Goal: Task Accomplishment & Management: Manage account settings

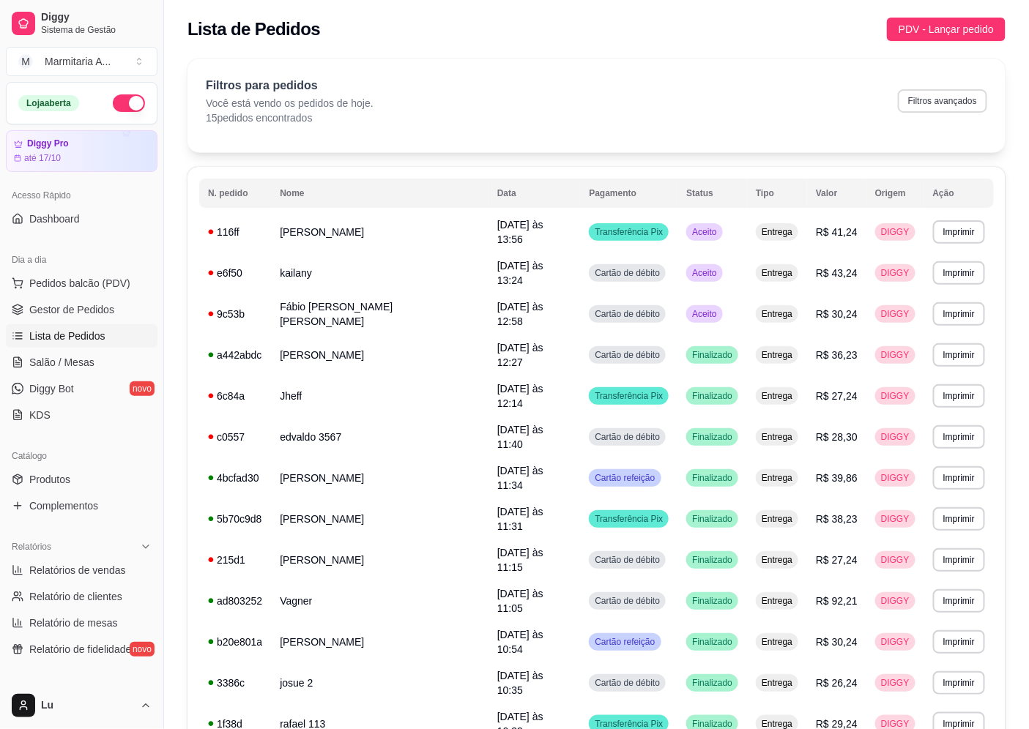
click at [914, 100] on button "Filtros avançados" at bounding box center [942, 100] width 89 height 23
select select "0"
click at [105, 312] on span "Gestor de Pedidos" at bounding box center [71, 309] width 85 height 15
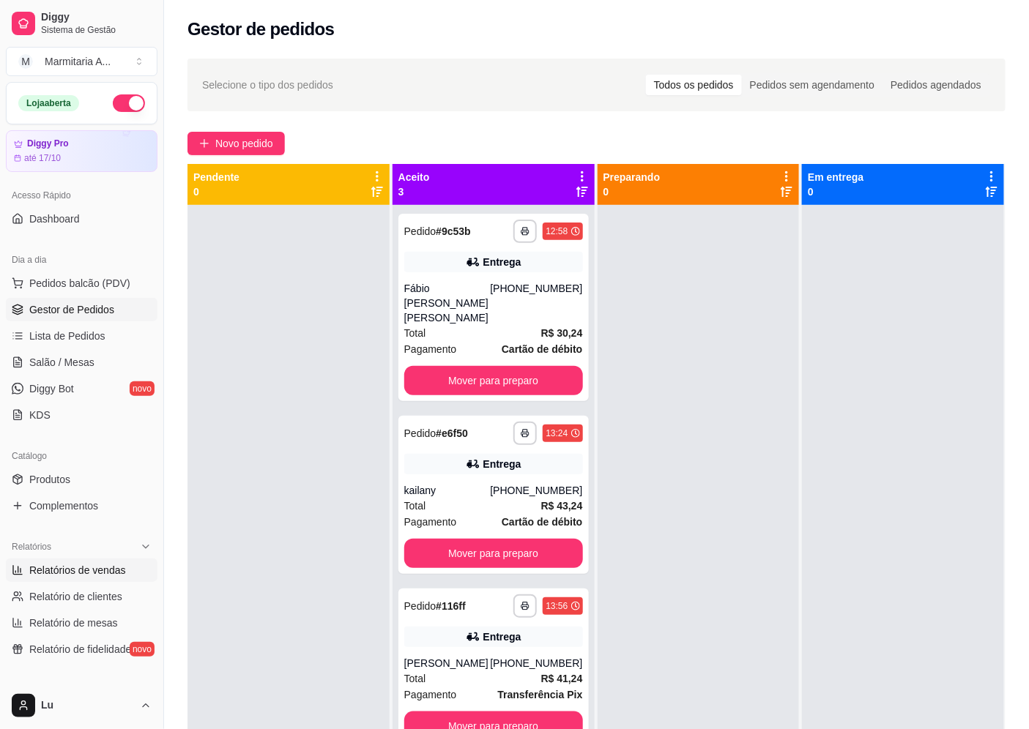
click at [97, 576] on span "Relatórios de vendas" at bounding box center [77, 570] width 97 height 15
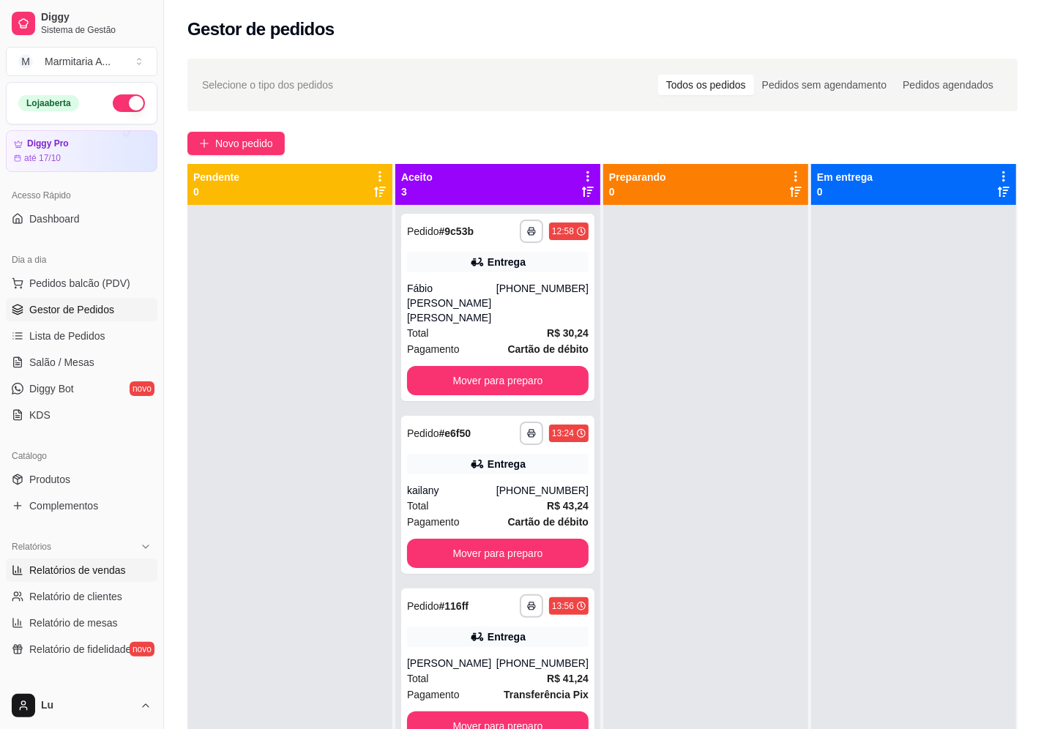
select select "ALL"
select select "0"
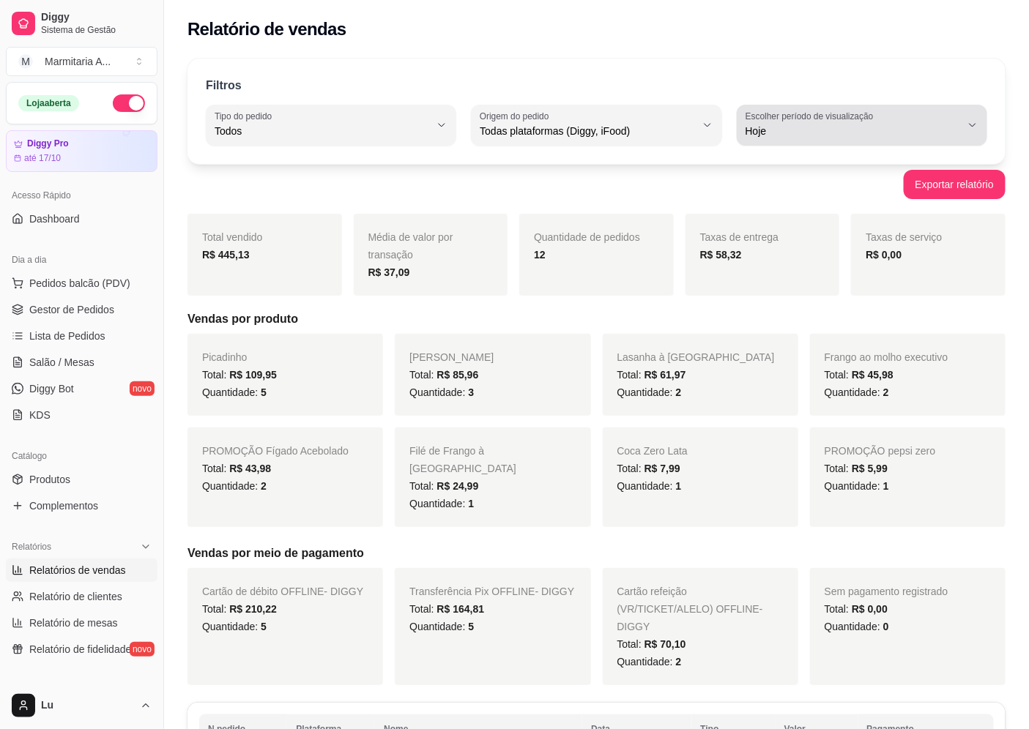
click at [899, 130] on span "Hoje" at bounding box center [853, 131] width 215 height 15
click at [781, 186] on span "Ontem" at bounding box center [855, 190] width 204 height 14
type input "1"
select select "1"
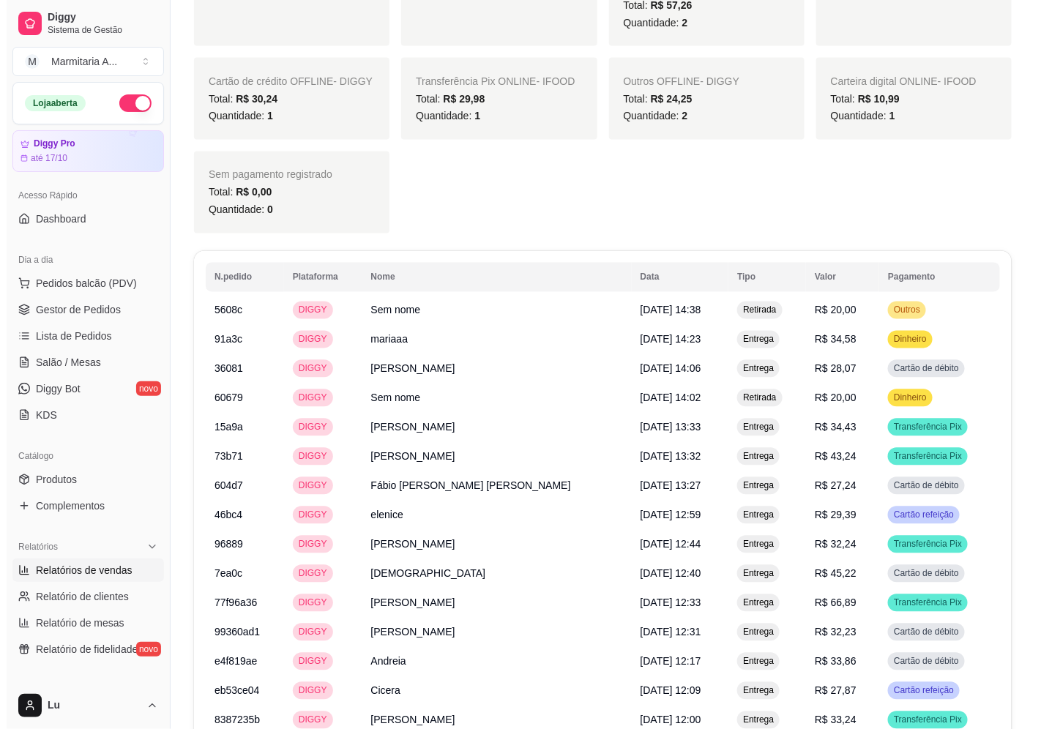
scroll to position [814, 0]
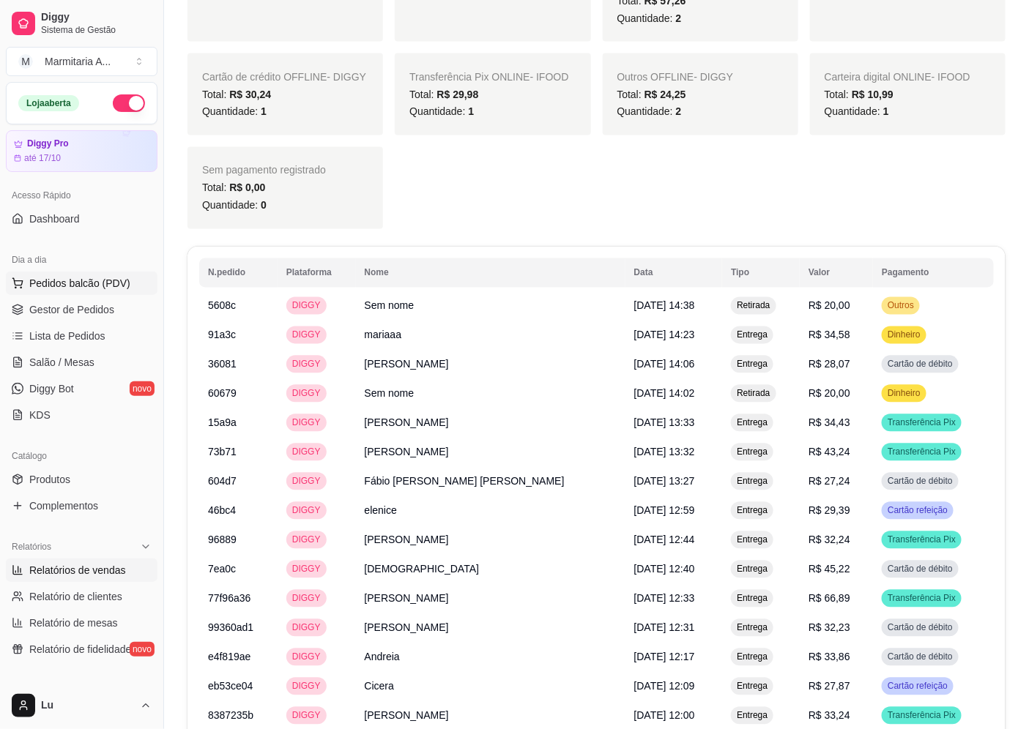
click at [108, 288] on span "Pedidos balcão (PDV)" at bounding box center [79, 283] width 101 height 15
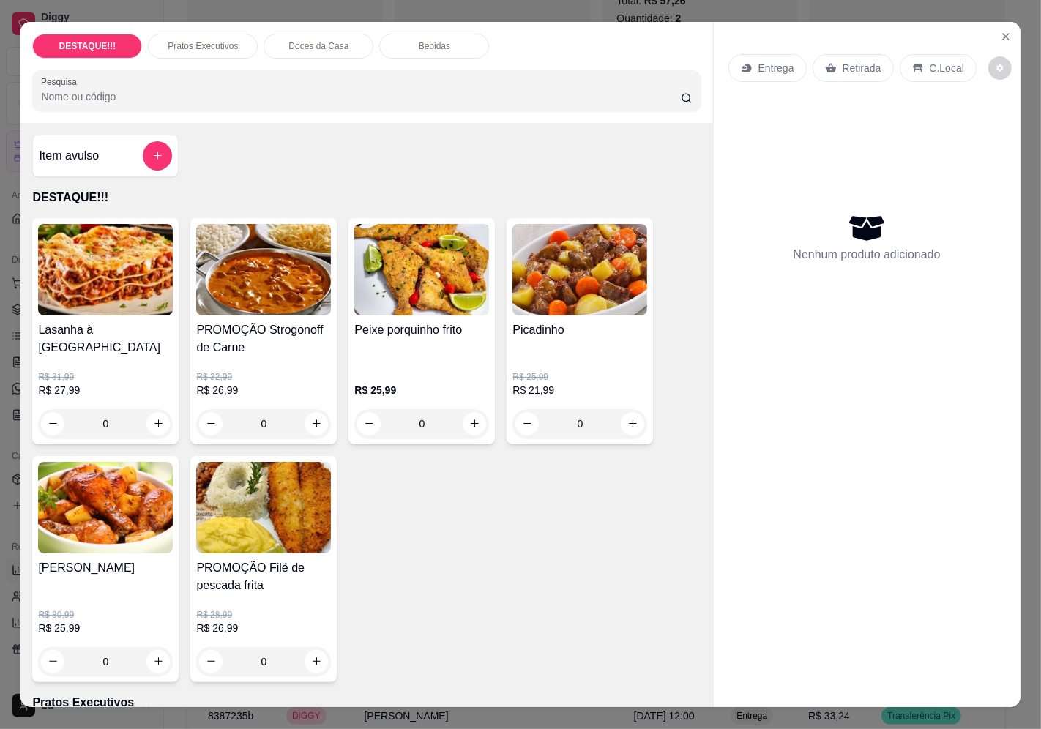
click at [866, 68] on p "Retirada" at bounding box center [862, 68] width 39 height 15
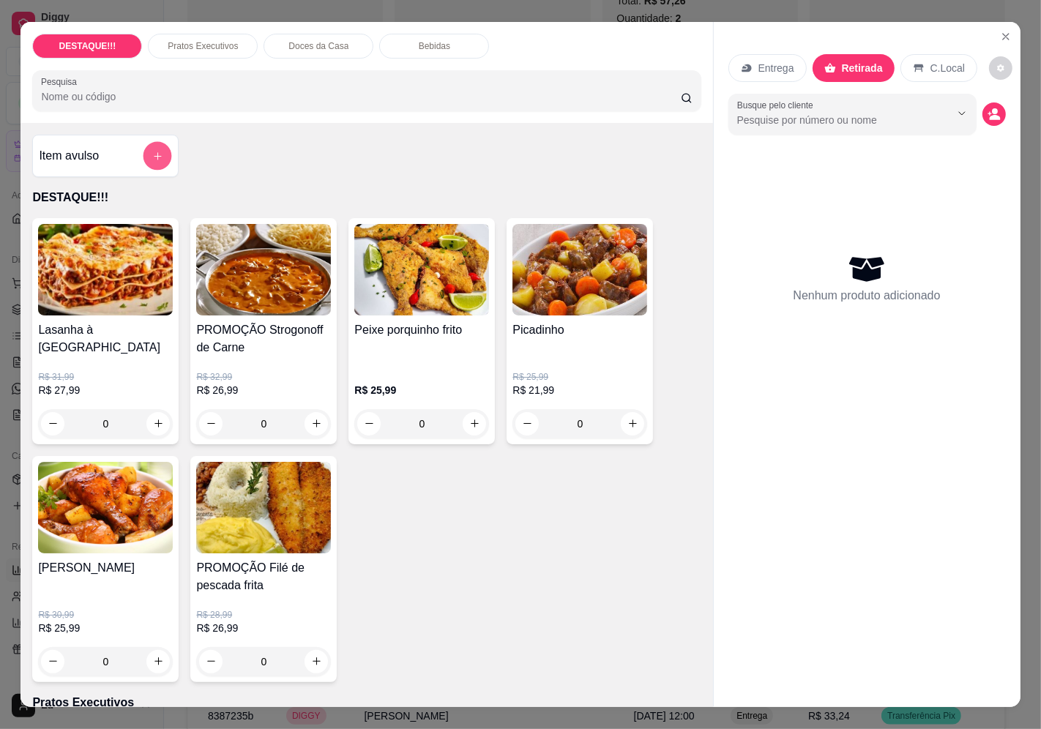
click at [152, 151] on icon "add-separate-item" at bounding box center [157, 156] width 11 height 11
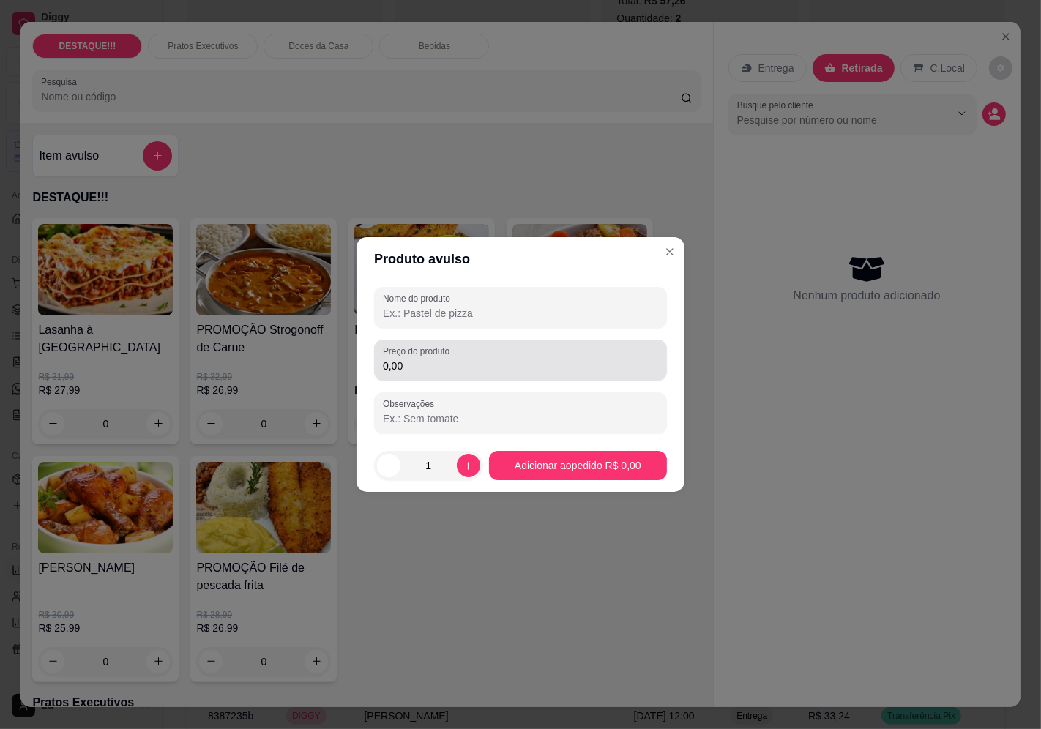
click at [444, 370] on input "0,00" at bounding box center [520, 366] width 275 height 15
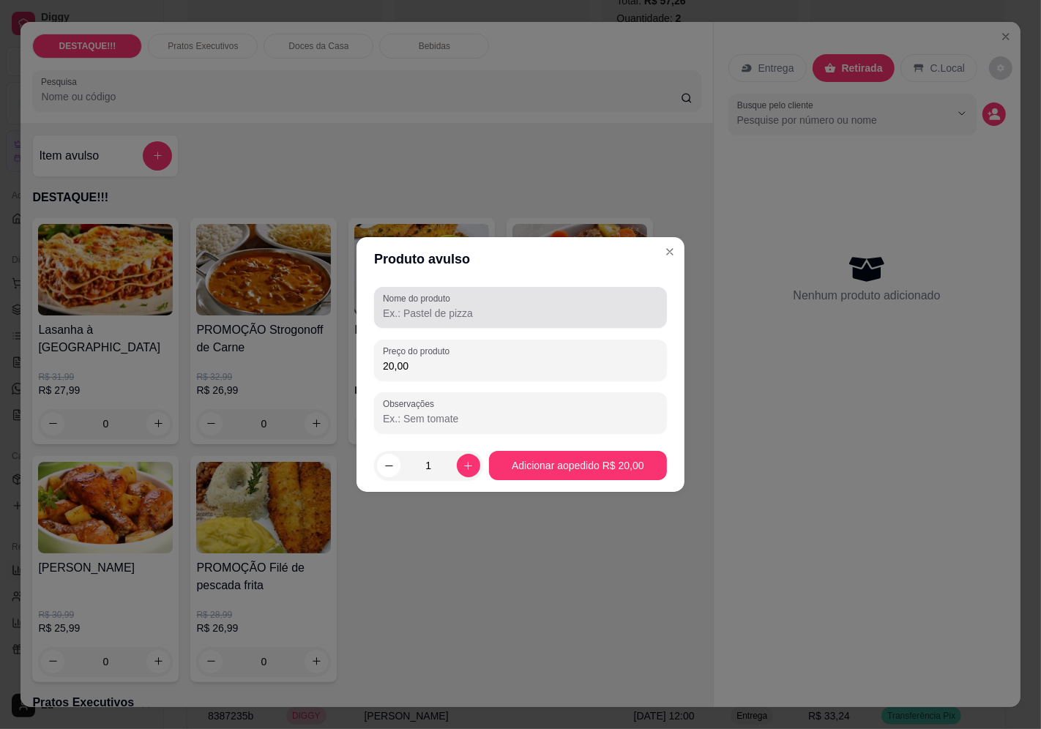
type input "20,00"
click at [434, 302] on label "Nome do produto" at bounding box center [419, 298] width 73 height 12
click at [434, 306] on input "Nome do produto" at bounding box center [520, 313] width 275 height 15
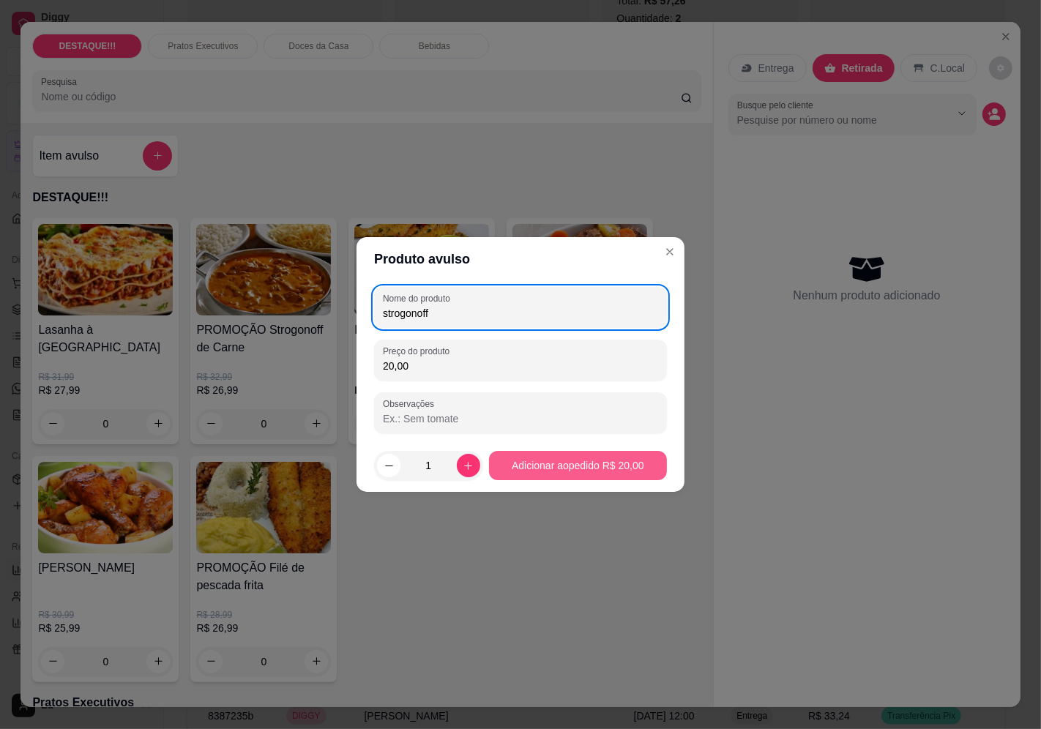
type input "strogonoff"
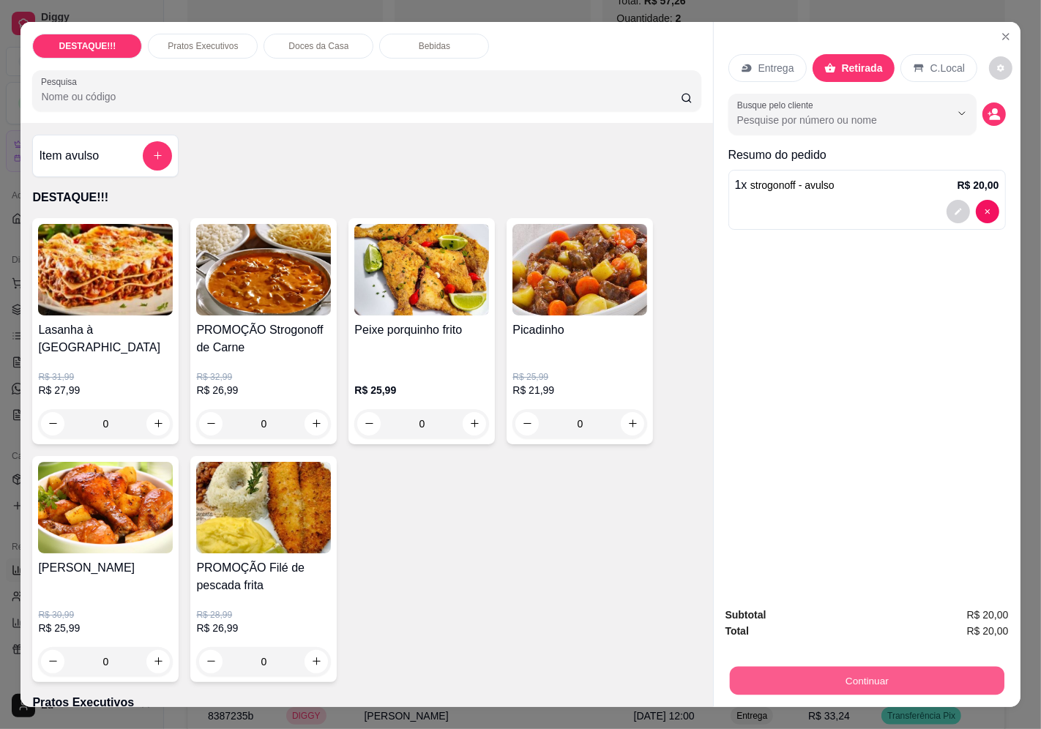
click at [926, 685] on button "Continuar" at bounding box center [866, 681] width 275 height 29
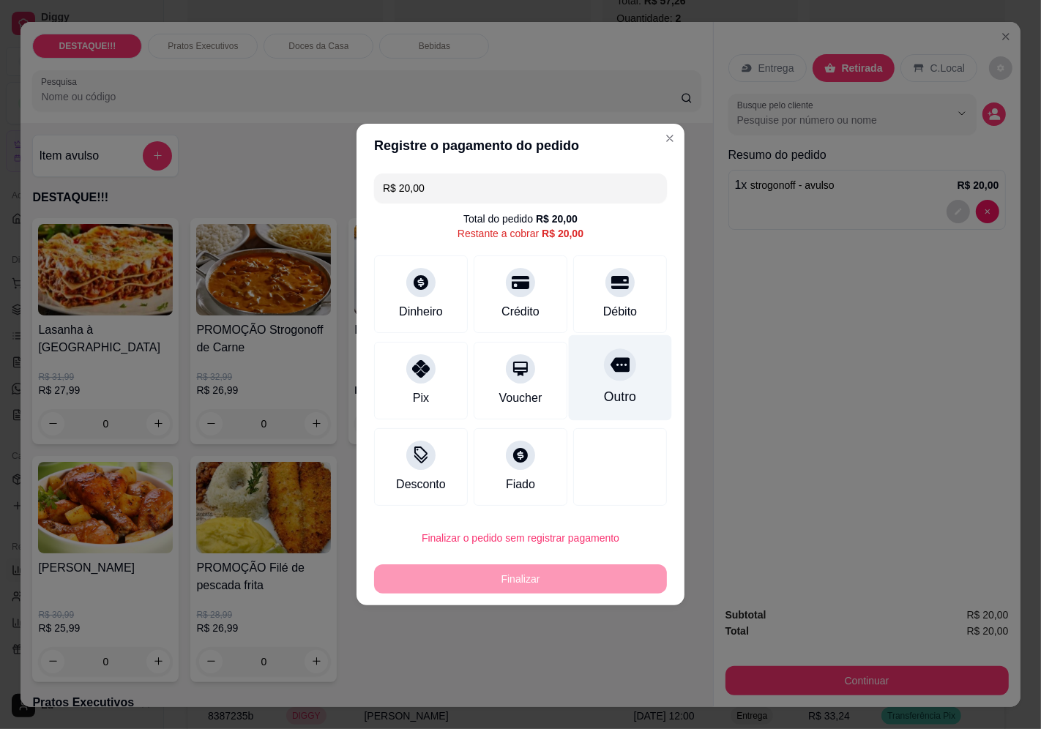
click at [639, 391] on div "Outro" at bounding box center [620, 378] width 103 height 86
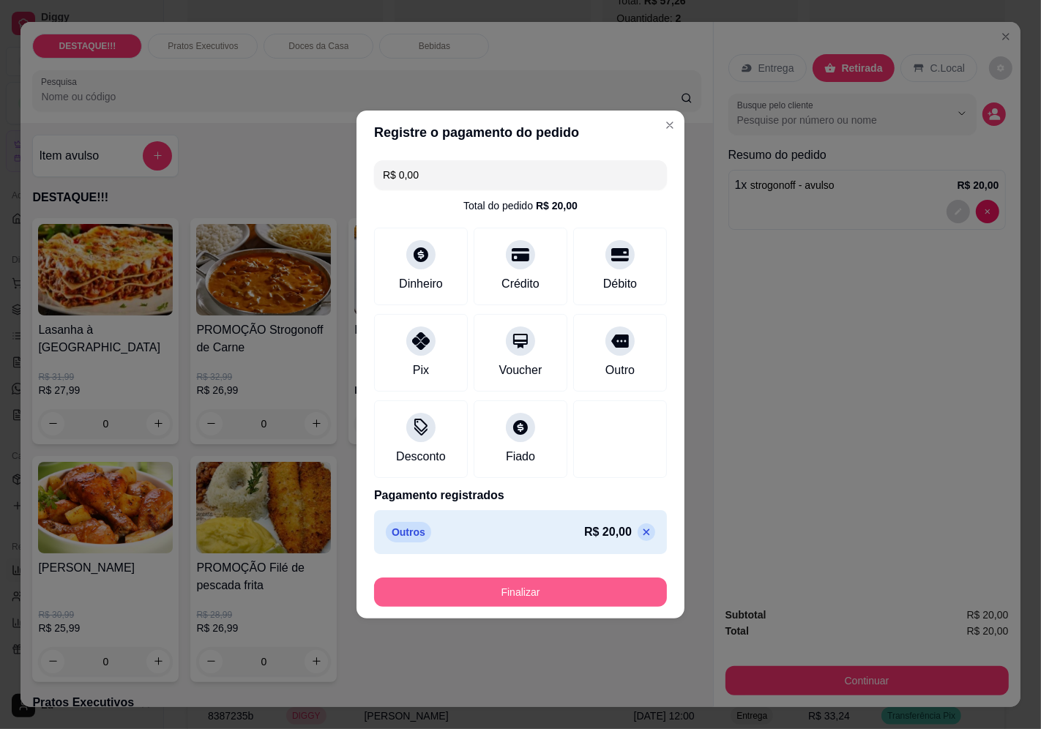
click at [615, 581] on button "Finalizar" at bounding box center [520, 592] width 293 height 29
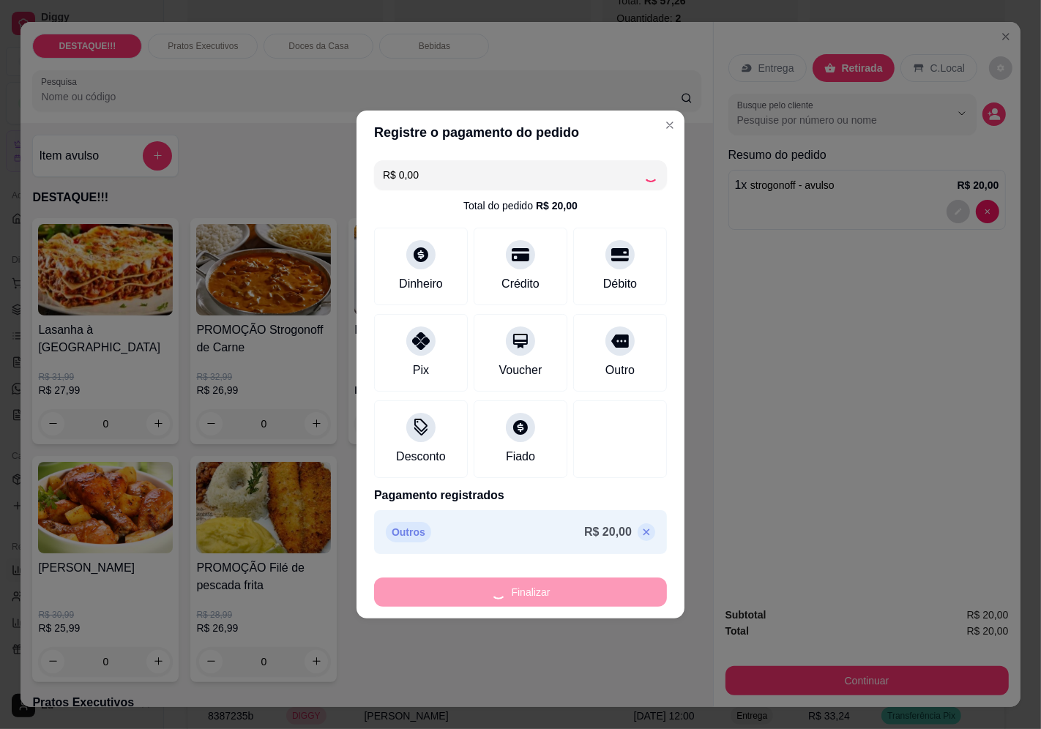
type input "-R$ 20,00"
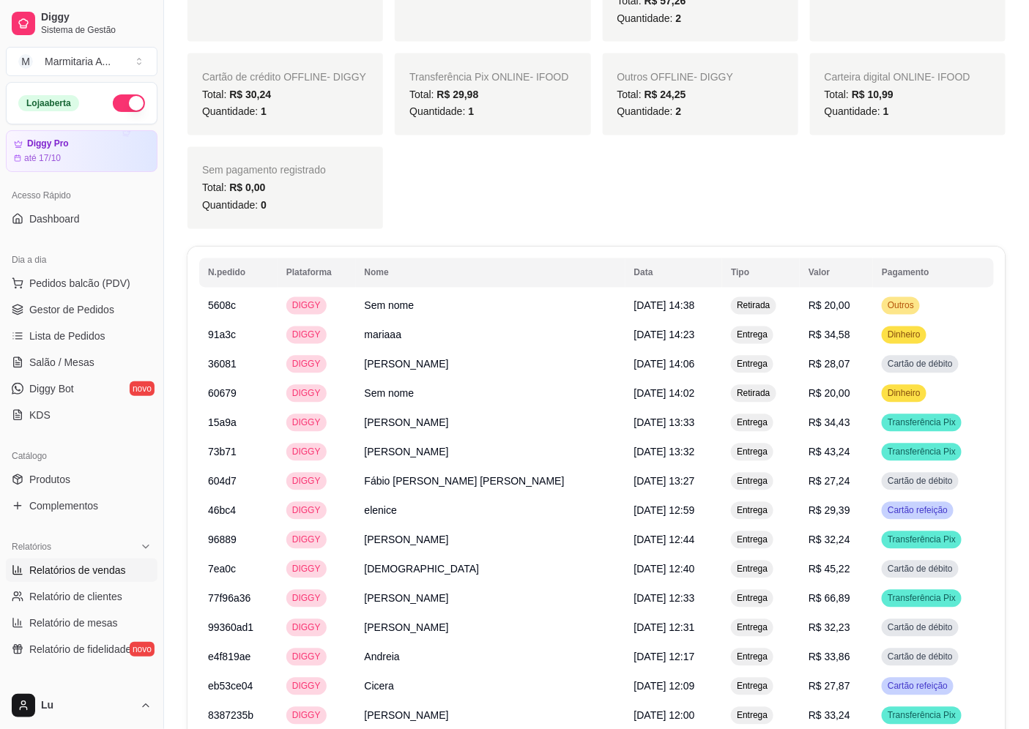
click at [140, 253] on div "Dia a dia" at bounding box center [82, 259] width 152 height 23
click at [136, 280] on button "Pedidos balcão (PDV)" at bounding box center [82, 283] width 152 height 23
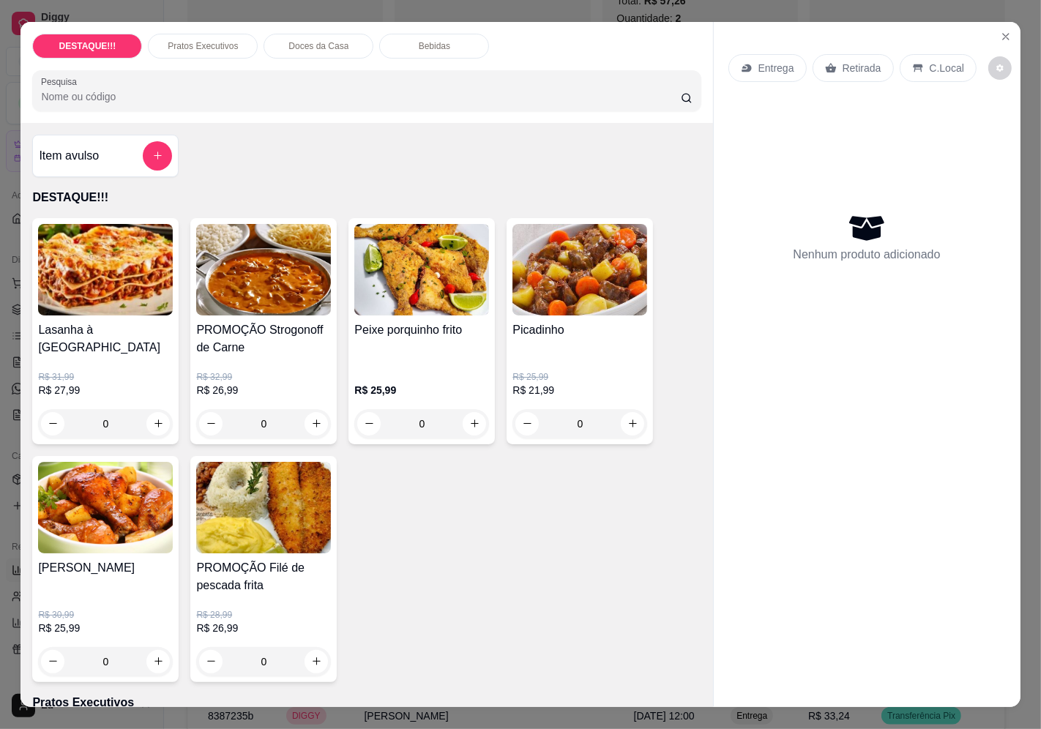
click at [843, 61] on p "Retirada" at bounding box center [862, 68] width 39 height 15
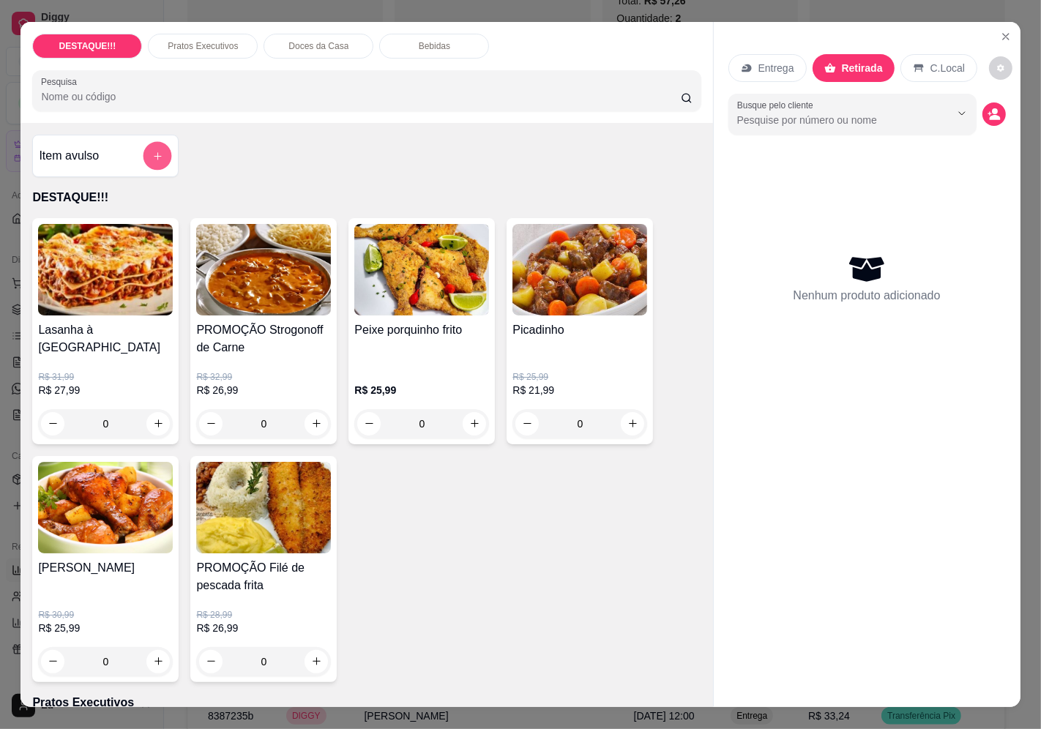
click at [154, 155] on icon "add-separate-item" at bounding box center [157, 156] width 11 height 11
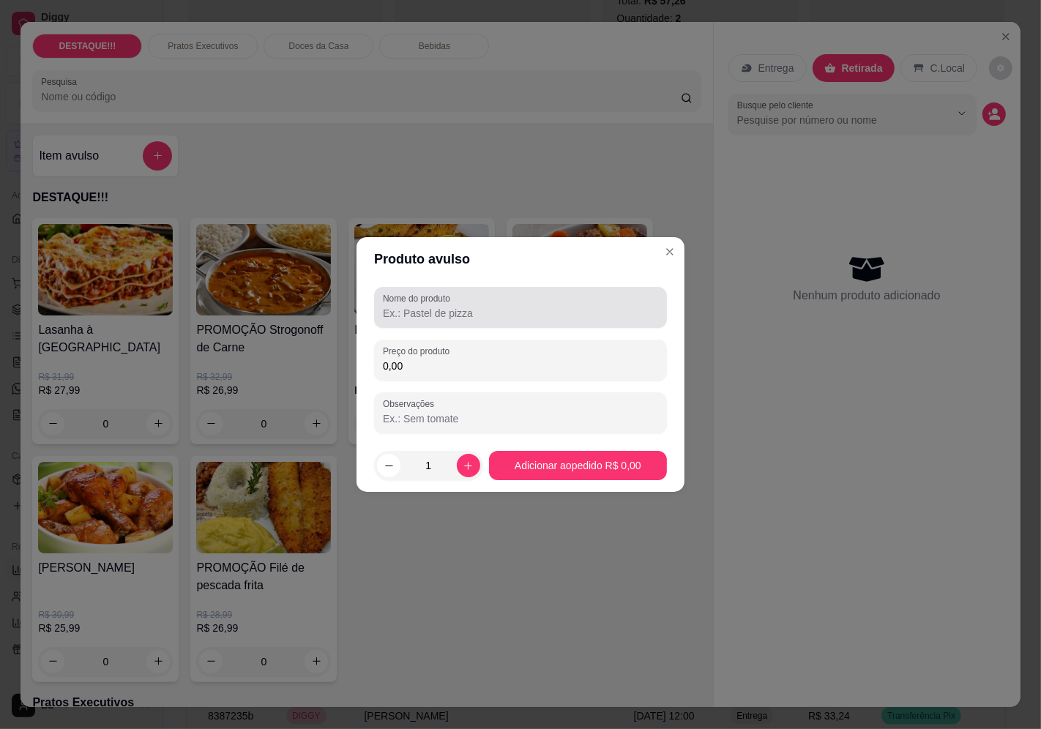
click at [573, 287] on div "Nome do produto" at bounding box center [520, 307] width 293 height 41
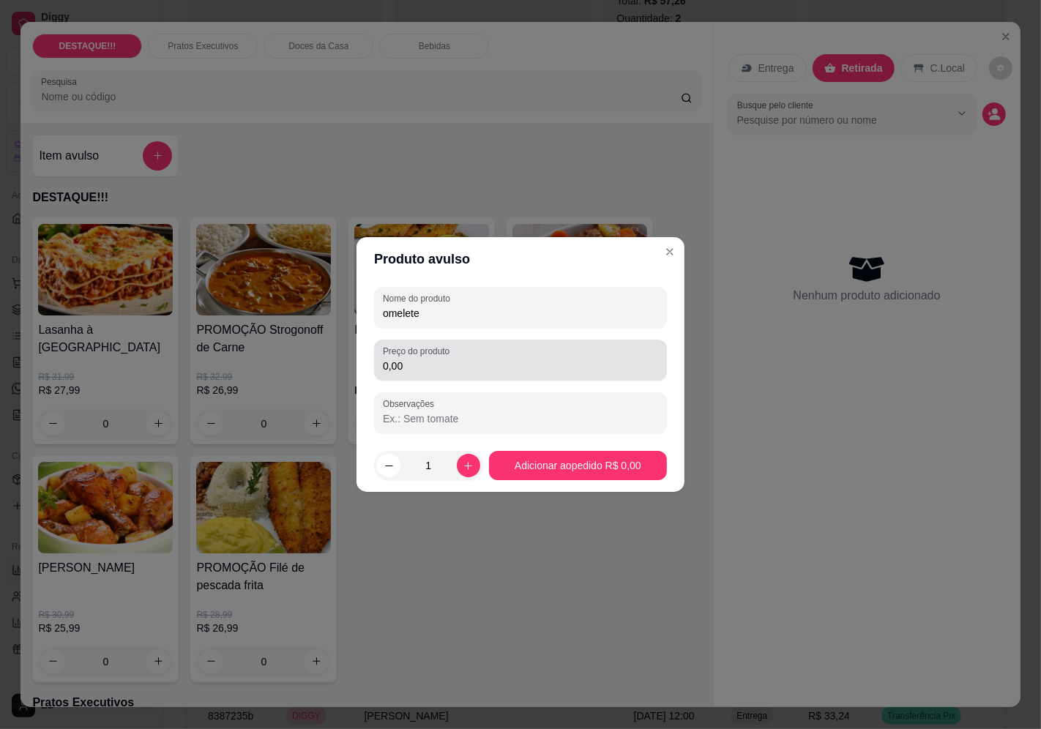
type input "omelete"
click at [527, 368] on input "0,00" at bounding box center [520, 366] width 275 height 15
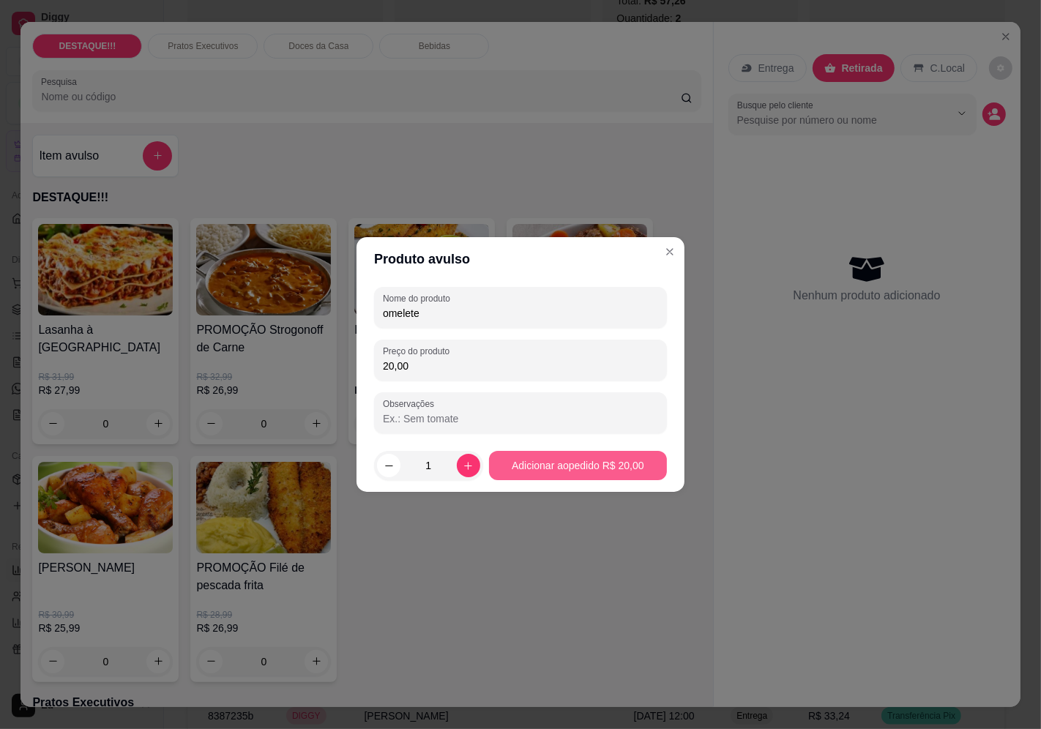
type input "20,00"
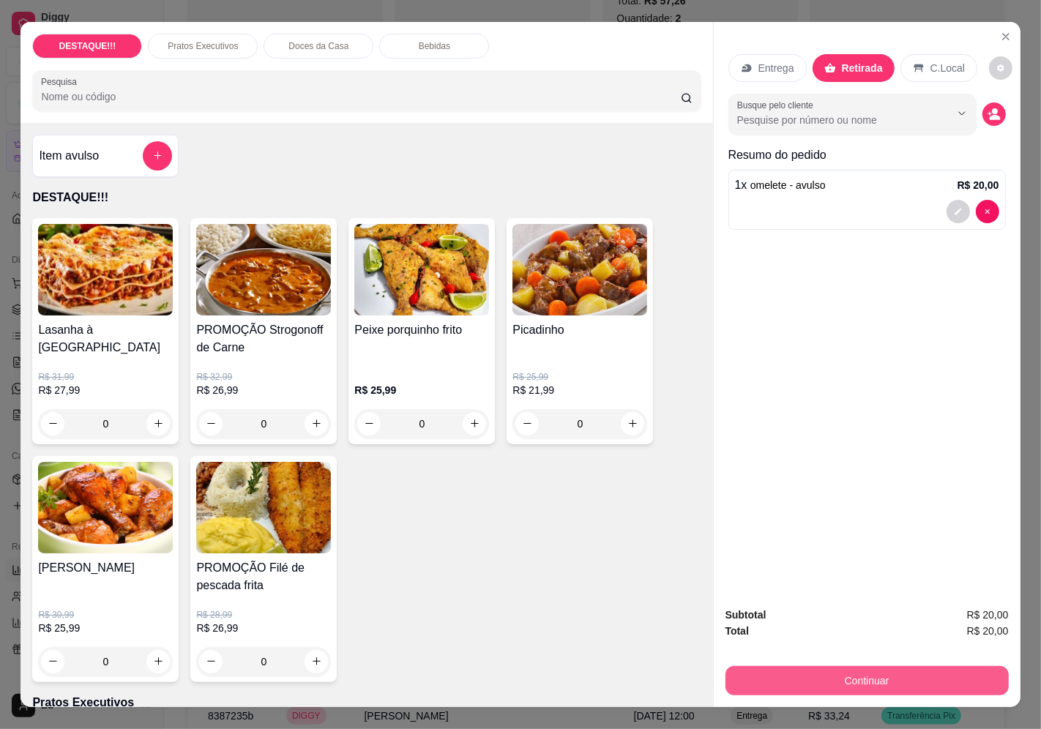
click at [870, 686] on button "Continuar" at bounding box center [867, 680] width 283 height 29
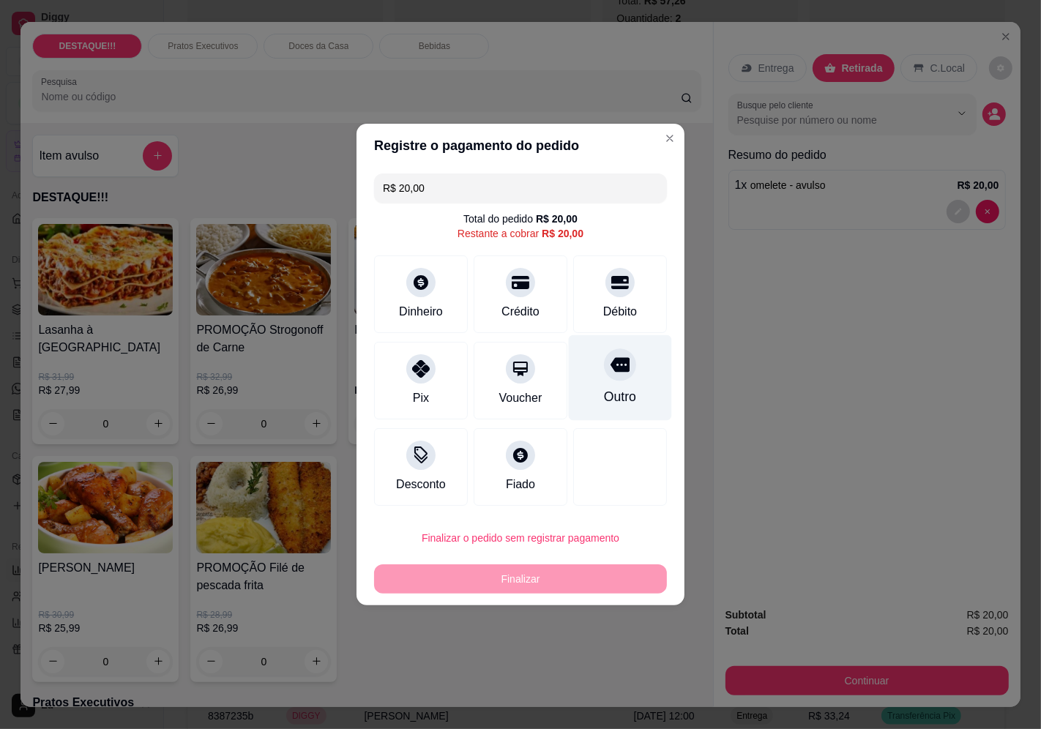
click at [611, 399] on div "Outro" at bounding box center [620, 396] width 32 height 19
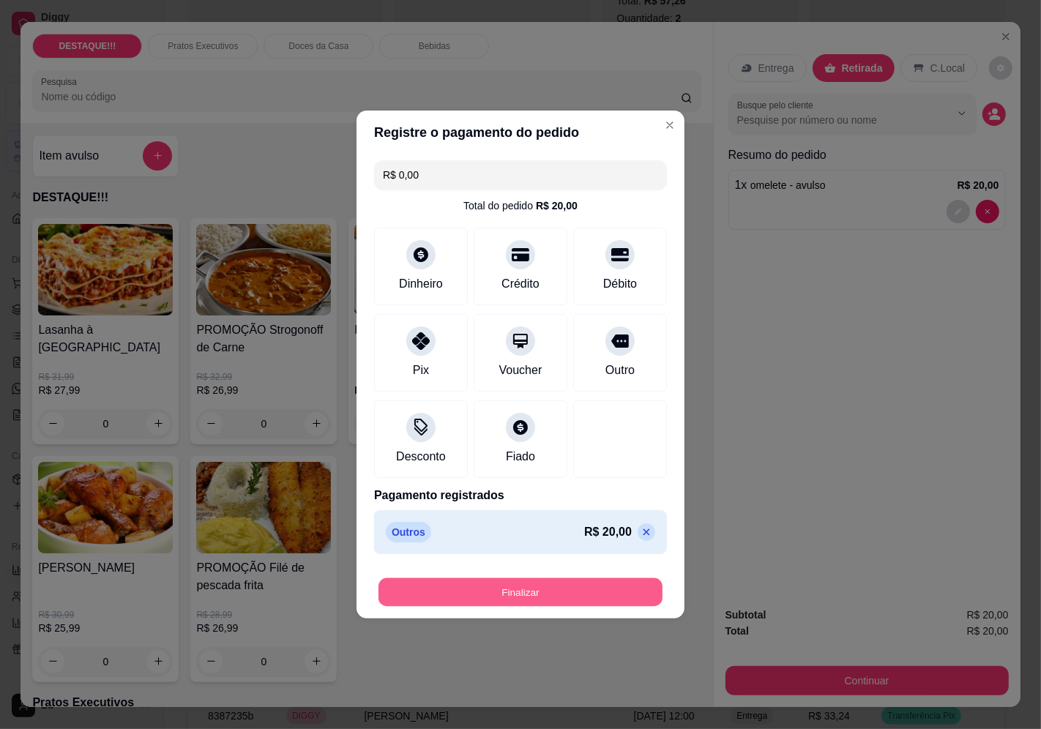
click at [620, 598] on button "Finalizar" at bounding box center [521, 593] width 284 height 29
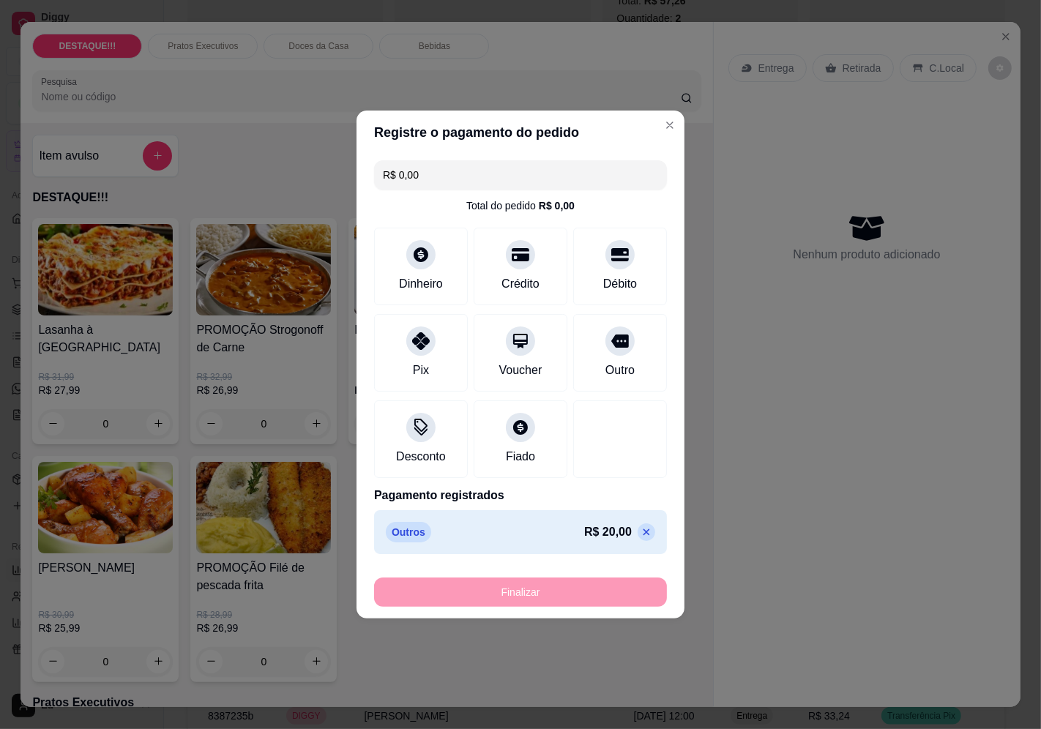
type input "-R$ 20,00"
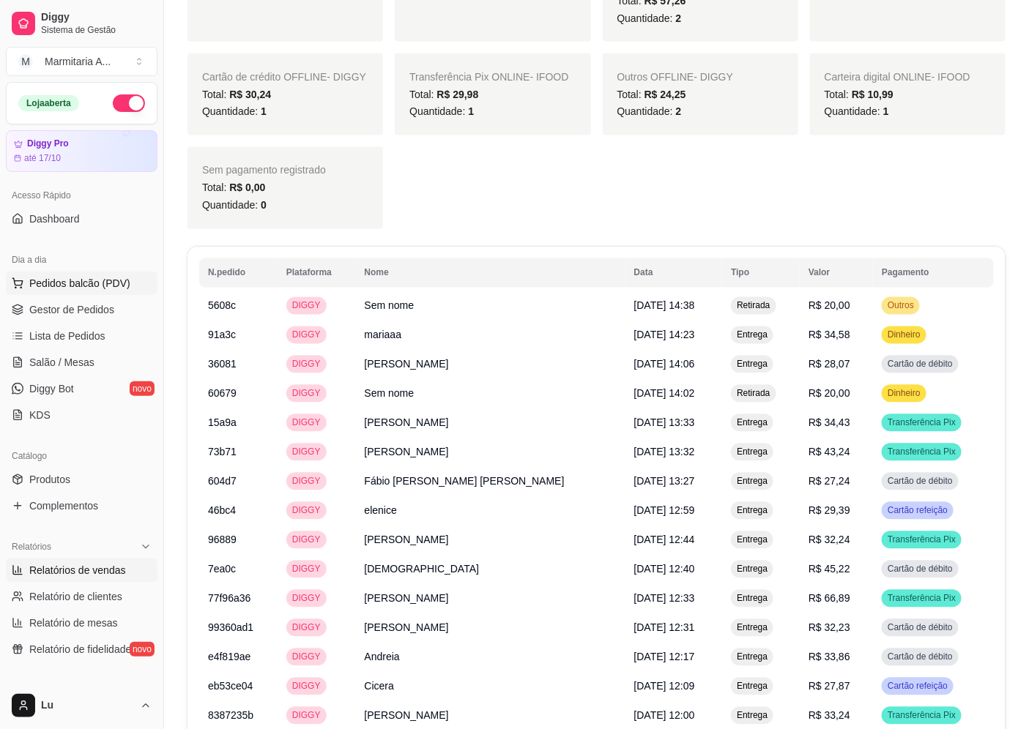
click at [110, 275] on button "Pedidos balcão (PDV)" at bounding box center [82, 283] width 152 height 23
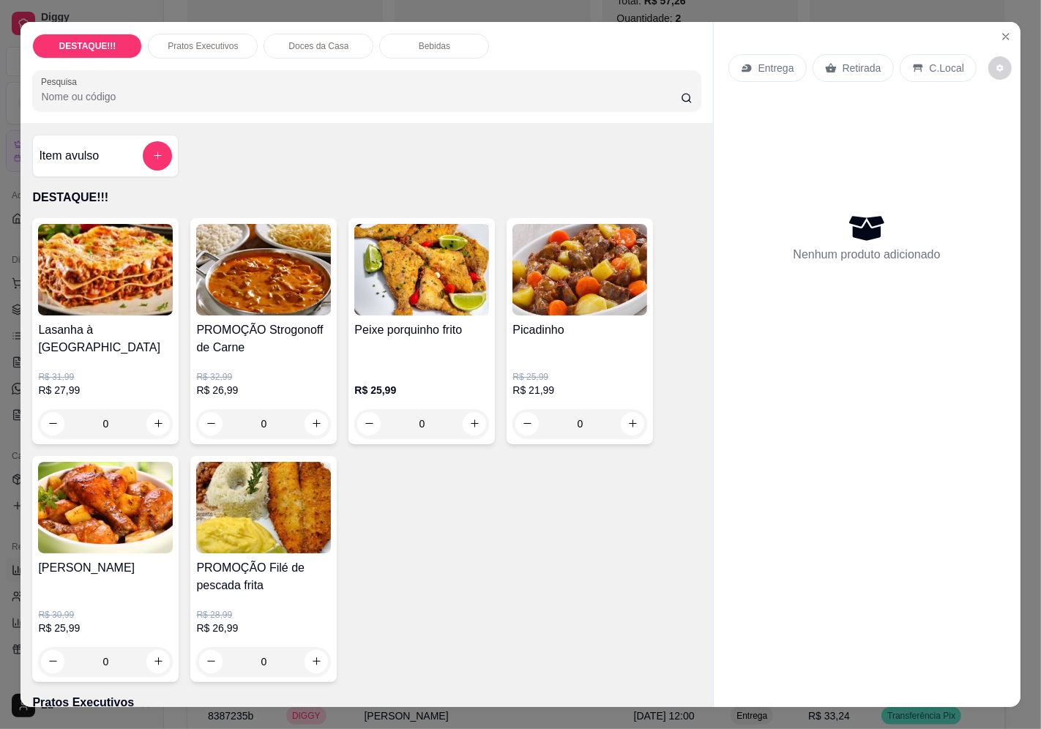
click at [437, 313] on div "Peixe porquinho frito R$ 25,99 0" at bounding box center [422, 331] width 146 height 226
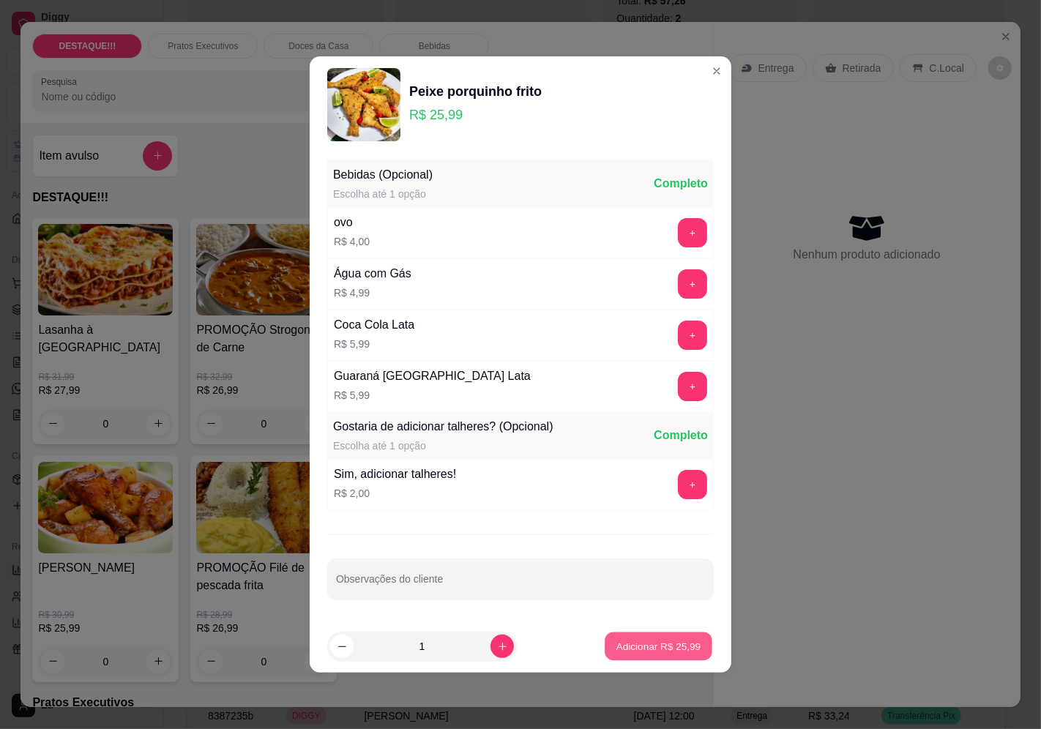
click at [661, 649] on p "Adicionar R$ 25,99" at bounding box center [659, 646] width 85 height 14
type input "1"
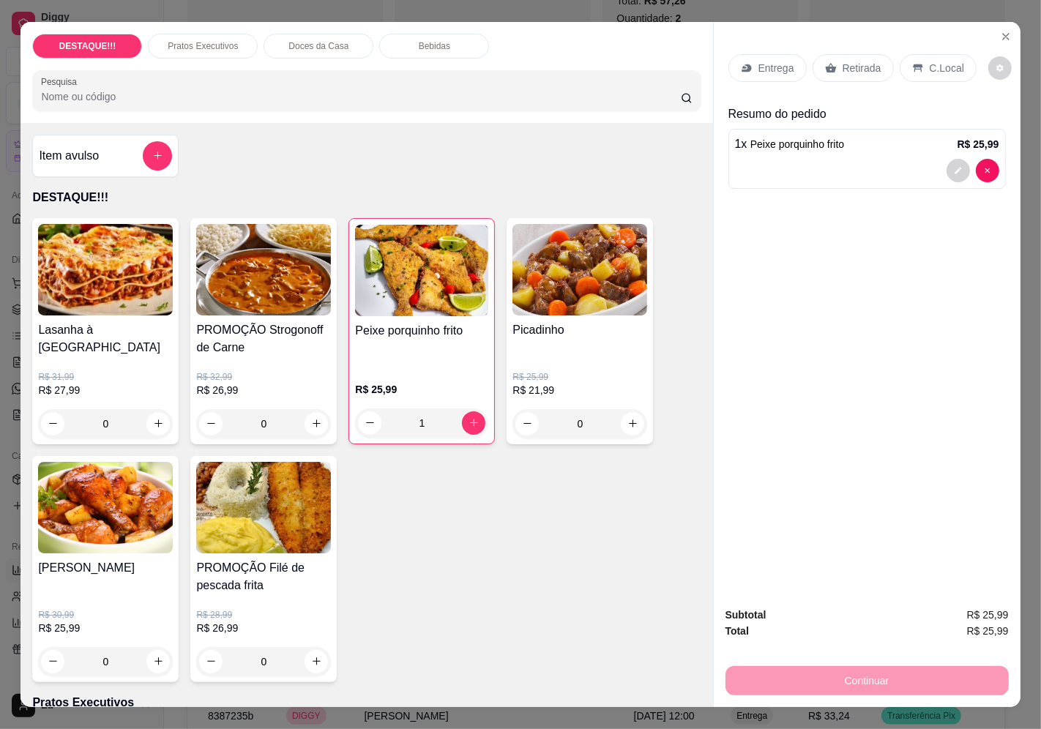
click at [744, 71] on div "Entrega" at bounding box center [768, 68] width 78 height 28
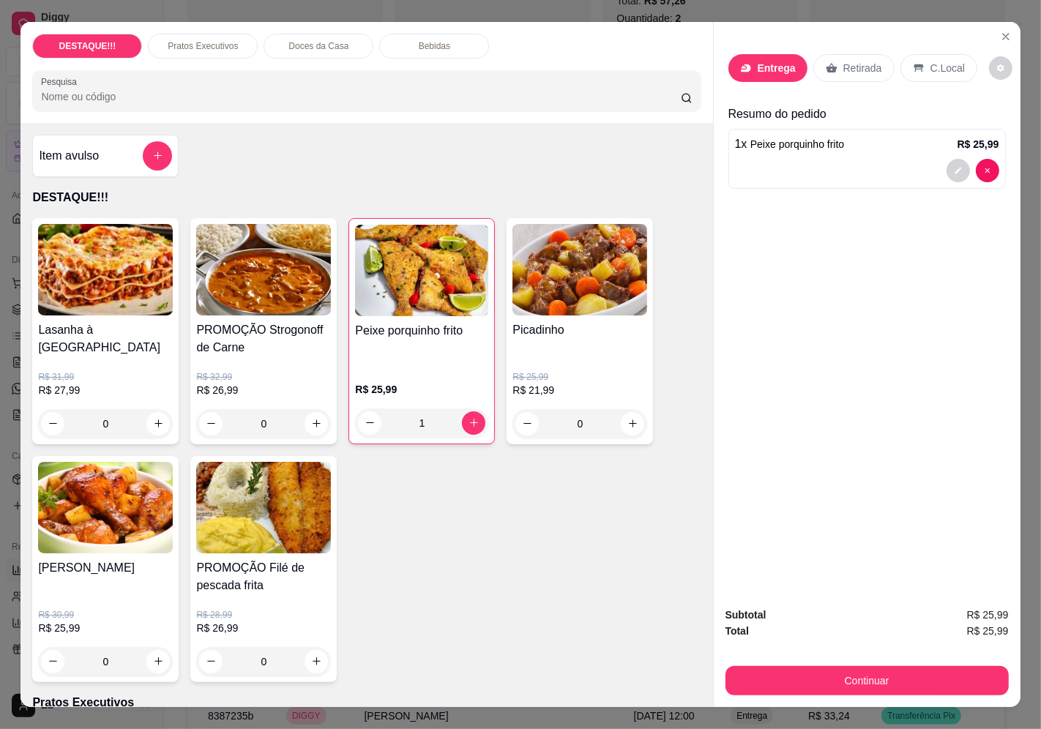
click at [568, 116] on input "Busque pelo cliente" at bounding box center [500, 118] width 234 height 15
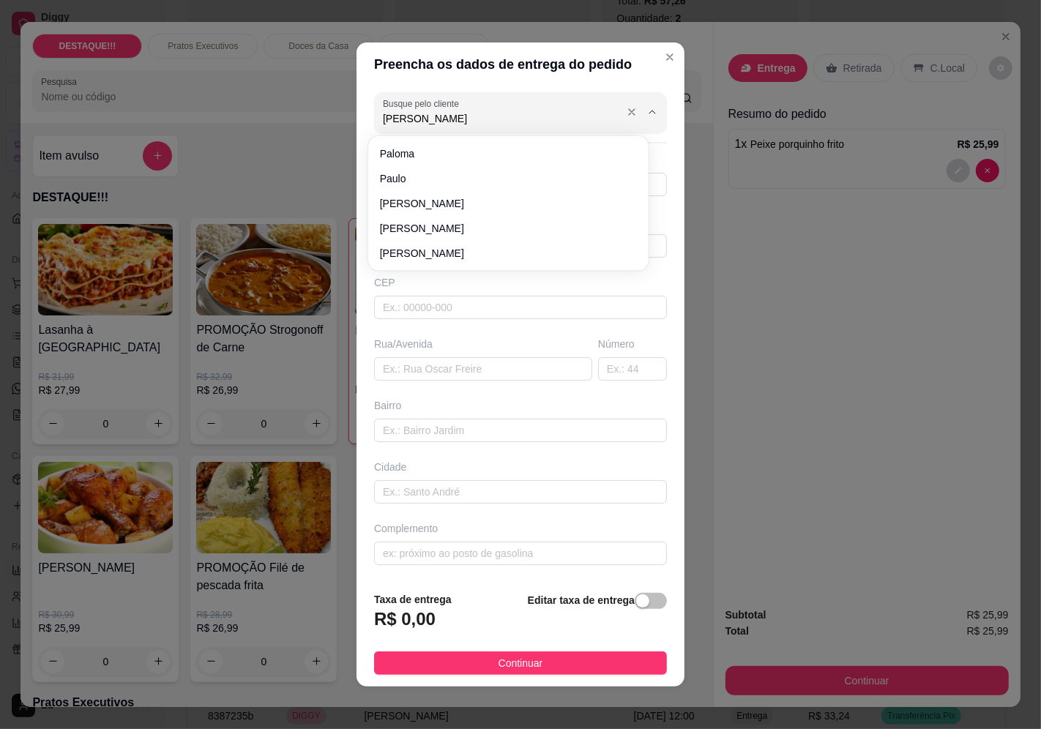
type input "paulo"
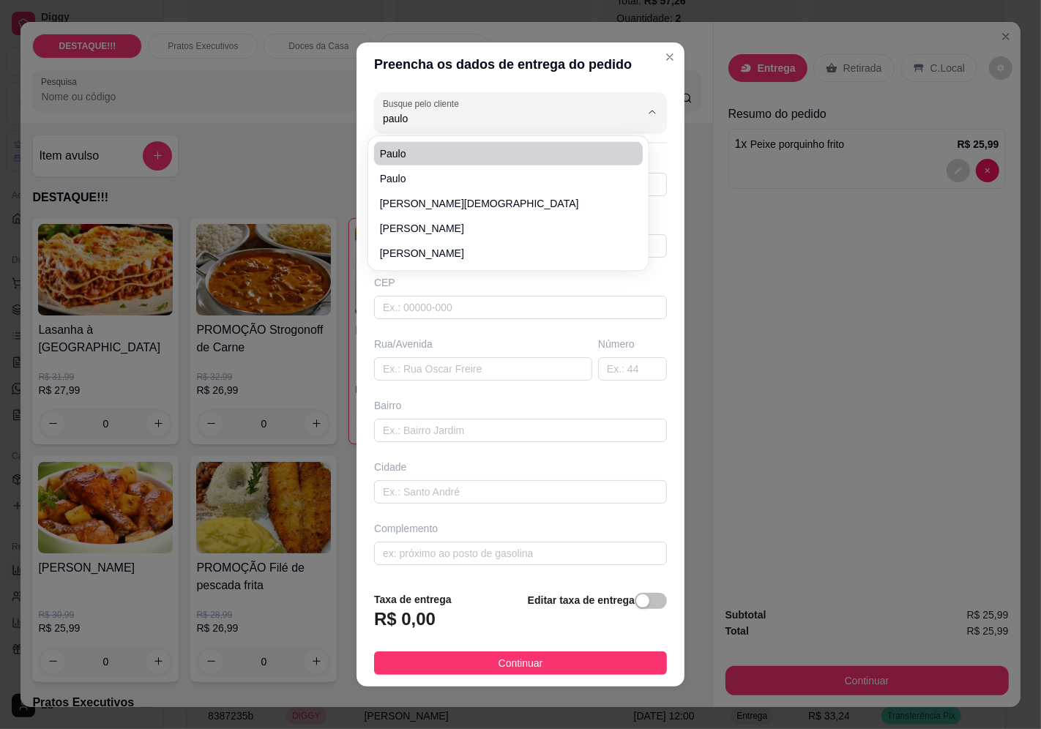
click at [412, 147] on span "paulo" at bounding box center [501, 153] width 242 height 15
type input "11992485004"
type input "paulo"
type input "04381000"
type input "[GEOGRAPHIC_DATA][PERSON_NAME]"
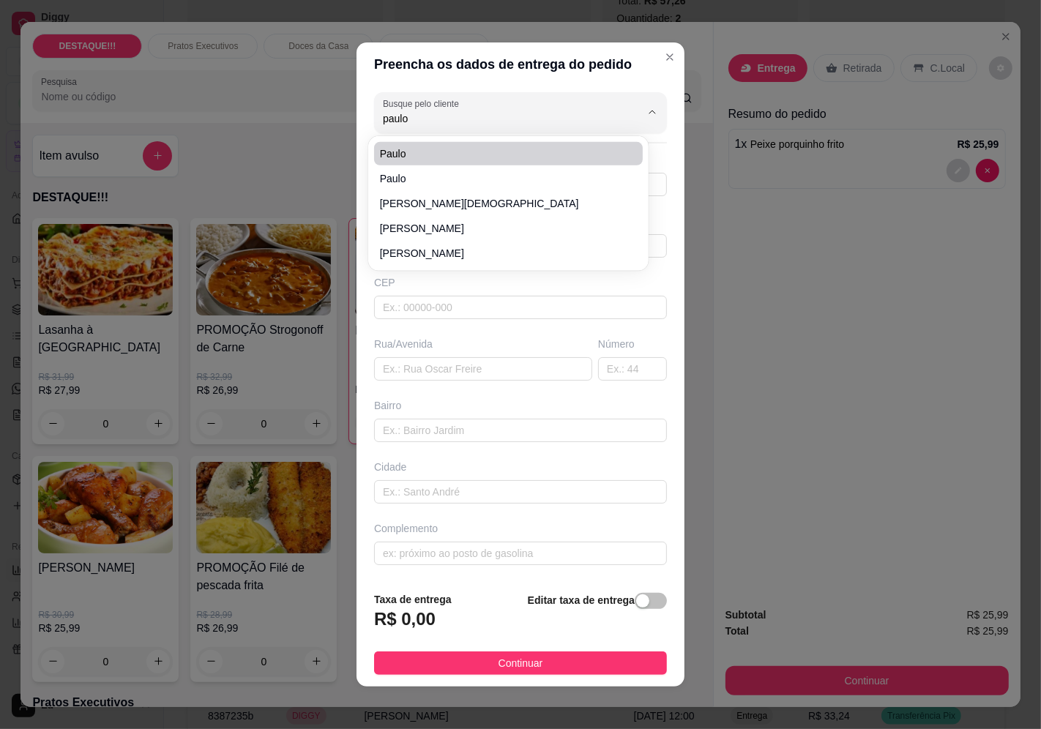
type input "627"
type input "Jardim Prudência"
type input "[GEOGRAPHIC_DATA]"
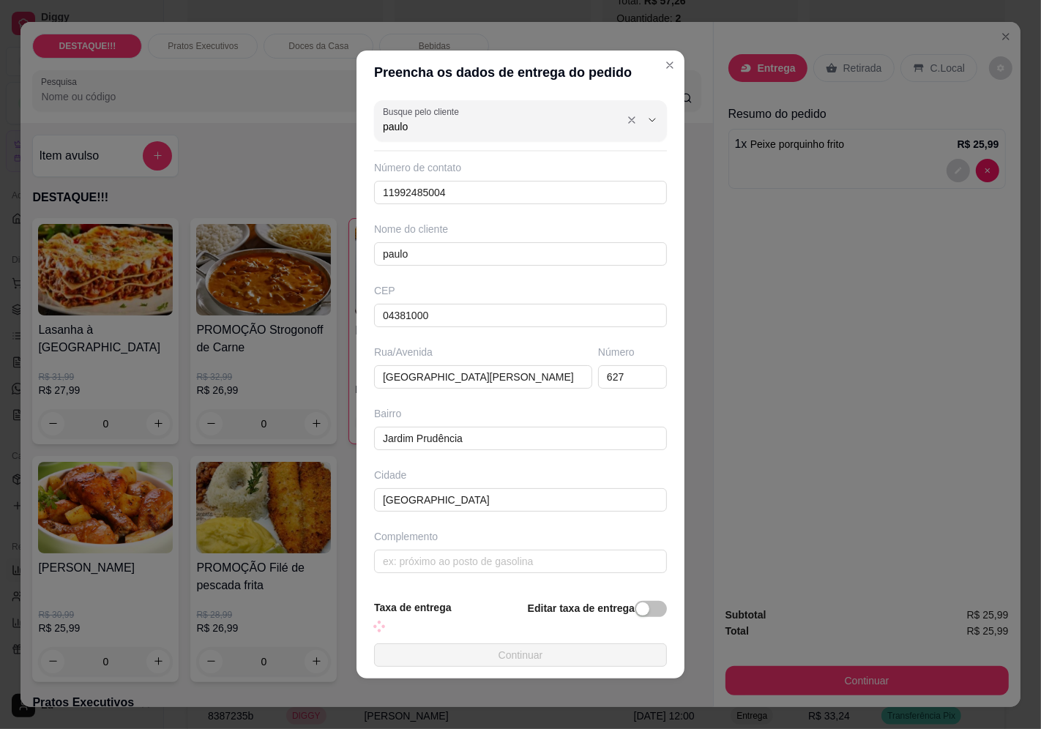
type input "paulo"
click at [415, 115] on div "Busque pelo cliente paulo" at bounding box center [520, 120] width 293 height 41
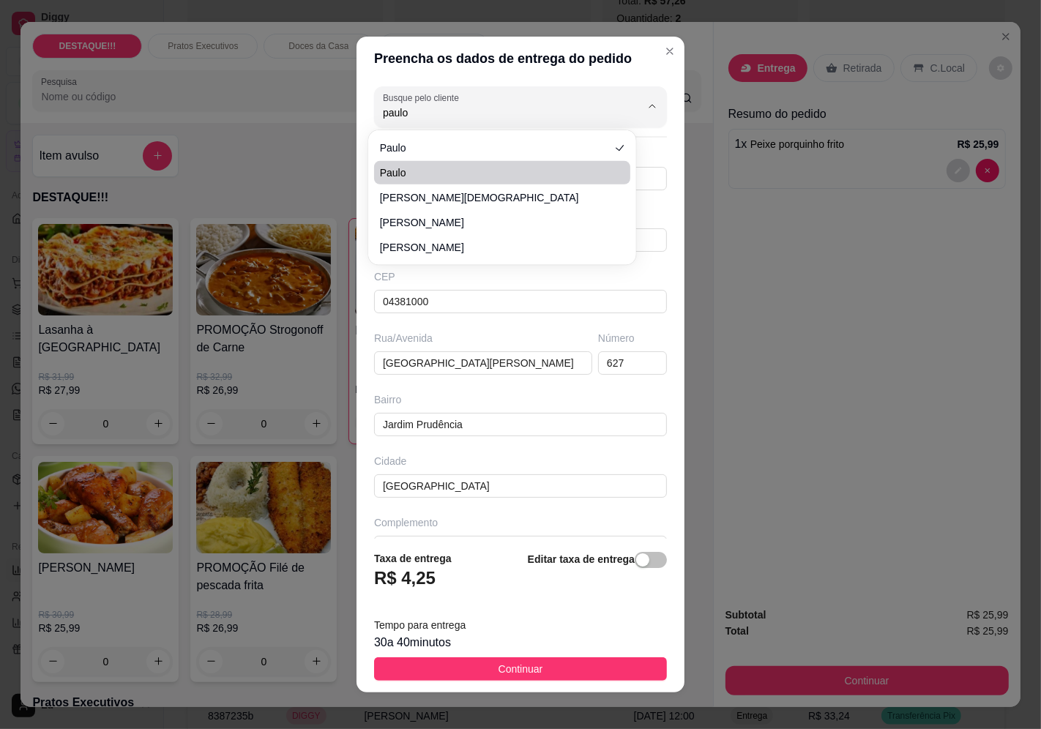
click at [404, 169] on span "paulo" at bounding box center [495, 173] width 231 height 15
type input "11944238589"
type input "04363001"
type input "[GEOGRAPHIC_DATA][PERSON_NAME]"
type input "1179"
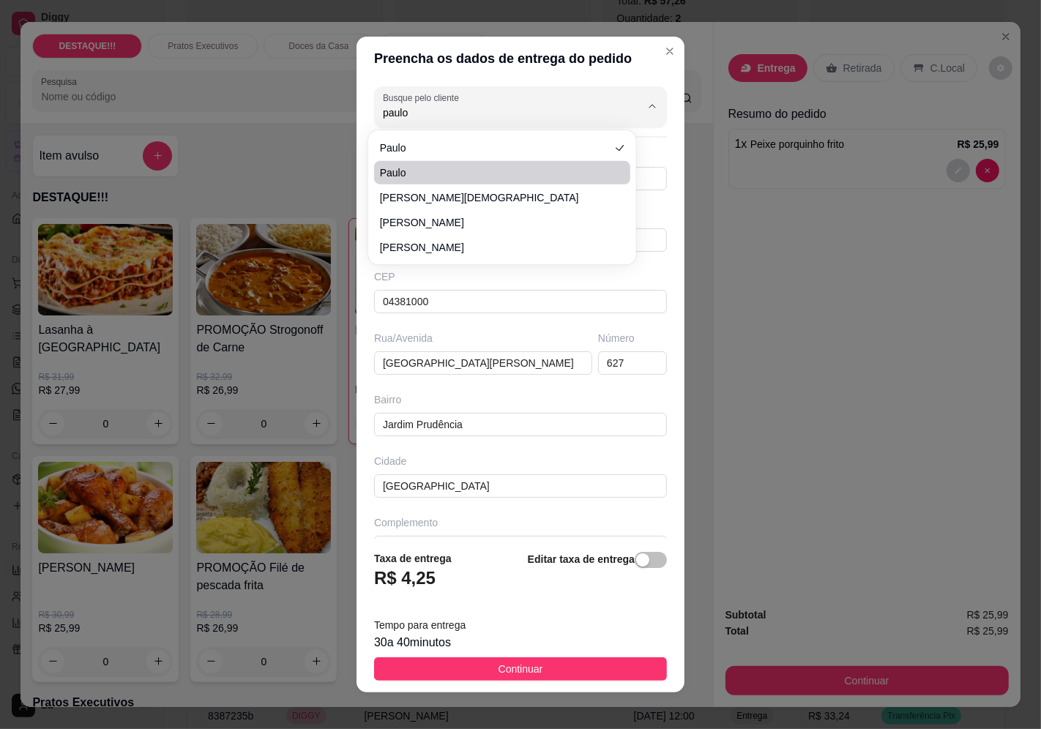
type input "Vila Mascote"
type input "[DEMOGRAPHIC_DATA]"
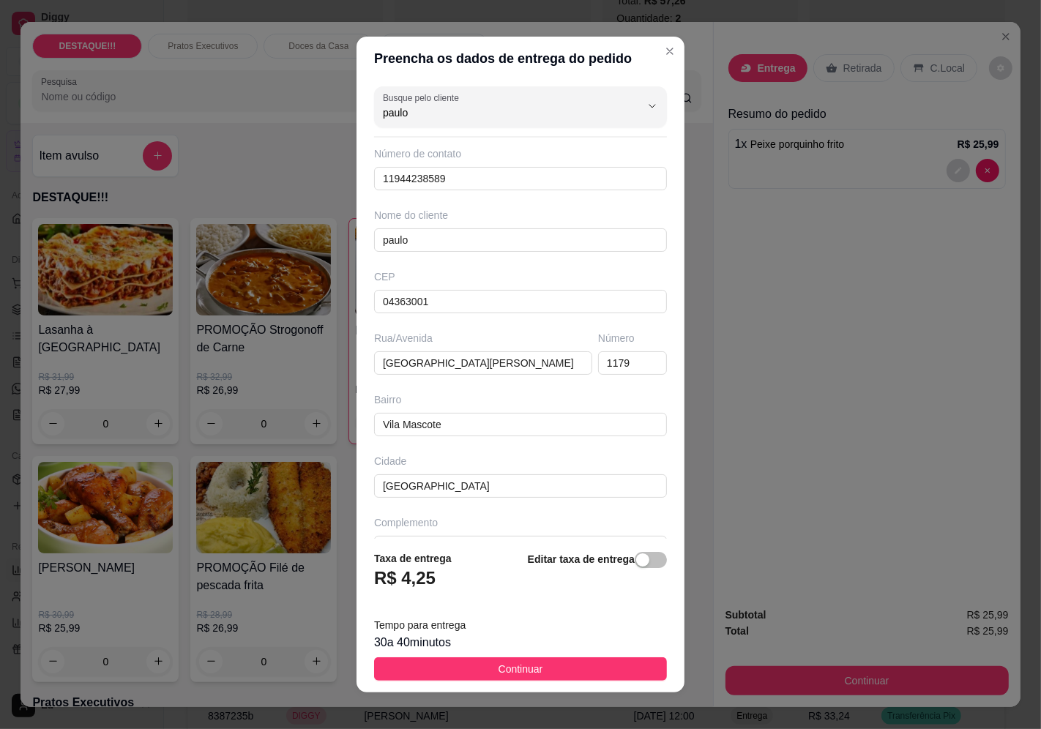
drag, startPoint x: 590, startPoint y: 666, endPoint x: 631, endPoint y: 666, distance: 41.0
click at [590, 667] on button "Continuar" at bounding box center [520, 669] width 293 height 23
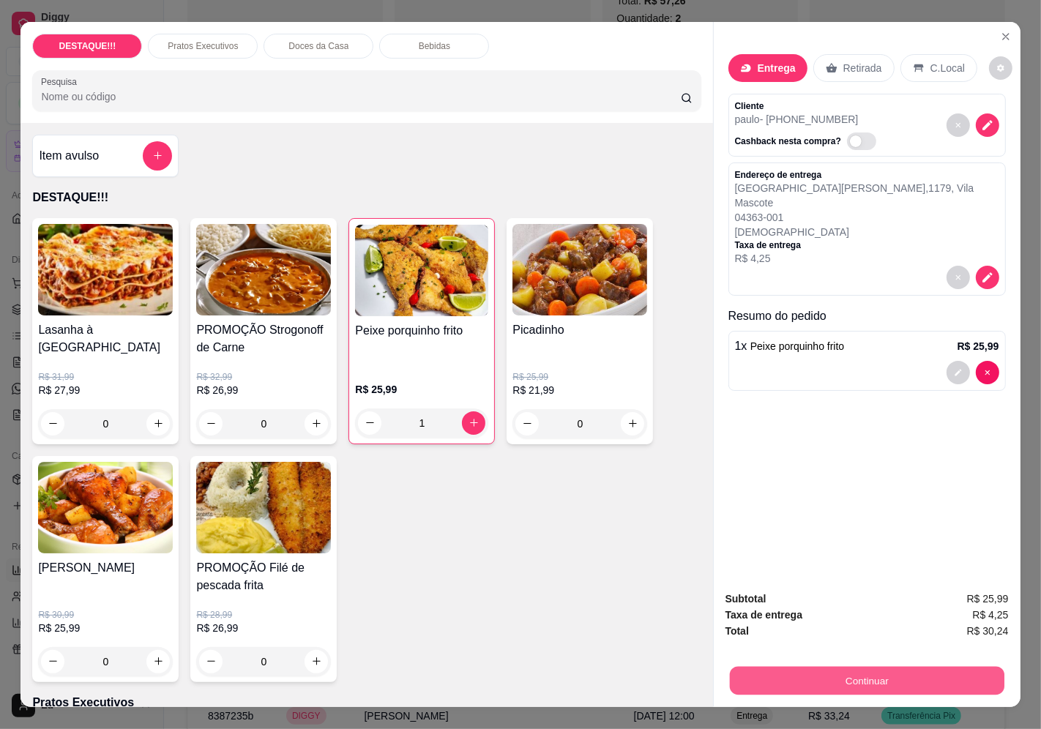
click at [946, 680] on button "Continuar" at bounding box center [866, 681] width 275 height 29
click at [925, 669] on button "Continuar" at bounding box center [867, 680] width 283 height 29
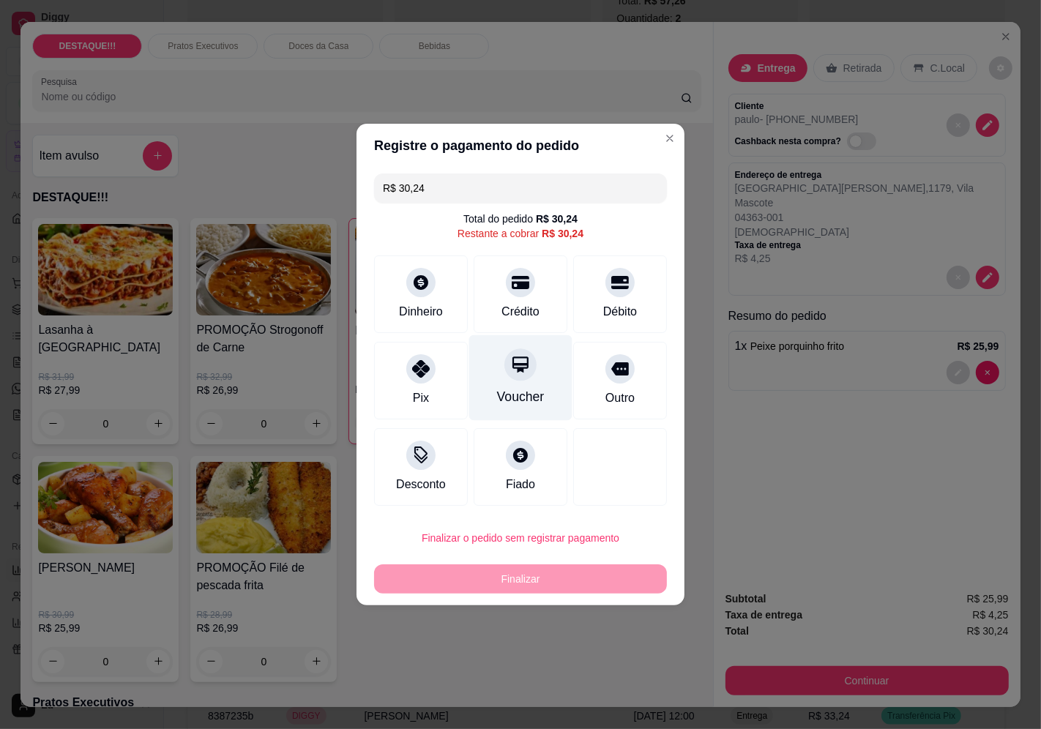
click at [487, 387] on div "Voucher" at bounding box center [520, 378] width 103 height 86
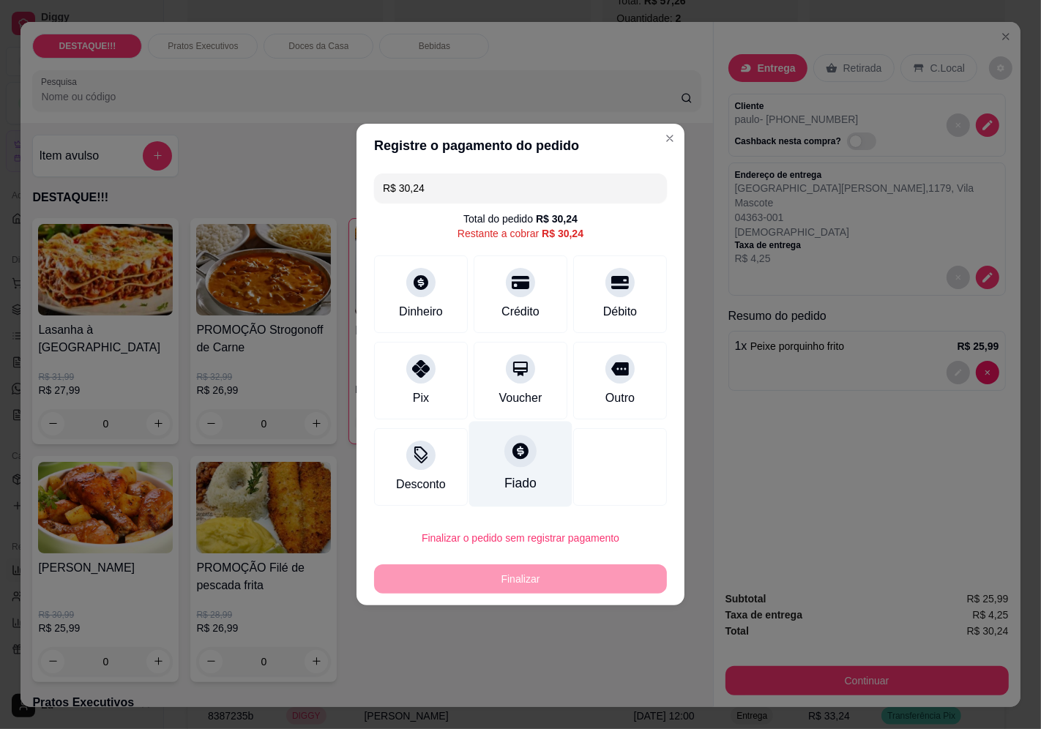
type input "R$ 0,00"
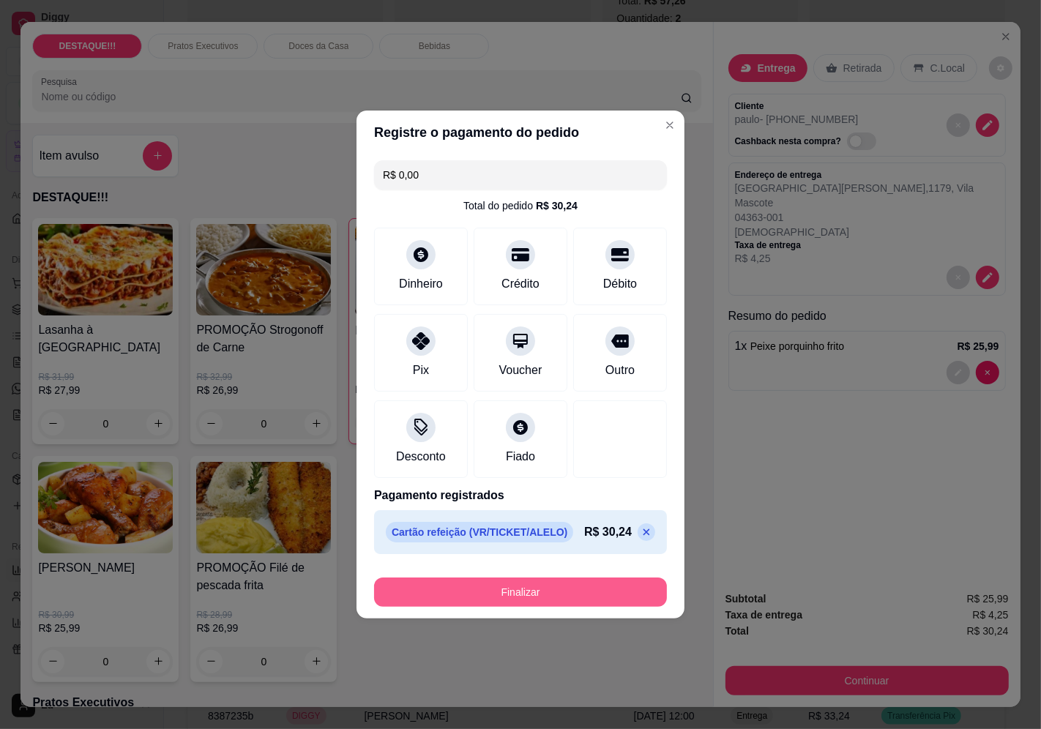
click at [612, 598] on button "Finalizar" at bounding box center [520, 592] width 293 height 29
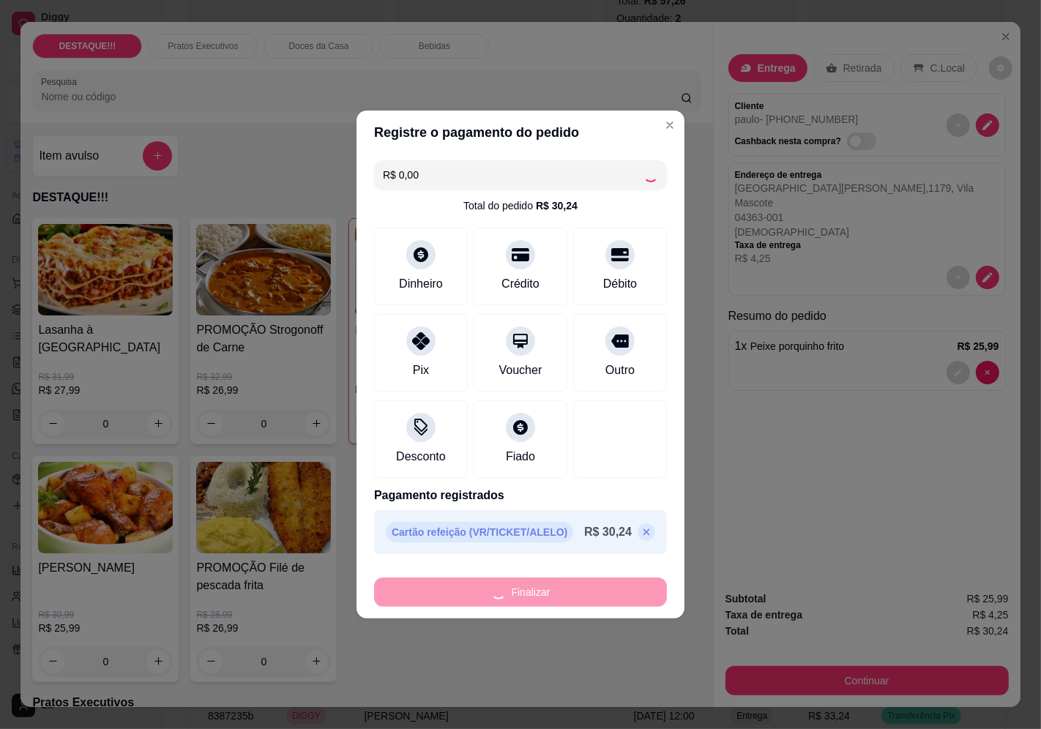
type input "0"
type input "-R$ 30,24"
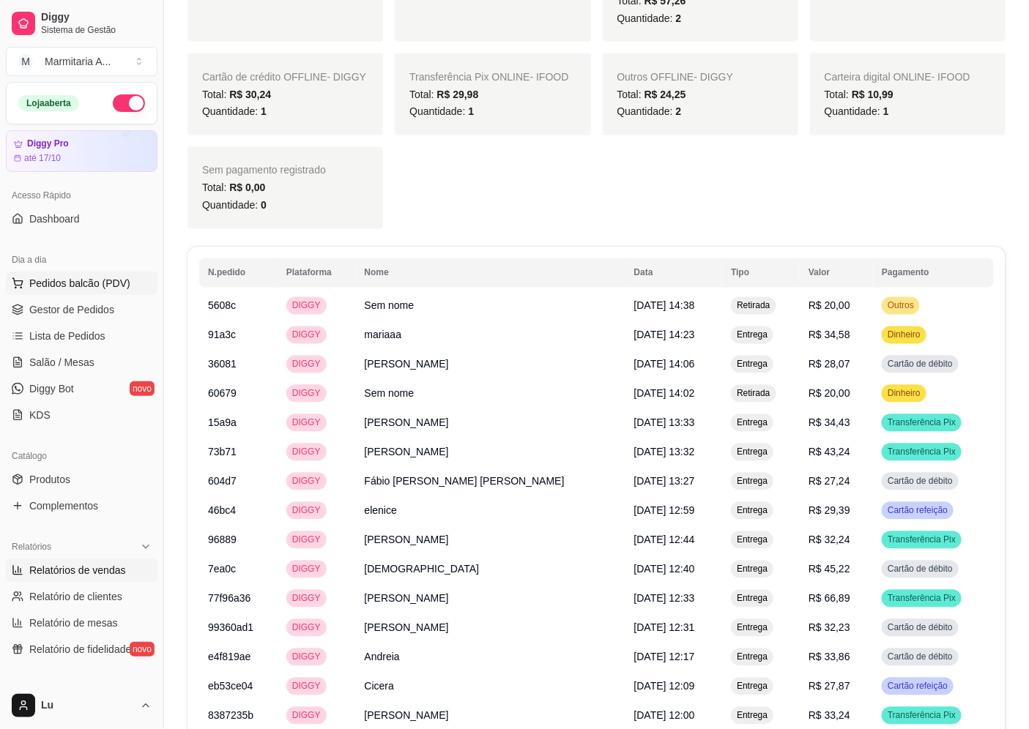
click at [106, 280] on span "Pedidos balcão (PDV)" at bounding box center [79, 283] width 101 height 15
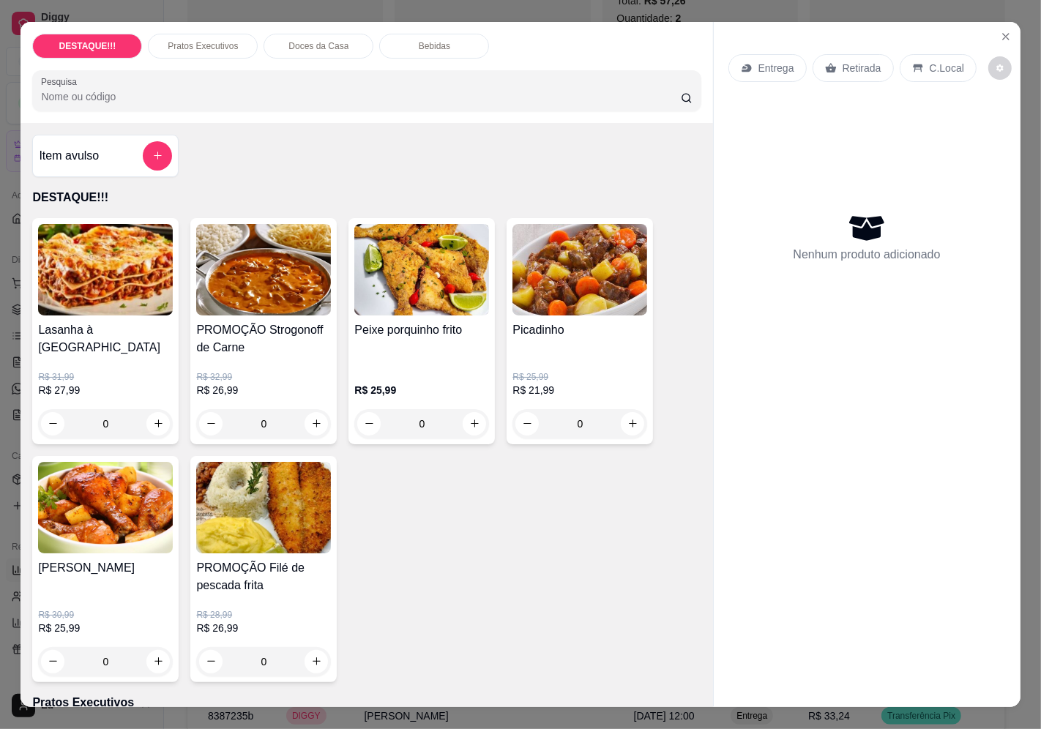
click at [778, 61] on p "Entrega" at bounding box center [777, 68] width 36 height 15
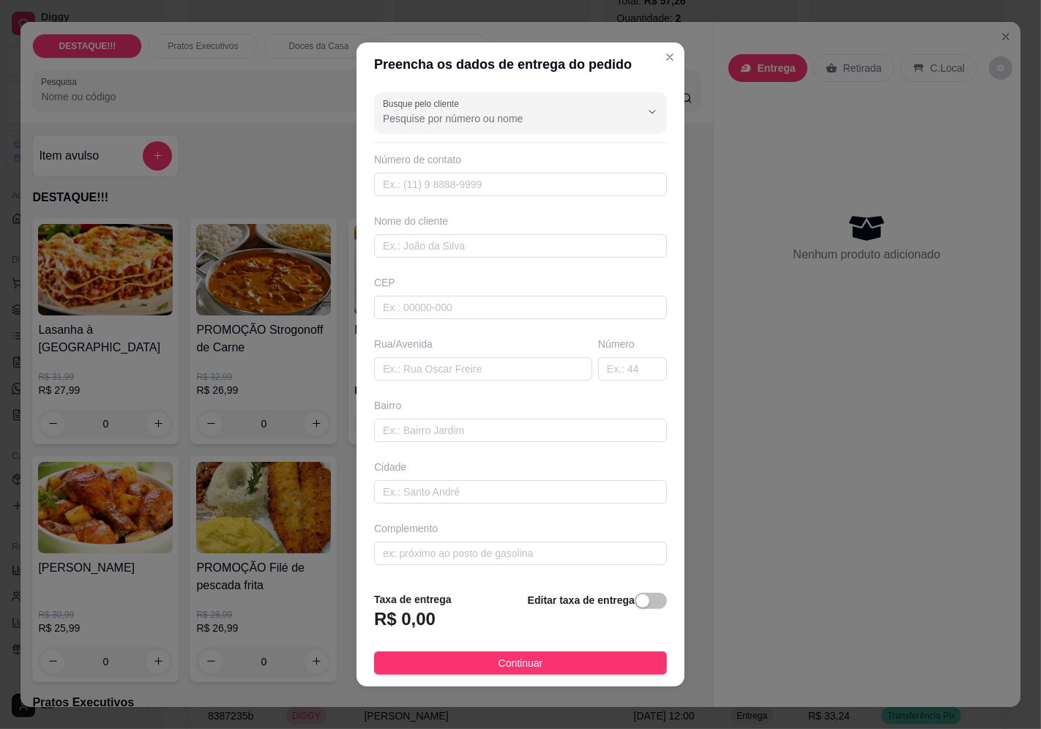
drag, startPoint x: 778, startPoint y: 56, endPoint x: 428, endPoint y: 114, distance: 354.1
click at [428, 114] on input "Busque pelo cliente" at bounding box center [500, 118] width 234 height 15
type input "[PERSON_NAME]"
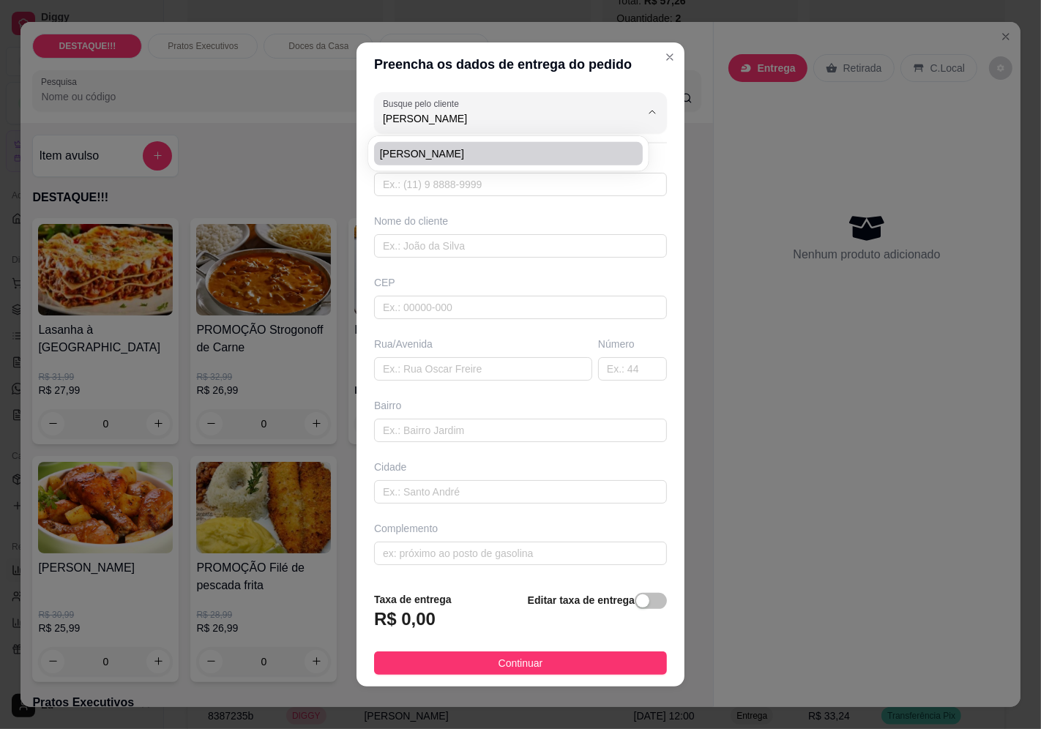
click at [476, 156] on span "[PERSON_NAME]" at bounding box center [501, 153] width 242 height 15
type input "11989132418"
type input "[PERSON_NAME]"
type input "04381001"
type input "[GEOGRAPHIC_DATA][PERSON_NAME]"
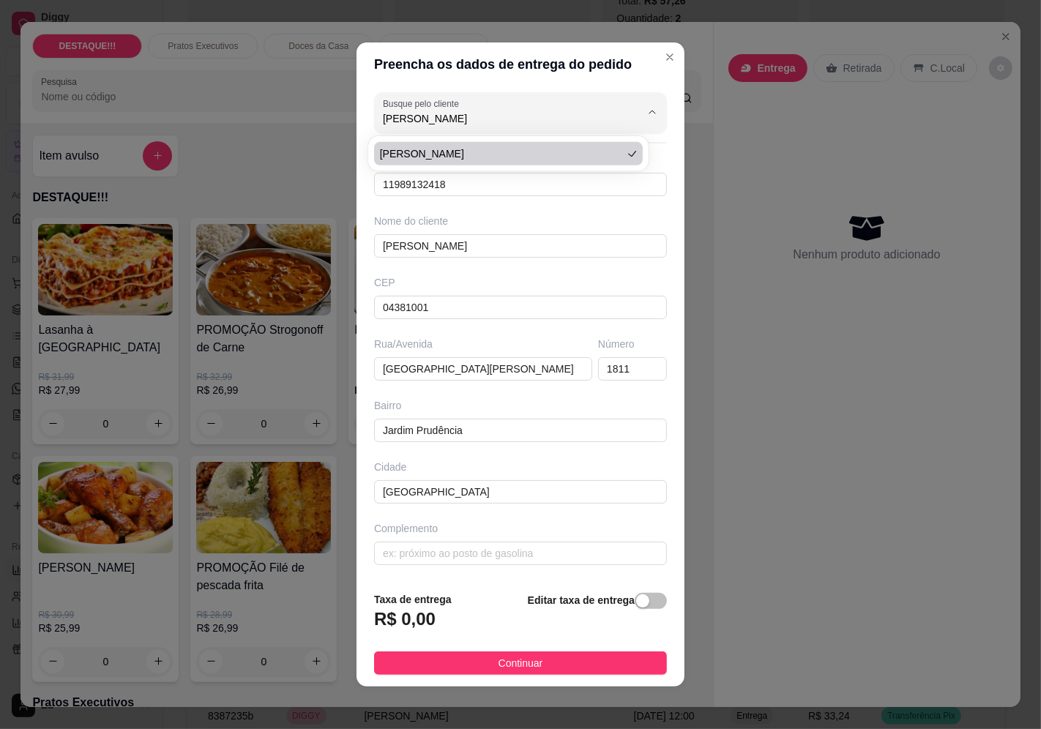
type input "1811"
type input "Jardim Prudência"
type input "[GEOGRAPHIC_DATA]"
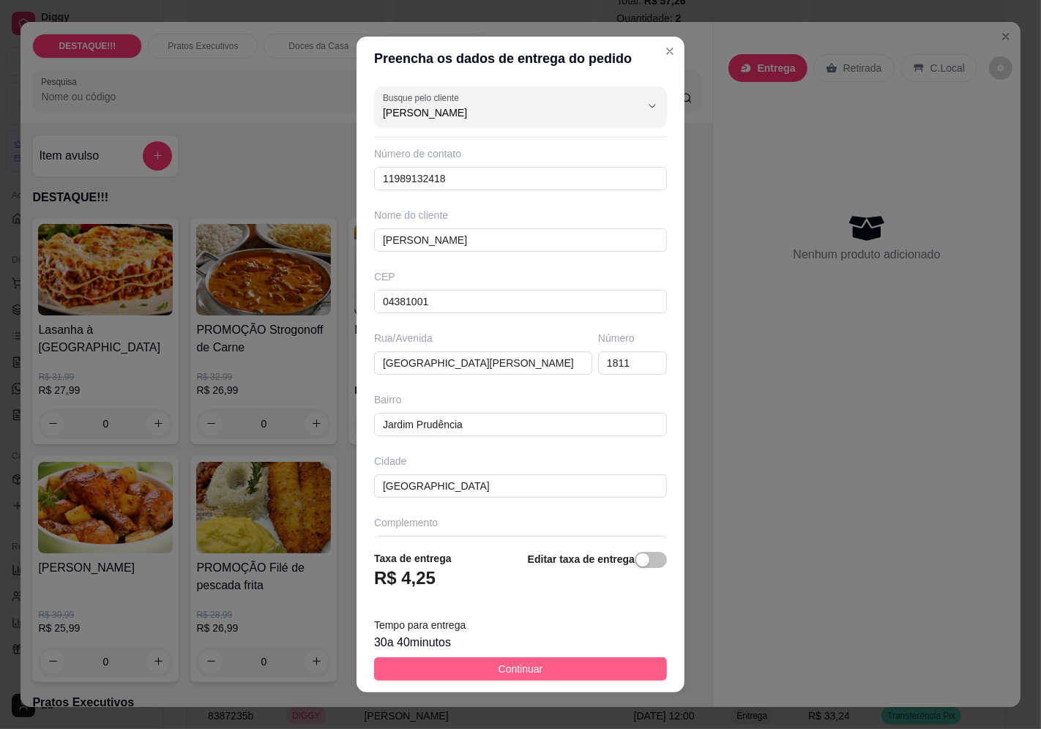
type input "[PERSON_NAME]"
click at [626, 669] on button "Continuar" at bounding box center [520, 669] width 293 height 23
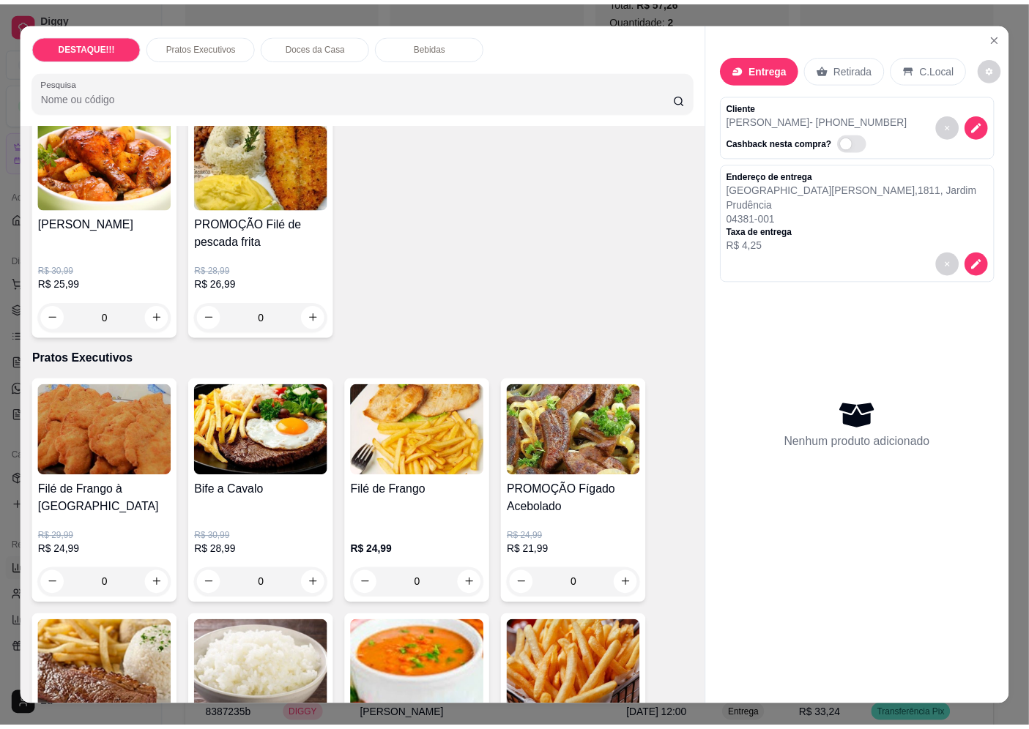
scroll to position [406, 0]
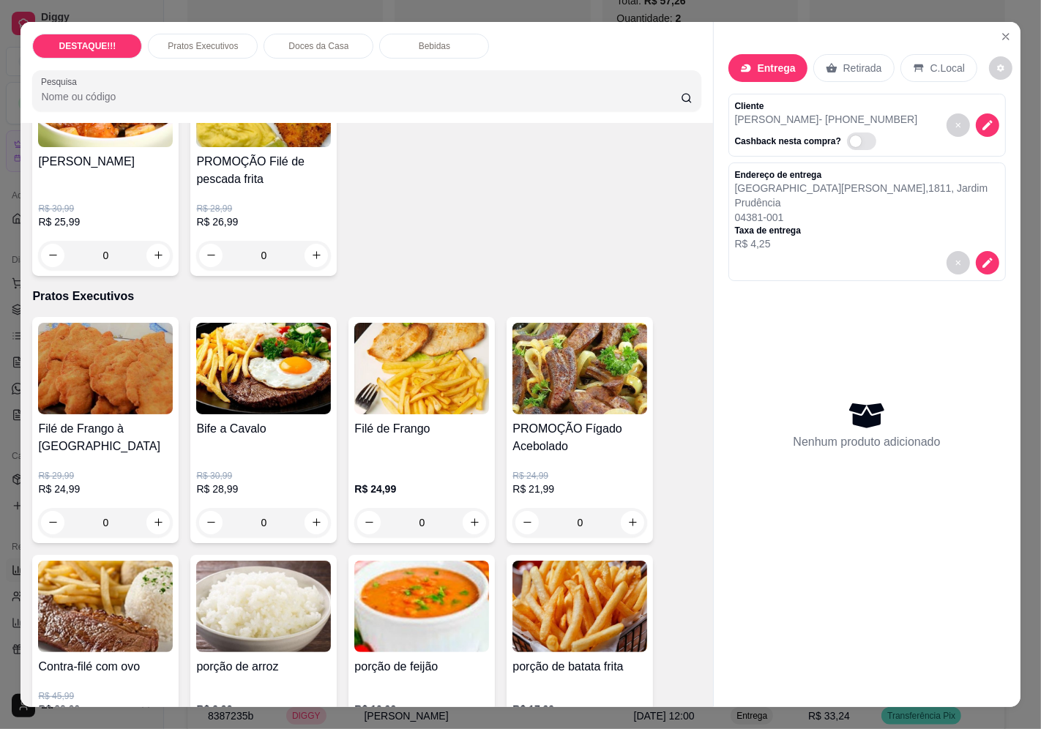
click at [653, 371] on div "Filé de Frango à Milanesa R$ 29,99 R$ 24,99 0 Bife a Cavalo R$ 30,99 R$ 28,99 0…" at bounding box center [366, 659] width 669 height 685
click at [583, 428] on h4 "PROMOÇÃO Fígado Acebolado" at bounding box center [580, 437] width 135 height 35
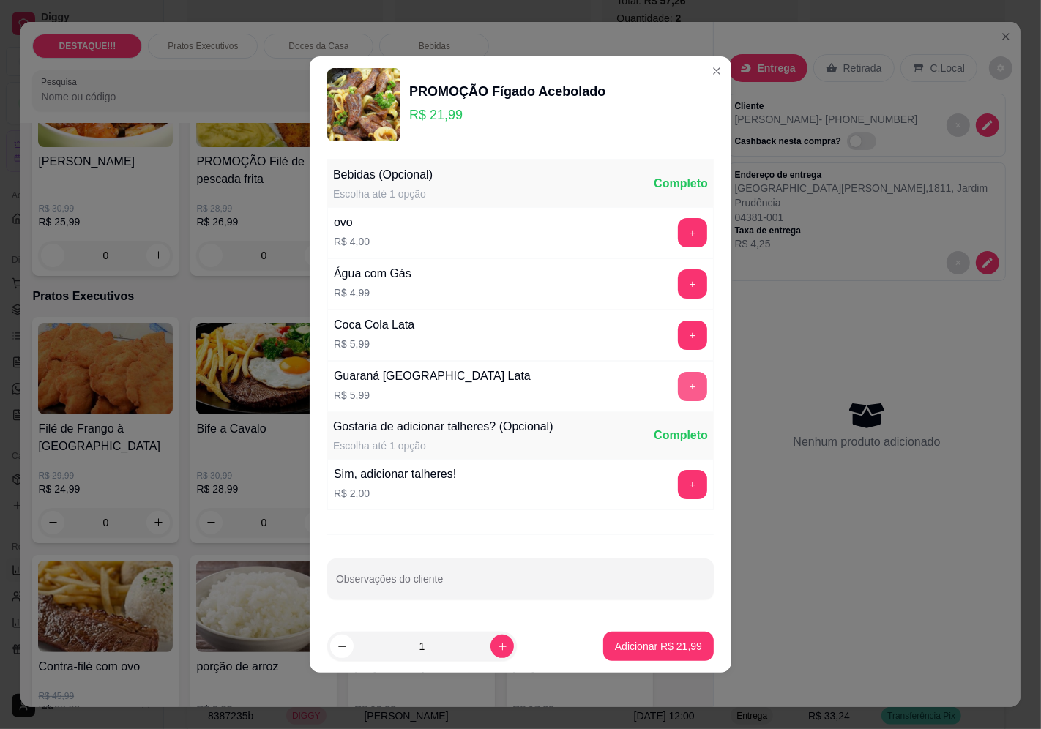
click at [678, 387] on button "+" at bounding box center [692, 386] width 29 height 29
click at [623, 383] on button "-" at bounding box center [627, 386] width 29 height 29
click at [678, 480] on button "+" at bounding box center [692, 484] width 29 height 29
click at [691, 658] on button "Adicionar R$ 23,99" at bounding box center [658, 646] width 111 height 29
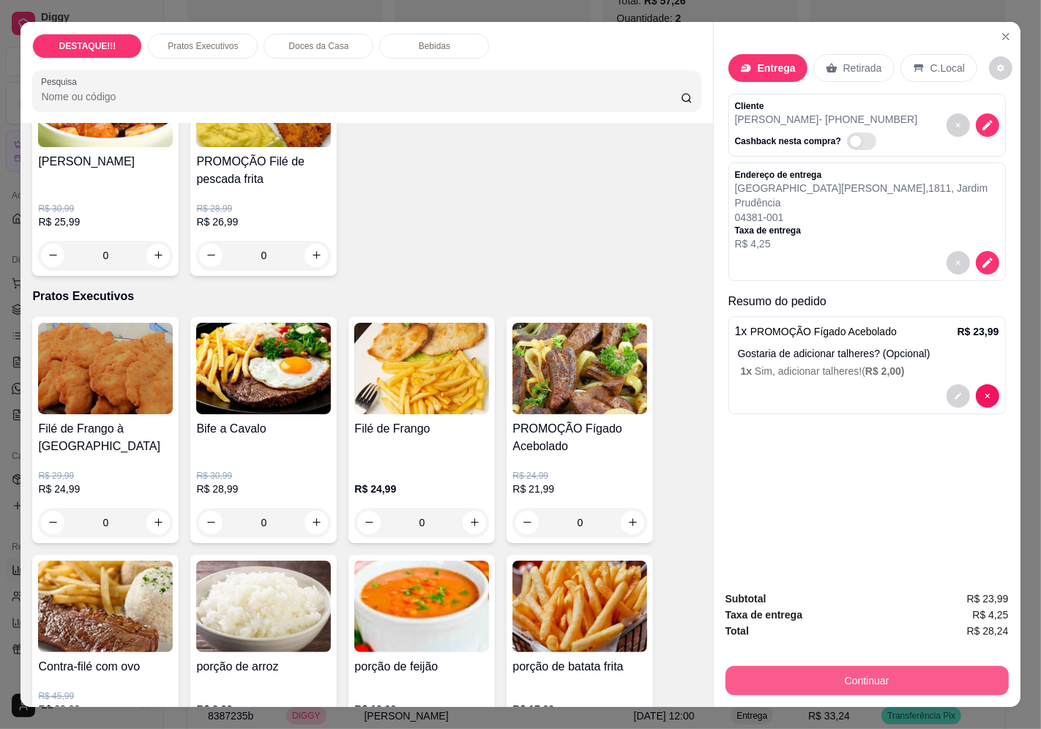
click at [862, 670] on button "Continuar" at bounding box center [867, 680] width 283 height 29
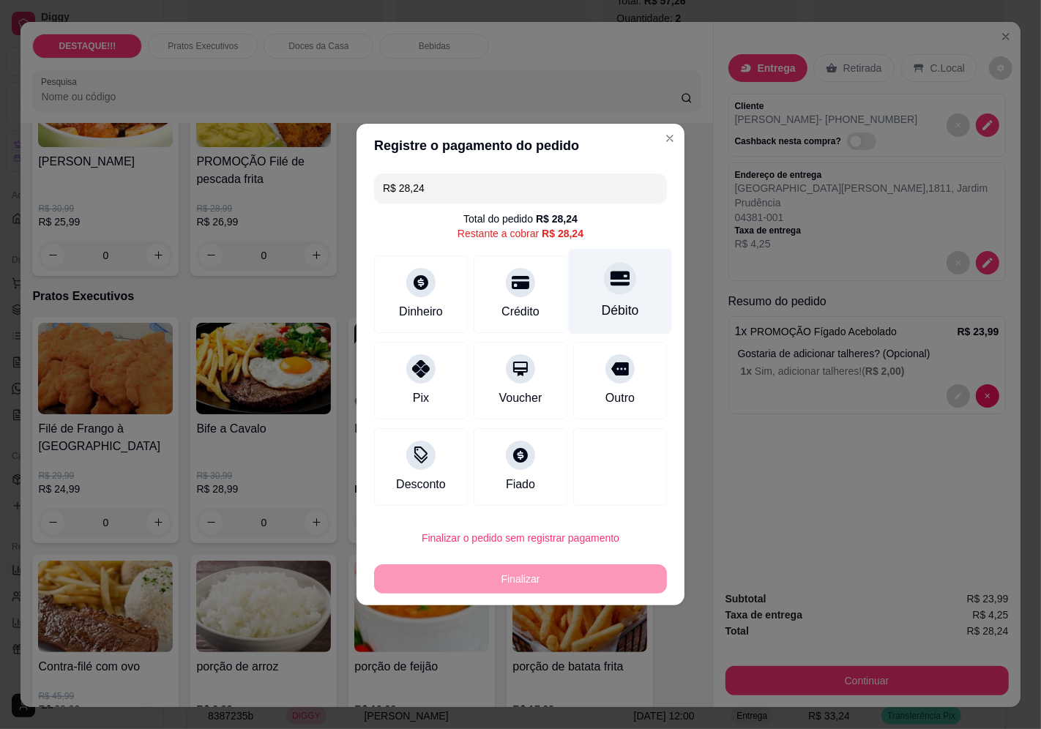
click at [618, 310] on div "Débito" at bounding box center [620, 310] width 37 height 19
type input "R$ 0,00"
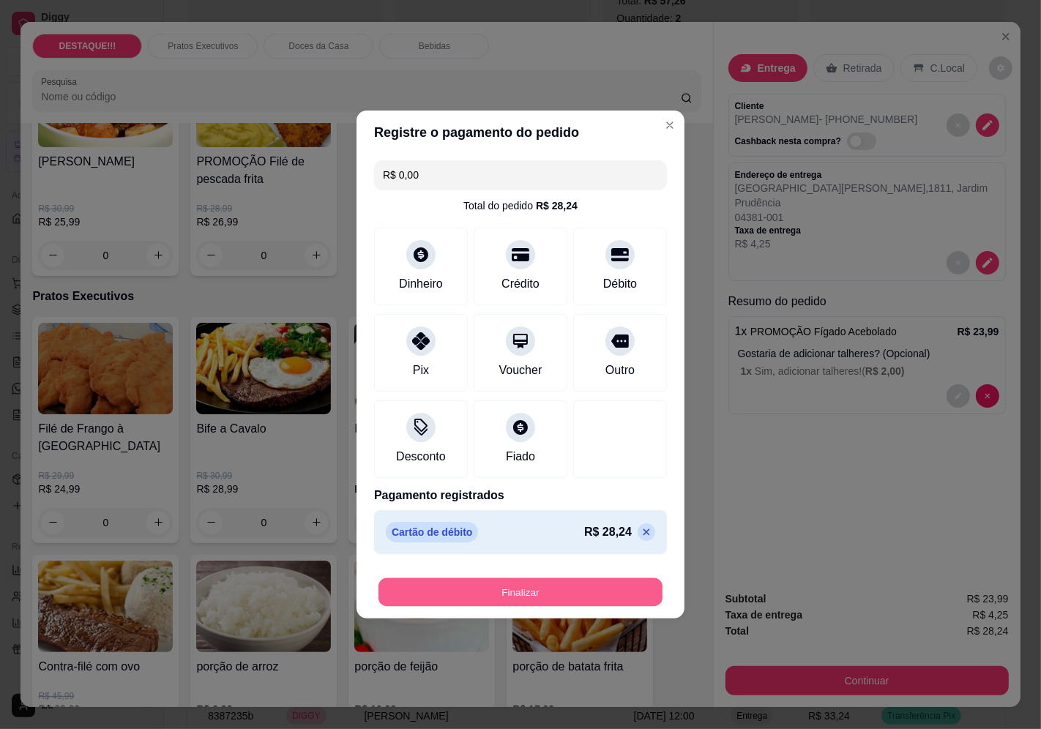
click at [612, 601] on button "Finalizar" at bounding box center [521, 593] width 284 height 29
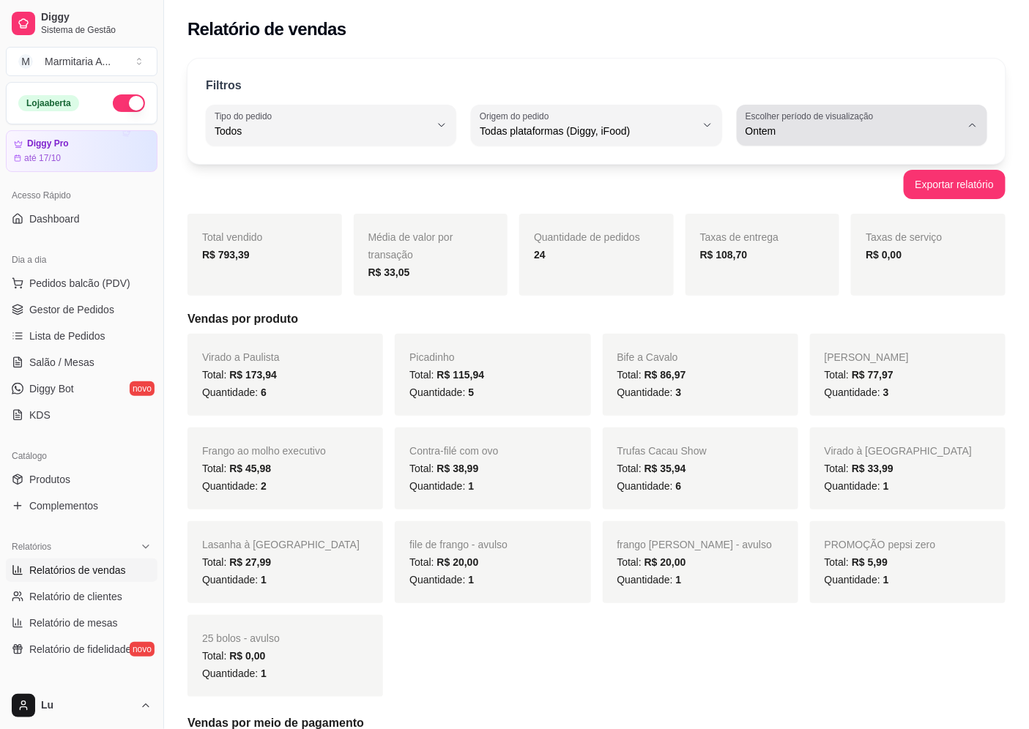
click at [902, 134] on span "Ontem" at bounding box center [853, 131] width 215 height 15
click at [823, 170] on span "Hoje" at bounding box center [855, 166] width 204 height 14
type input "0"
select select "0"
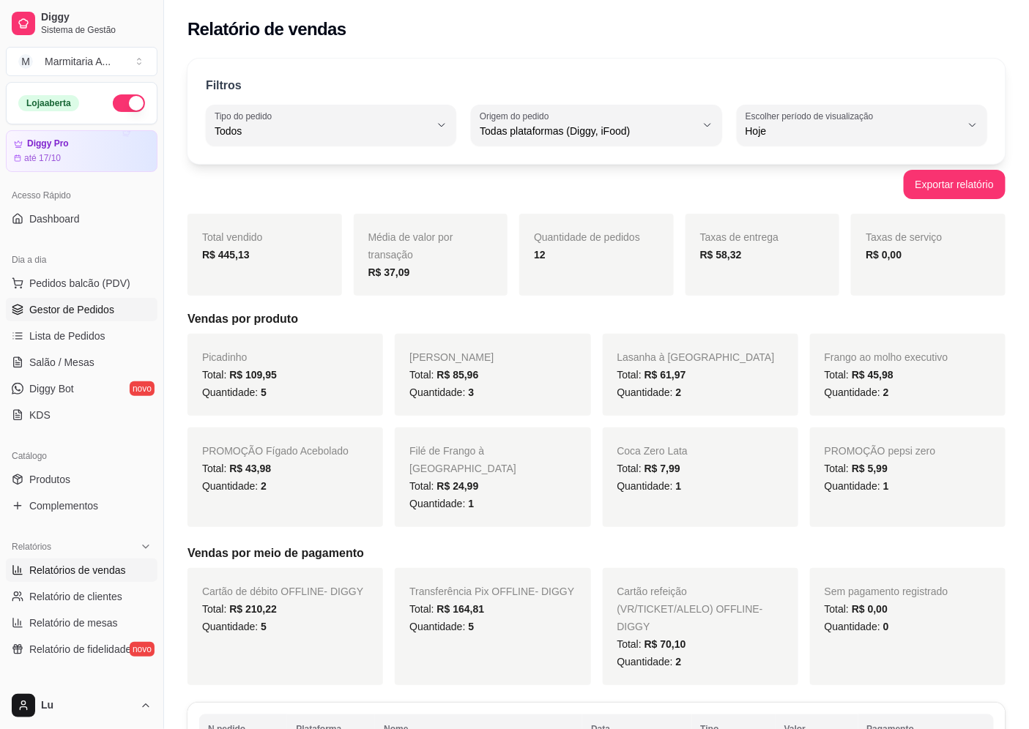
click at [78, 318] on link "Gestor de Pedidos" at bounding box center [82, 309] width 152 height 23
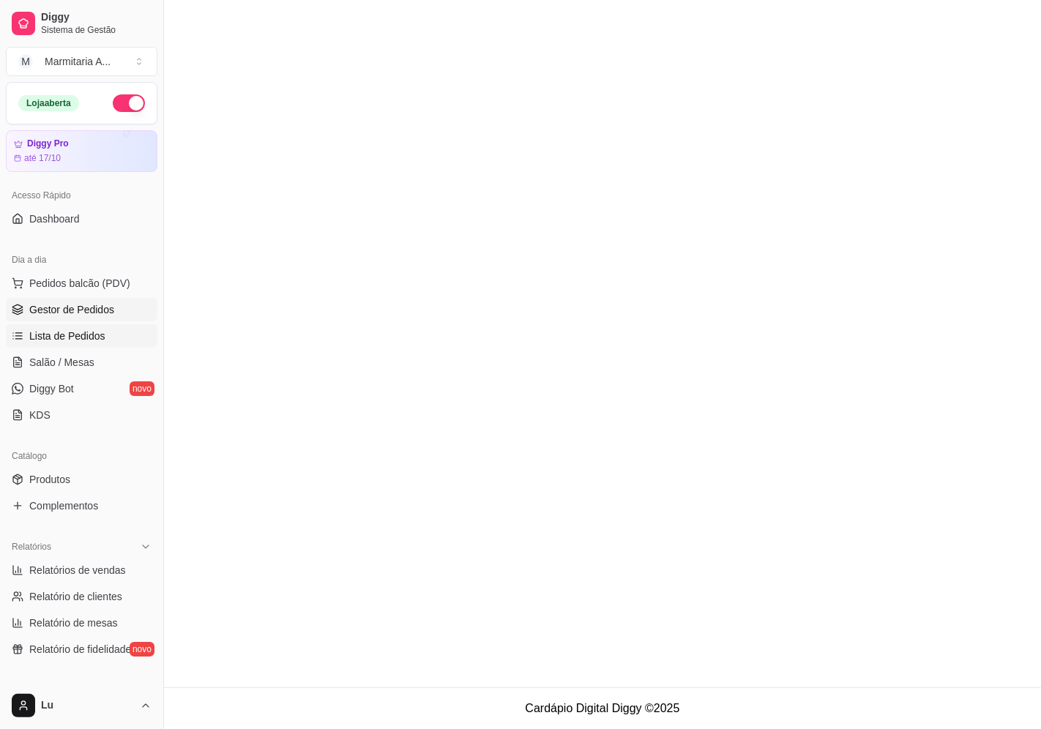
click at [88, 334] on span "Lista de Pedidos" at bounding box center [67, 336] width 76 height 15
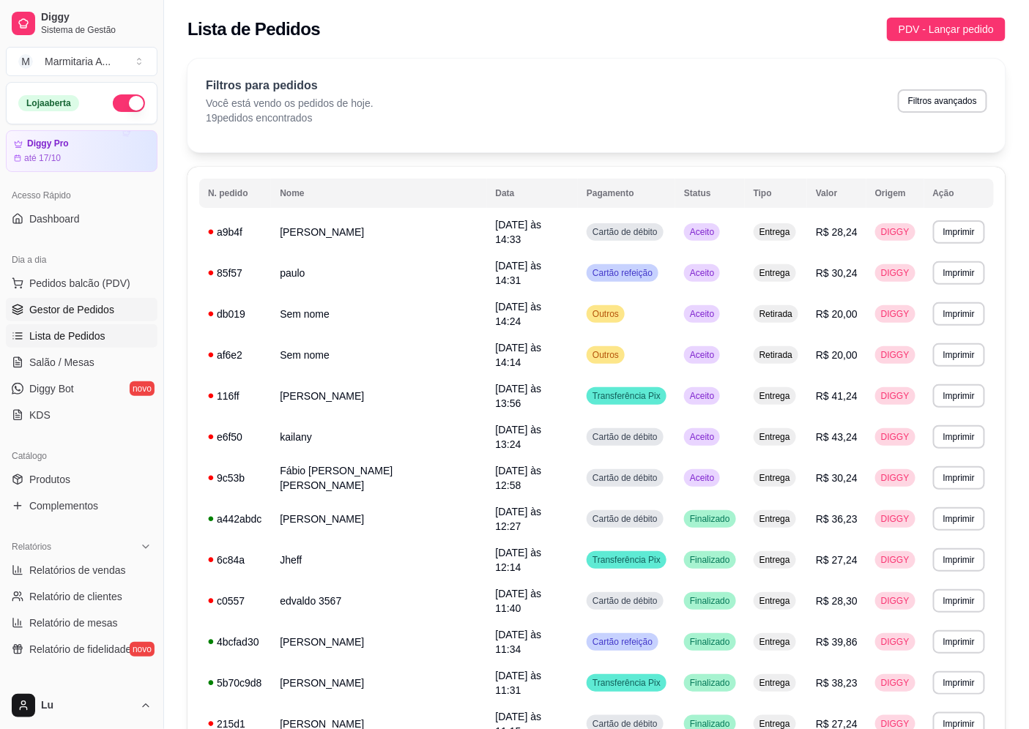
click at [118, 306] on link "Gestor de Pedidos" at bounding box center [82, 309] width 152 height 23
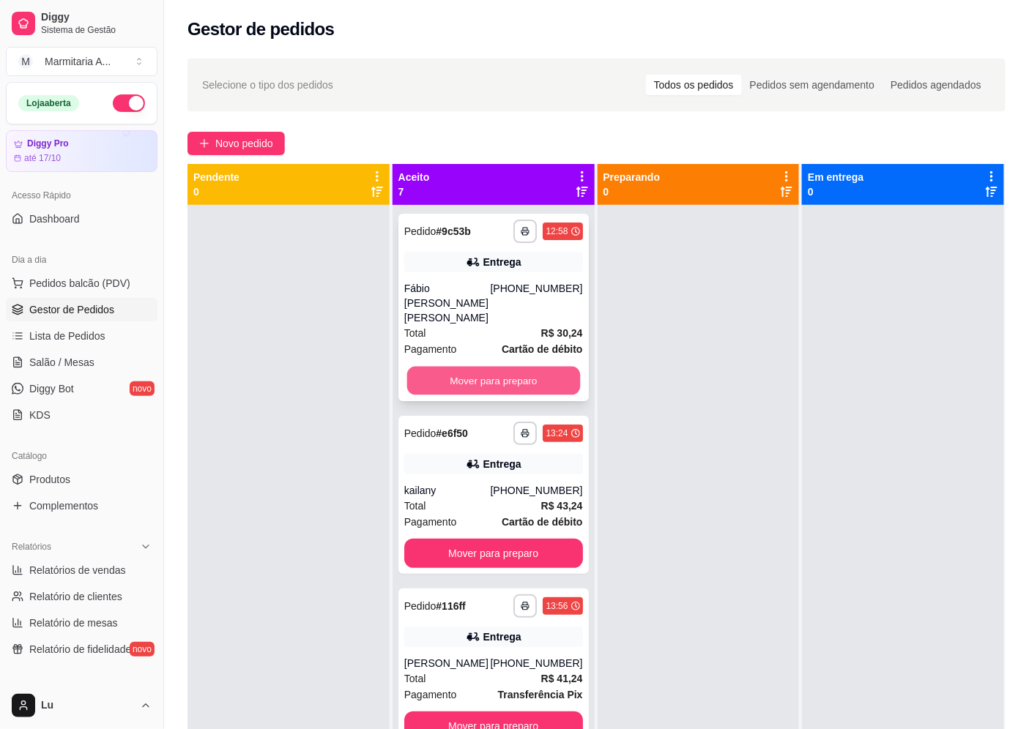
click at [506, 368] on button "Mover para preparo" at bounding box center [492, 381] width 173 height 29
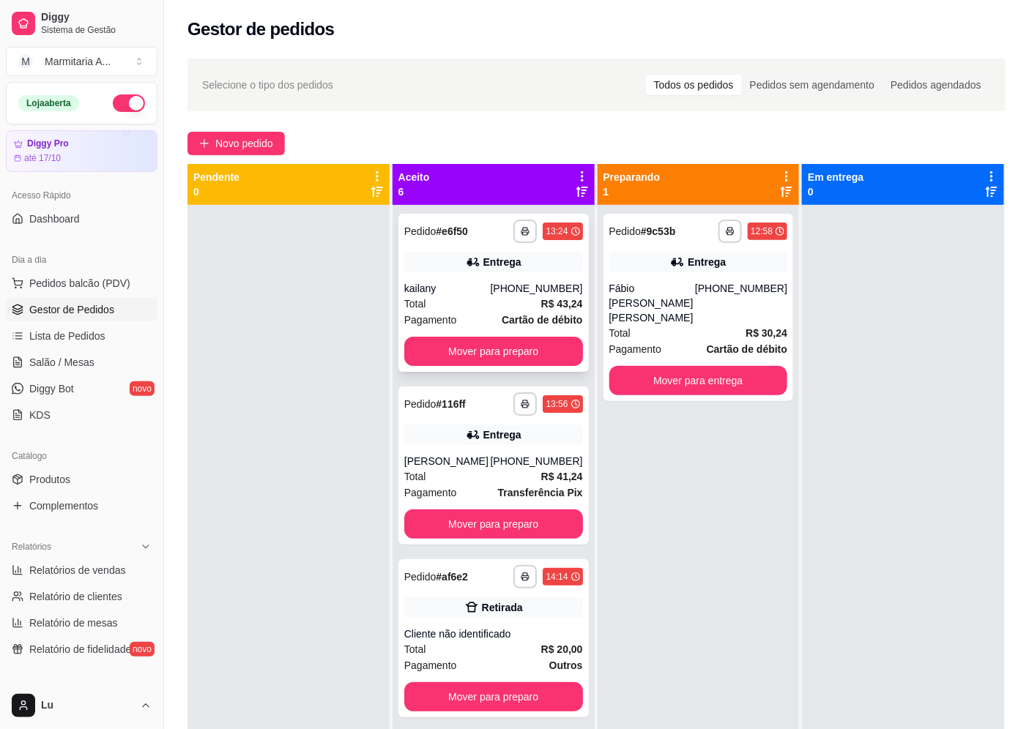
click at [508, 367] on div "**********" at bounding box center [493, 293] width 190 height 158
click at [521, 347] on button "Mover para preparo" at bounding box center [492, 352] width 173 height 29
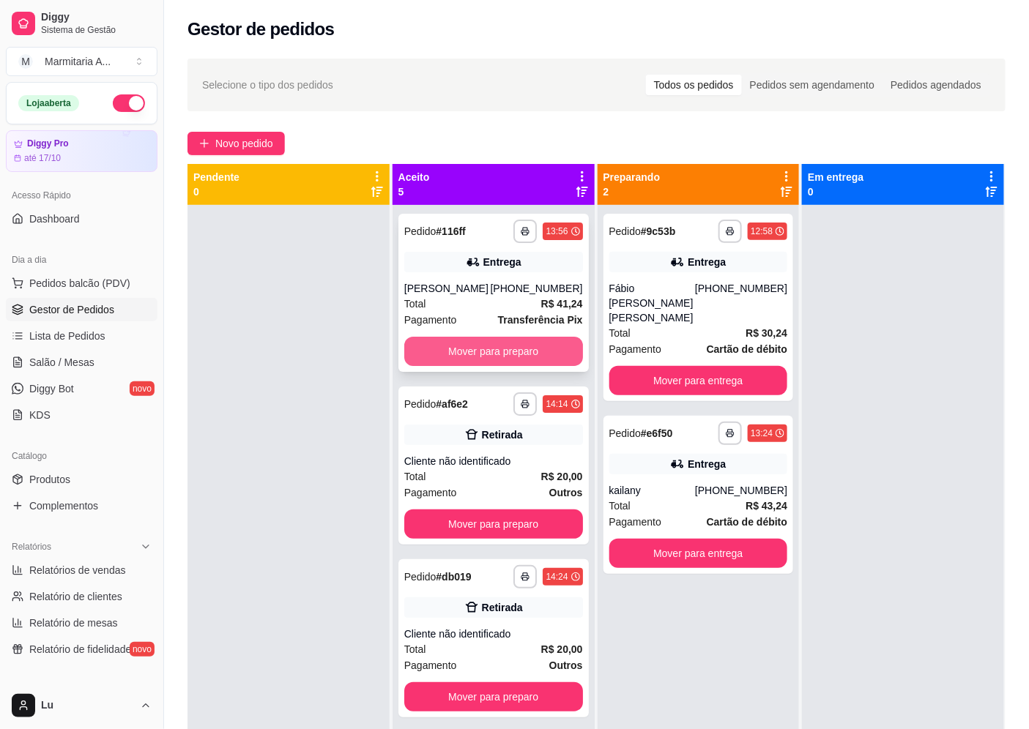
click at [532, 347] on button "Mover para preparo" at bounding box center [493, 351] width 179 height 29
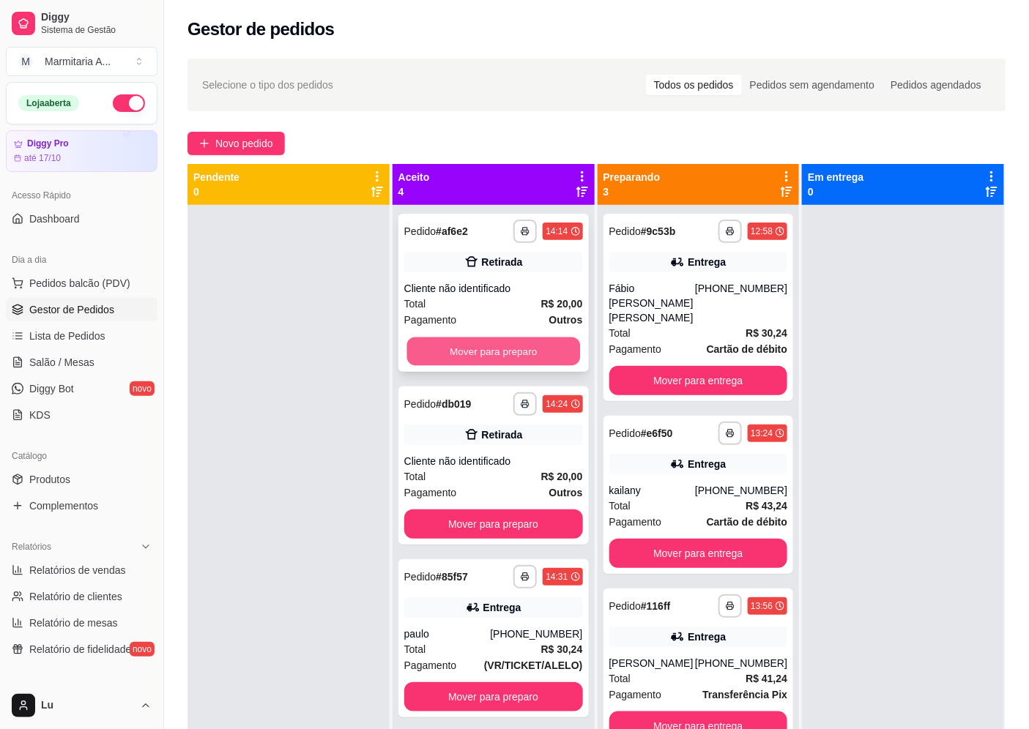
click at [535, 347] on button "Mover para preparo" at bounding box center [492, 352] width 173 height 29
click at [535, 347] on button "Mover para preparo" at bounding box center [493, 351] width 179 height 29
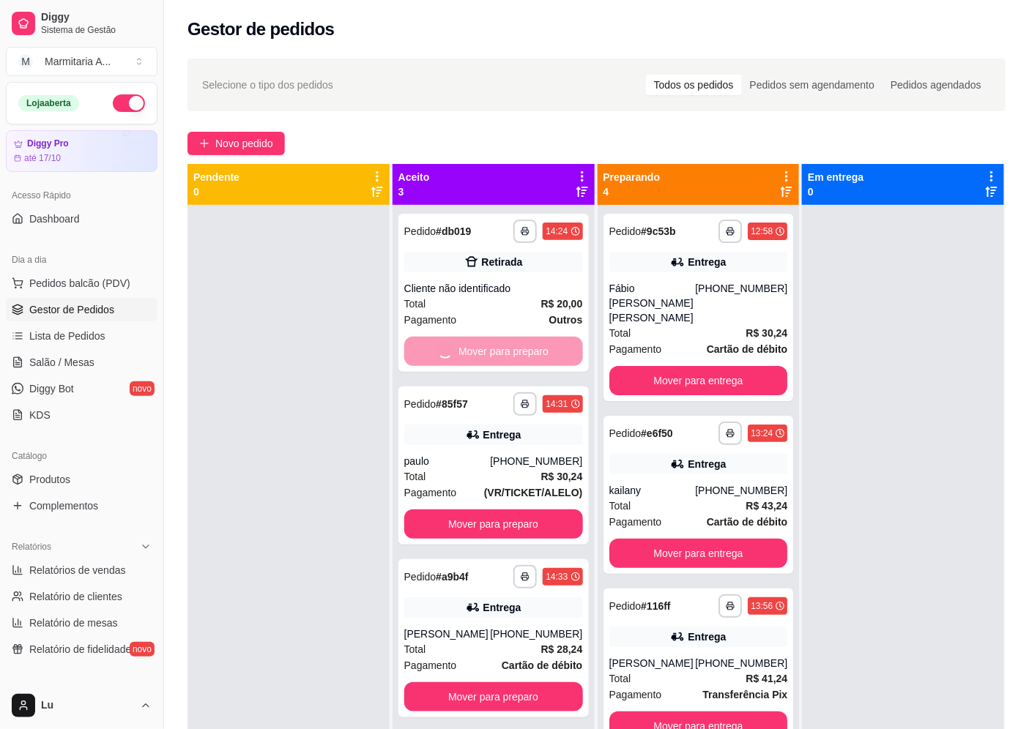
click at [536, 510] on button "Mover para preparo" at bounding box center [493, 524] width 179 height 29
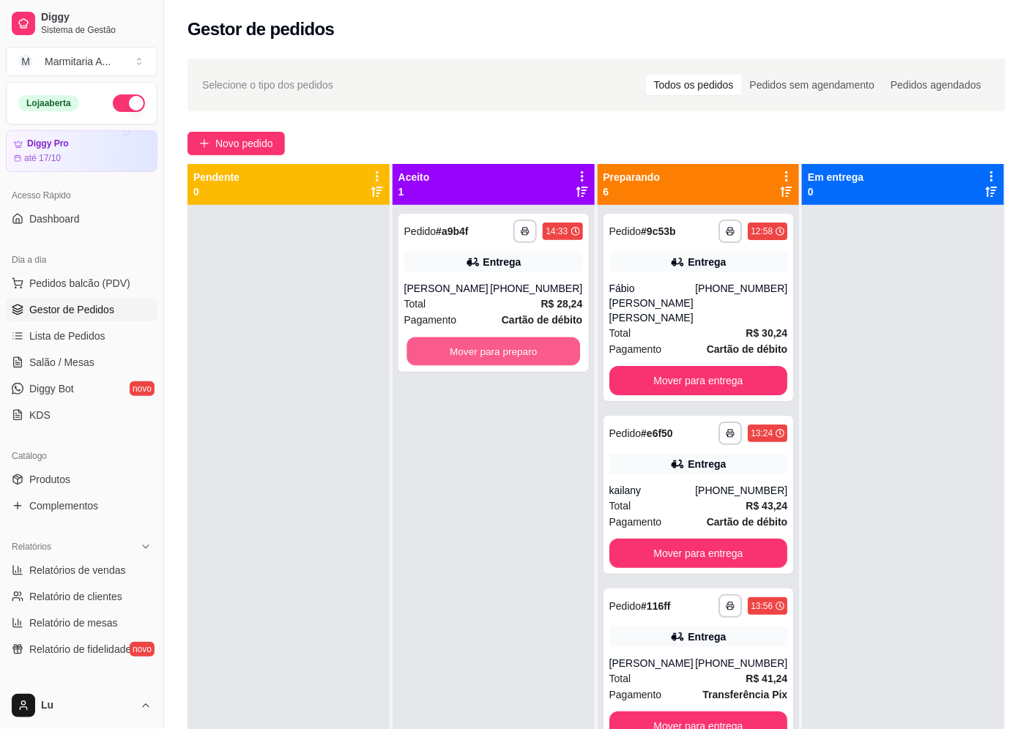
click at [536, 347] on button "Mover para preparo" at bounding box center [492, 352] width 173 height 29
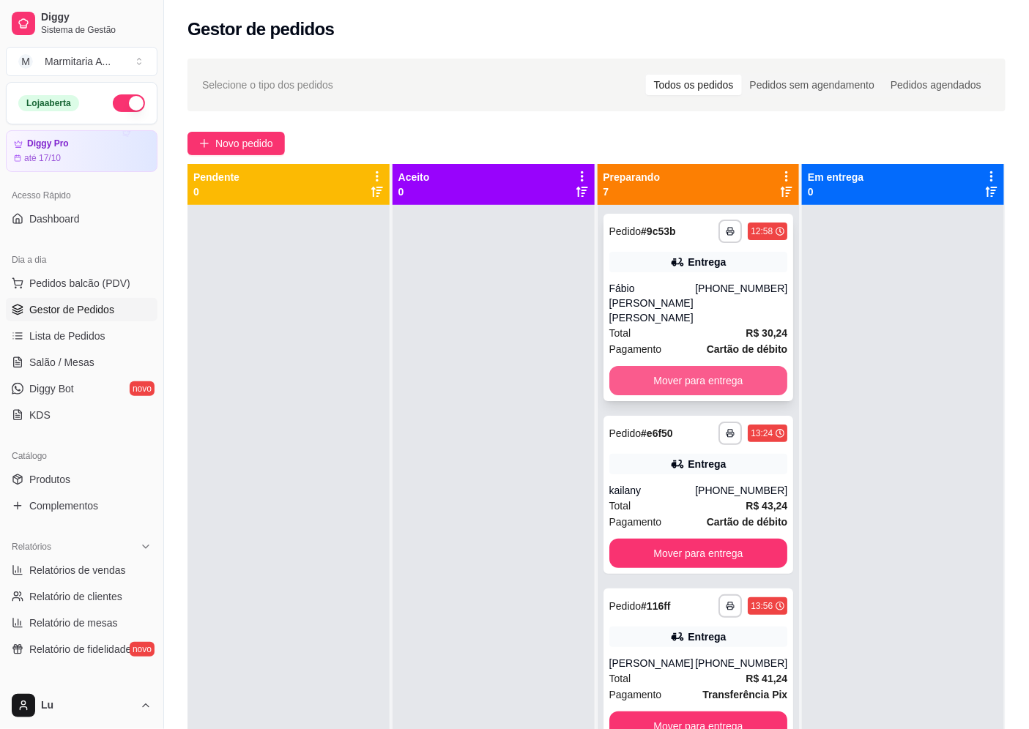
click at [744, 366] on button "Mover para entrega" at bounding box center [698, 380] width 179 height 29
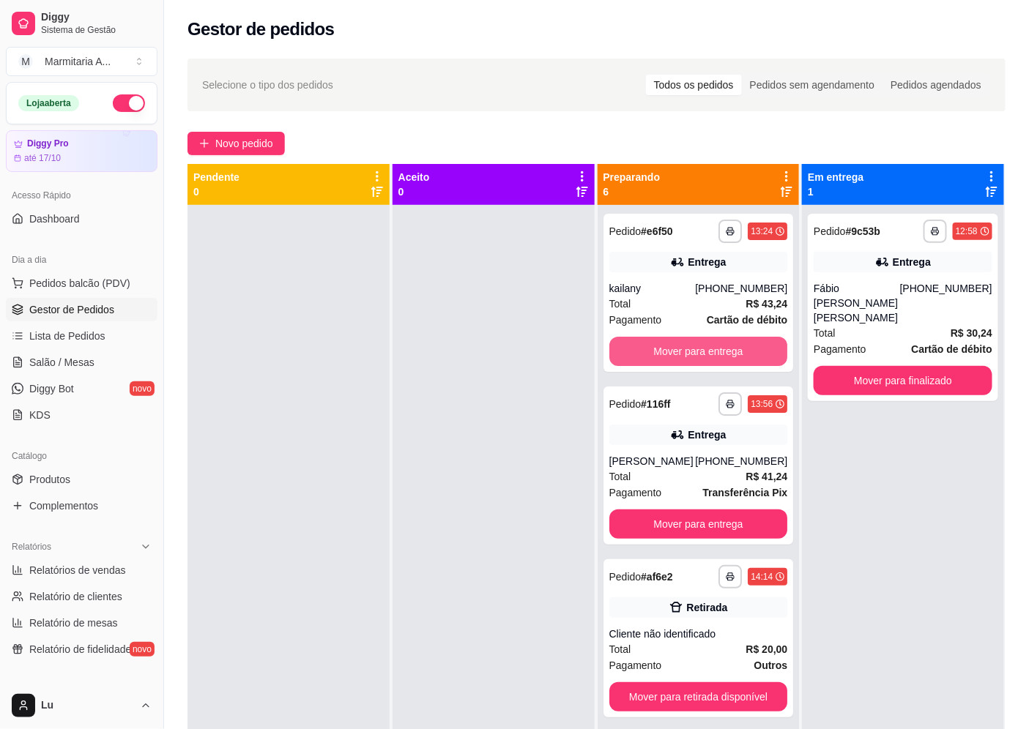
click at [744, 365] on button "Mover para entrega" at bounding box center [698, 351] width 179 height 29
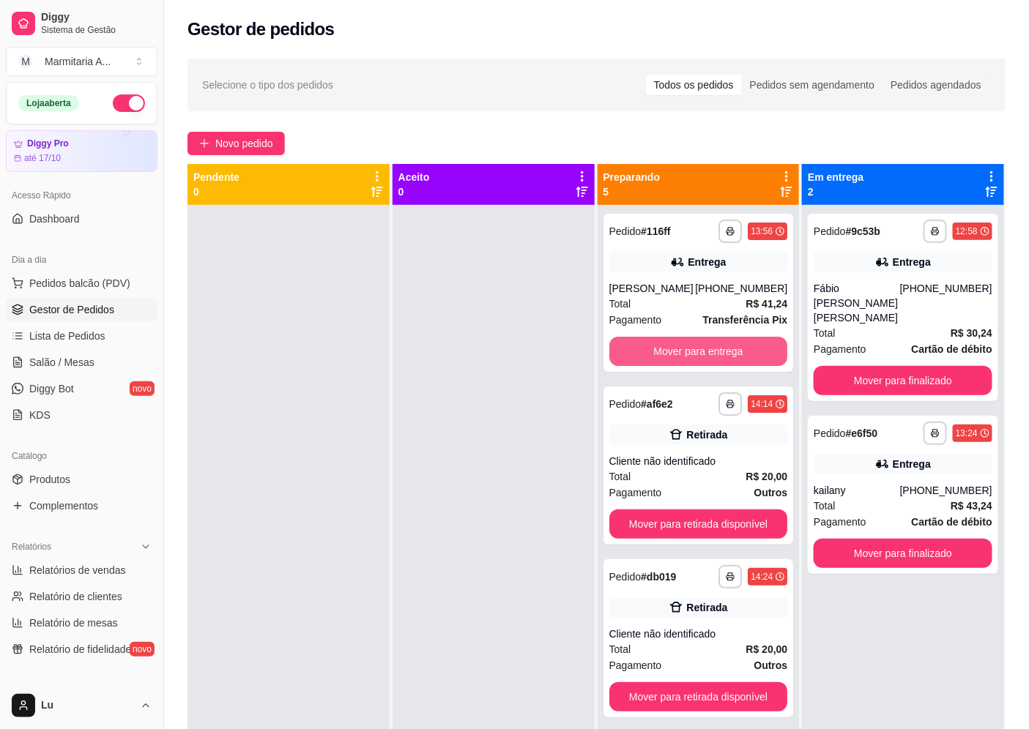
click at [744, 365] on button "Mover para entrega" at bounding box center [698, 351] width 179 height 29
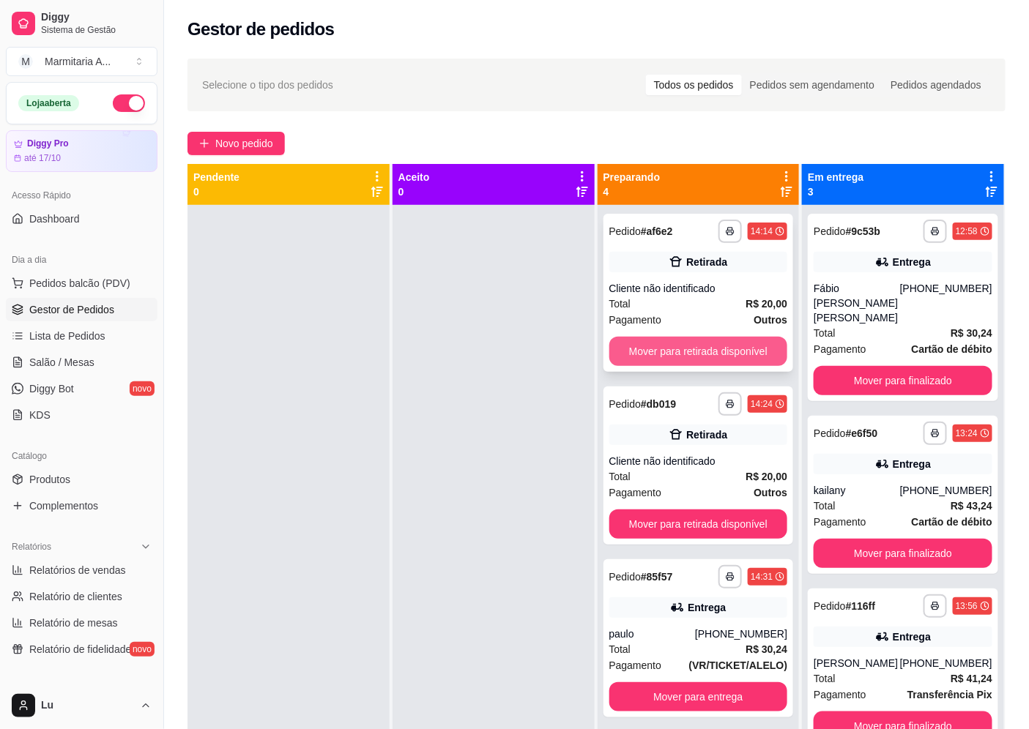
click at [744, 364] on button "Mover para retirada disponível" at bounding box center [698, 351] width 179 height 29
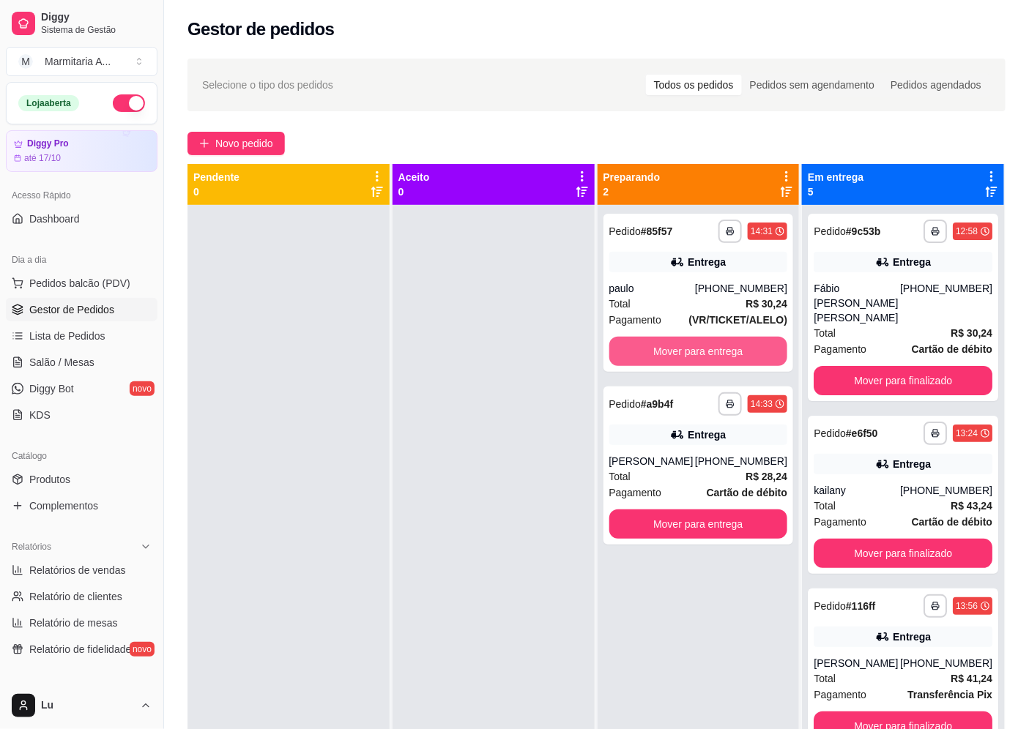
click at [744, 364] on button "Mover para entrega" at bounding box center [698, 351] width 179 height 29
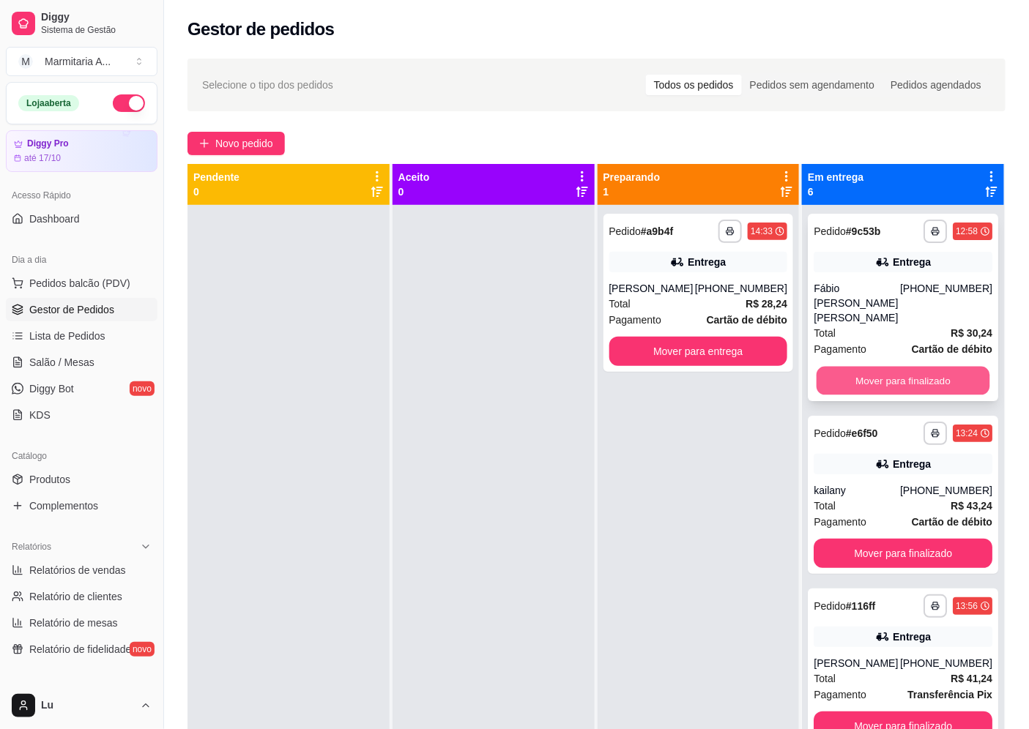
click at [870, 370] on button "Mover para finalizado" at bounding box center [903, 381] width 173 height 29
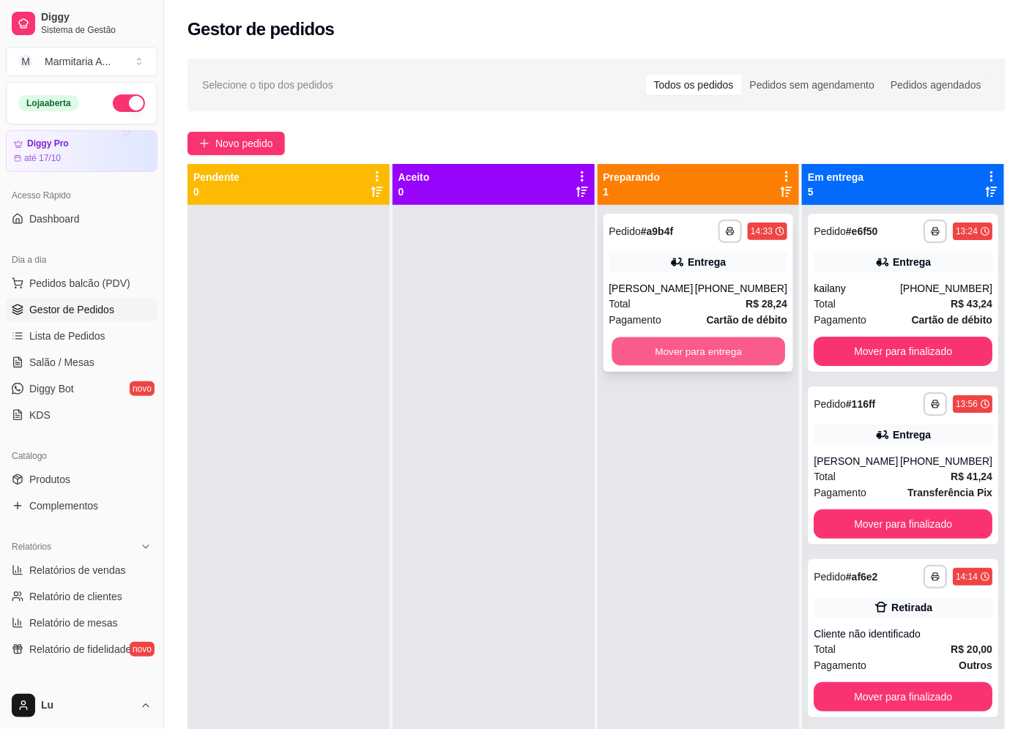
click at [723, 341] on button "Mover para entrega" at bounding box center [698, 352] width 173 height 29
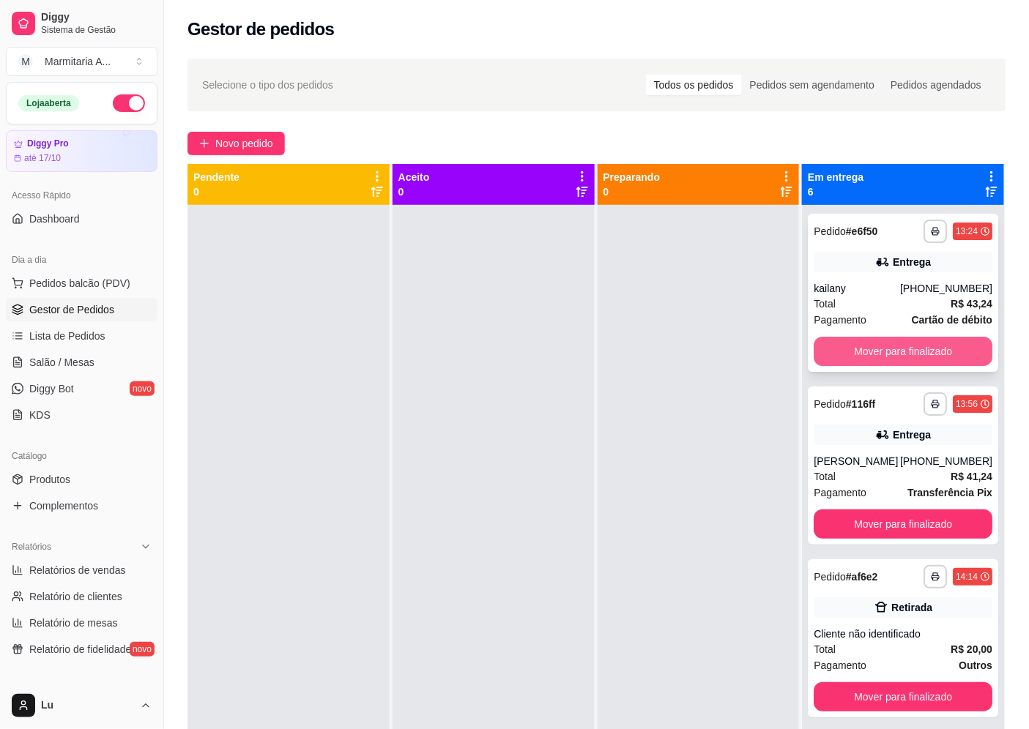
click at [914, 348] on button "Mover para finalizado" at bounding box center [903, 351] width 179 height 29
click at [914, 348] on button "Mover para finalizado" at bounding box center [903, 352] width 173 height 29
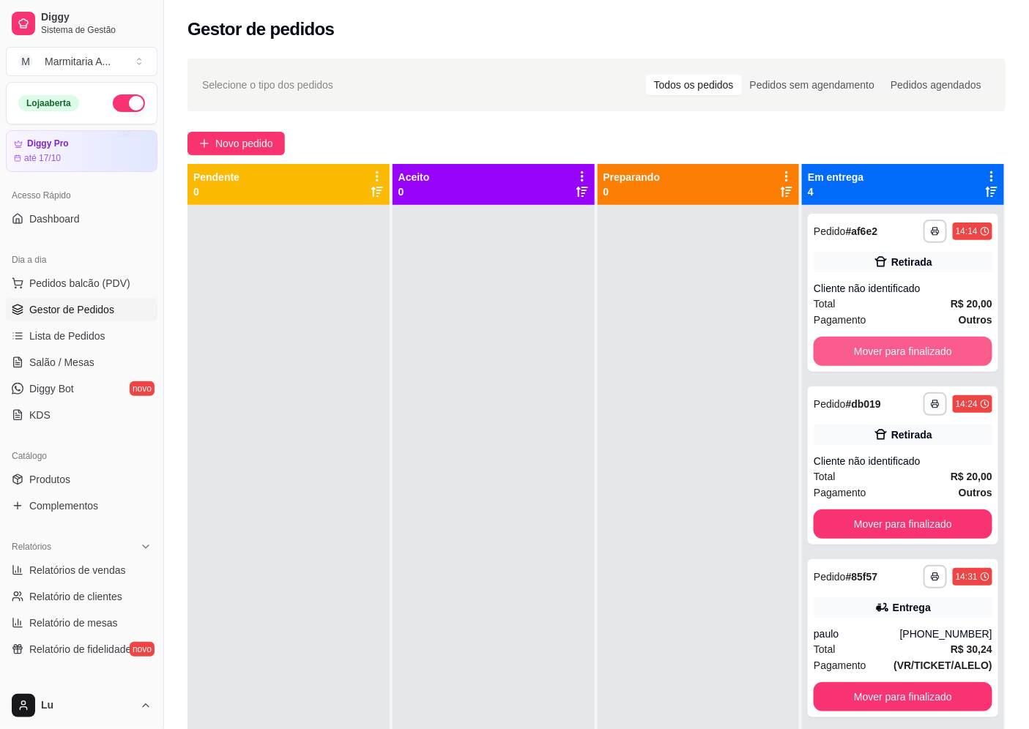
click at [914, 348] on button "Mover para finalizado" at bounding box center [903, 351] width 179 height 29
click at [914, 510] on button "Mover para finalizado" at bounding box center [903, 524] width 179 height 29
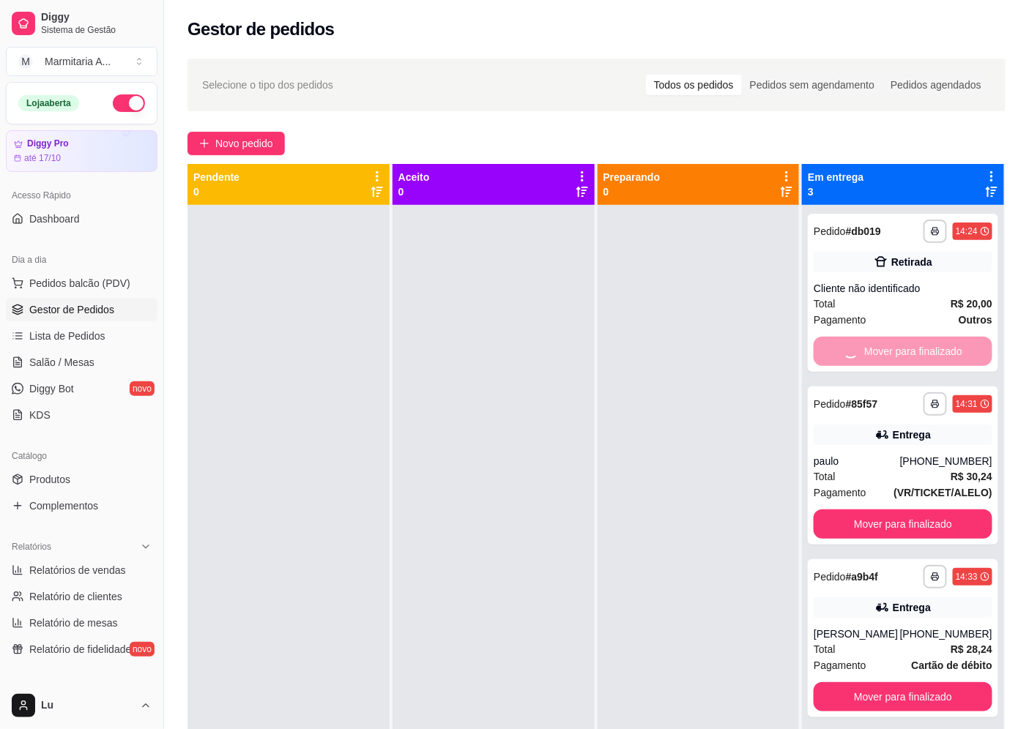
click at [914, 510] on button "Mover para finalizado" at bounding box center [903, 524] width 179 height 29
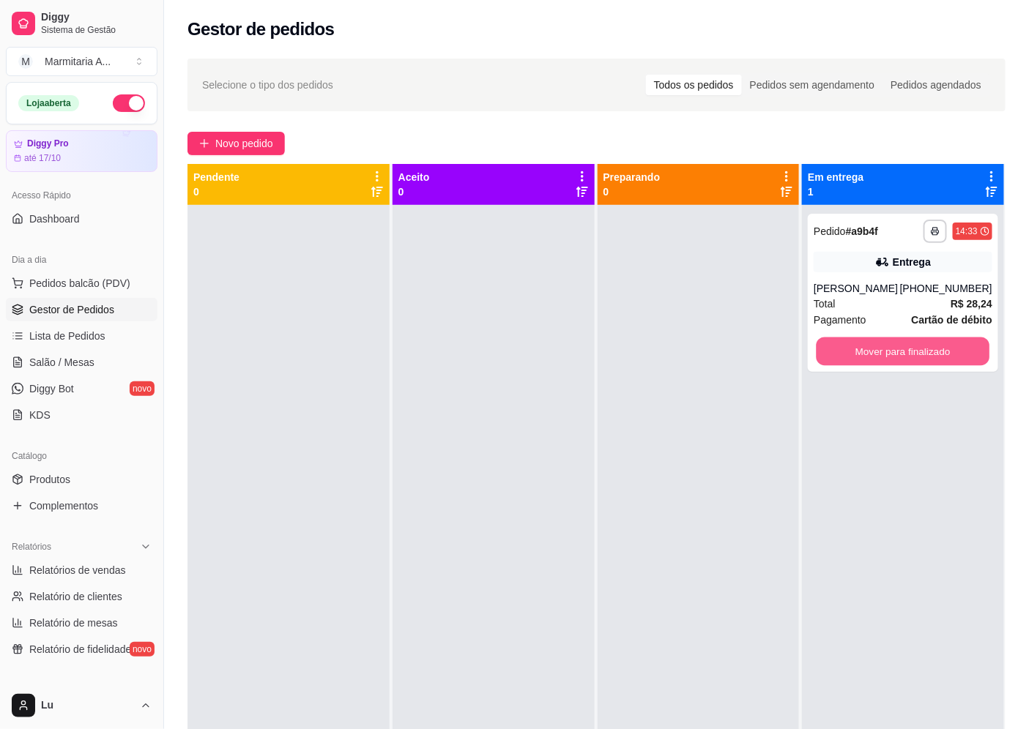
click at [914, 348] on button "Mover para finalizado" at bounding box center [903, 352] width 173 height 29
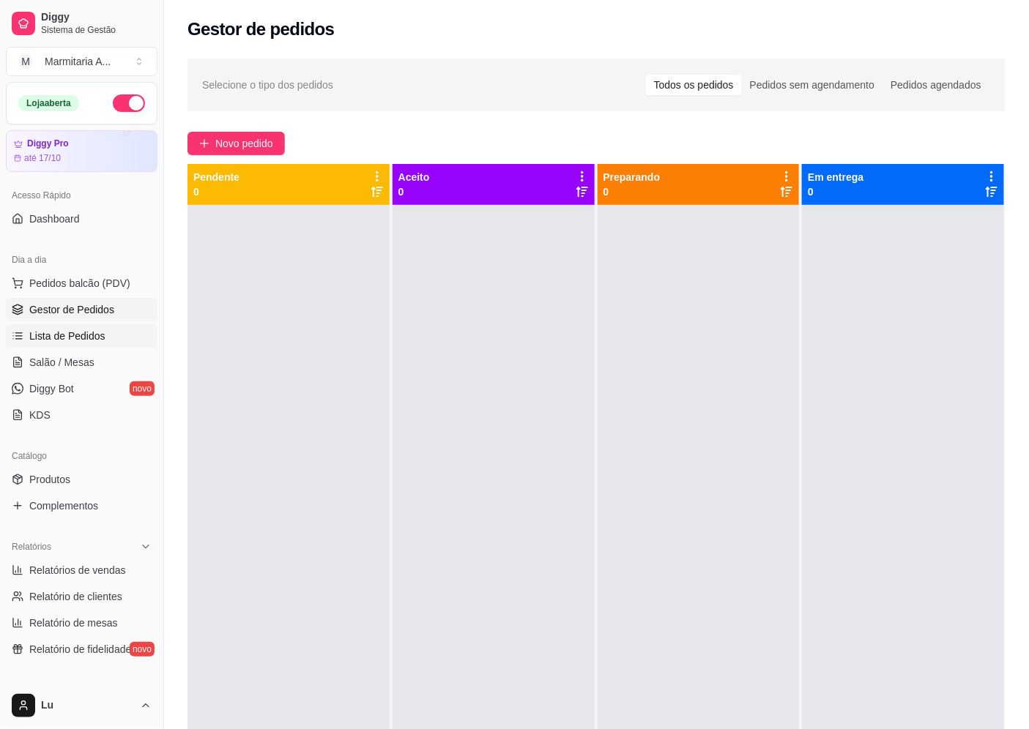
click at [113, 335] on link "Lista de Pedidos" at bounding box center [82, 335] width 152 height 23
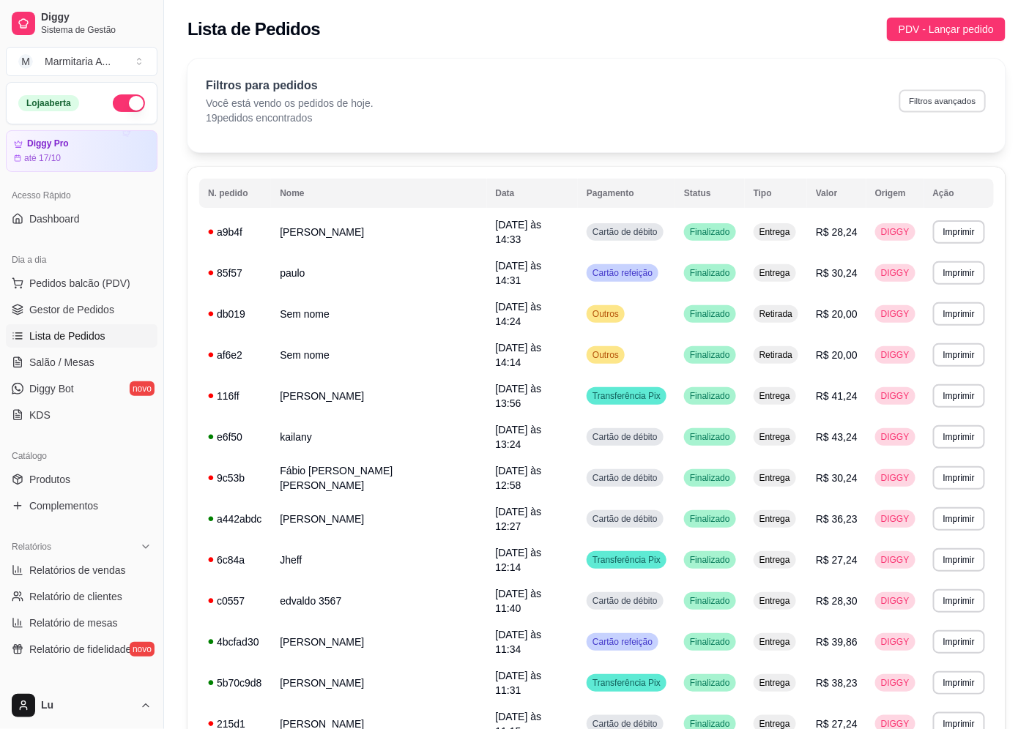
click at [953, 101] on button "Filtros avançados" at bounding box center [942, 100] width 86 height 23
select select "0"
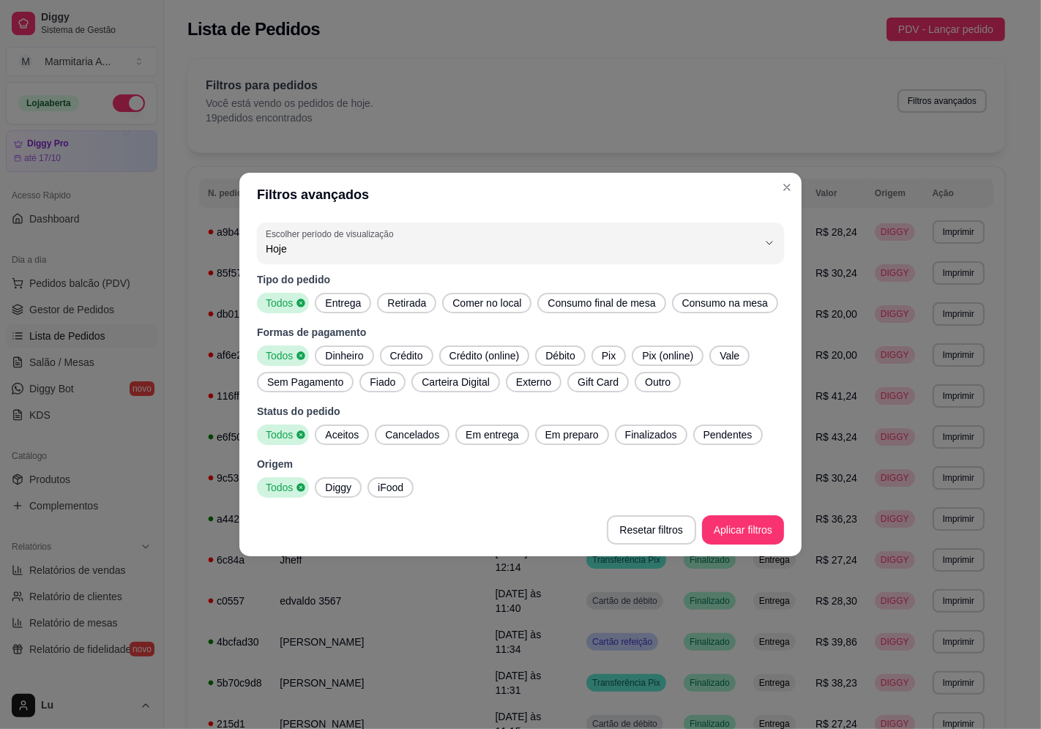
click at [612, 354] on span "Pix" at bounding box center [609, 356] width 26 height 15
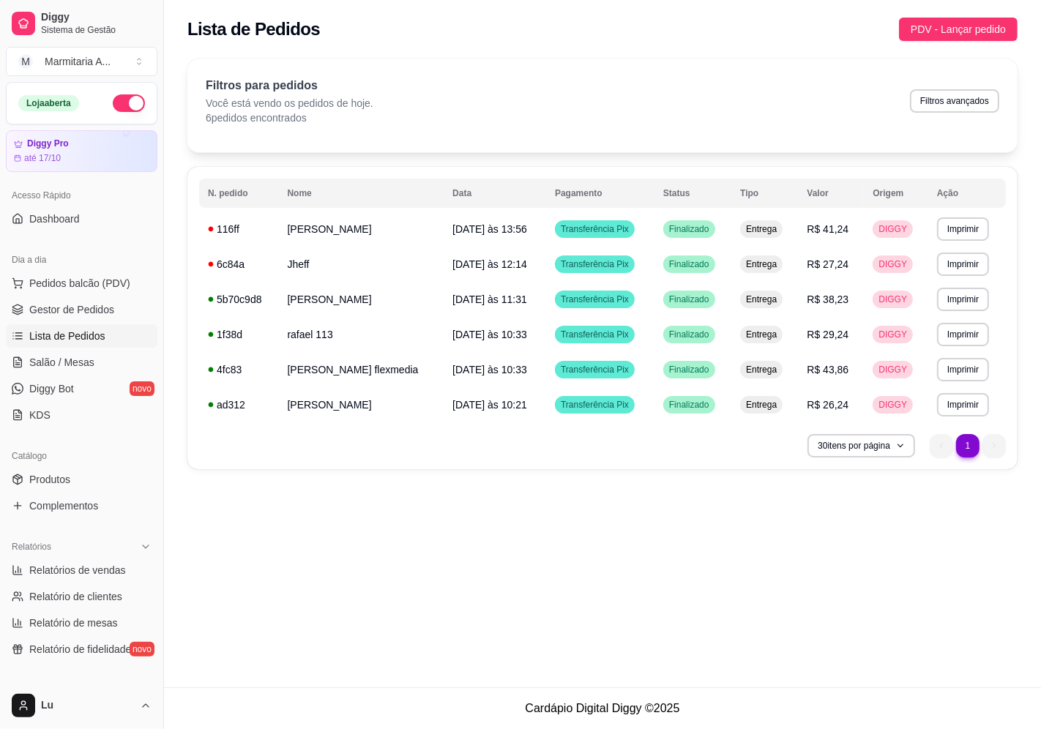
click at [809, 634] on div "**********" at bounding box center [602, 344] width 877 height 688
click at [972, 103] on button "Filtros avançados" at bounding box center [954, 100] width 89 height 23
select select "0"
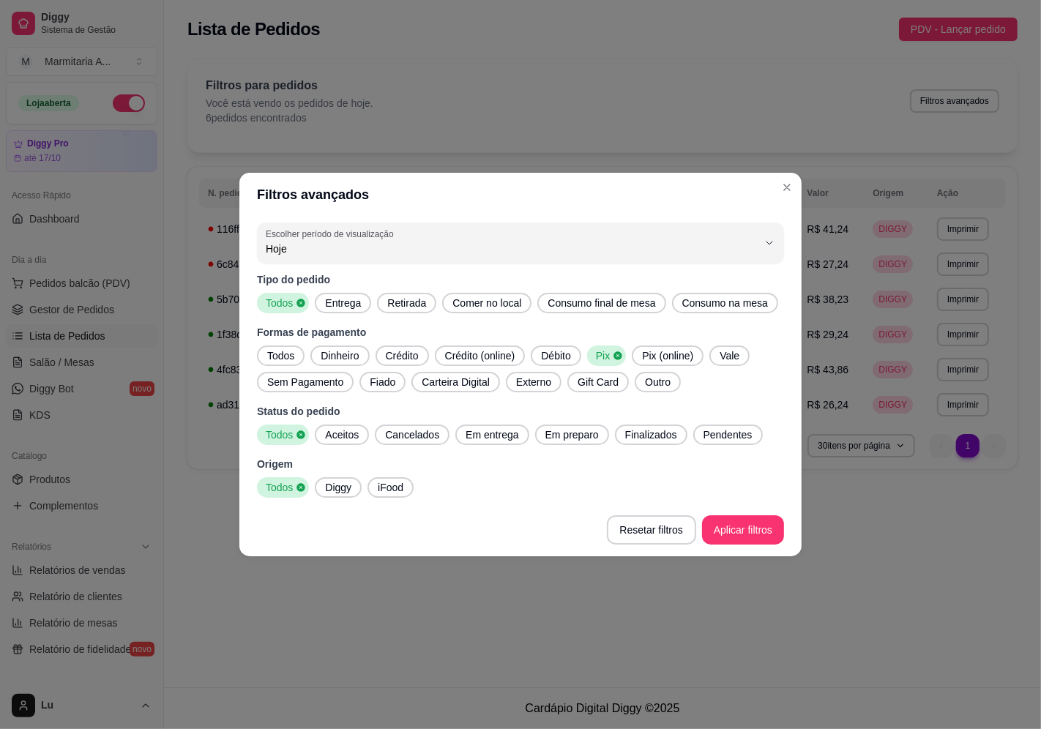
click at [290, 354] on span "Todos" at bounding box center [280, 356] width 39 height 15
click at [349, 357] on span "Dinheiro" at bounding box center [344, 356] width 50 height 15
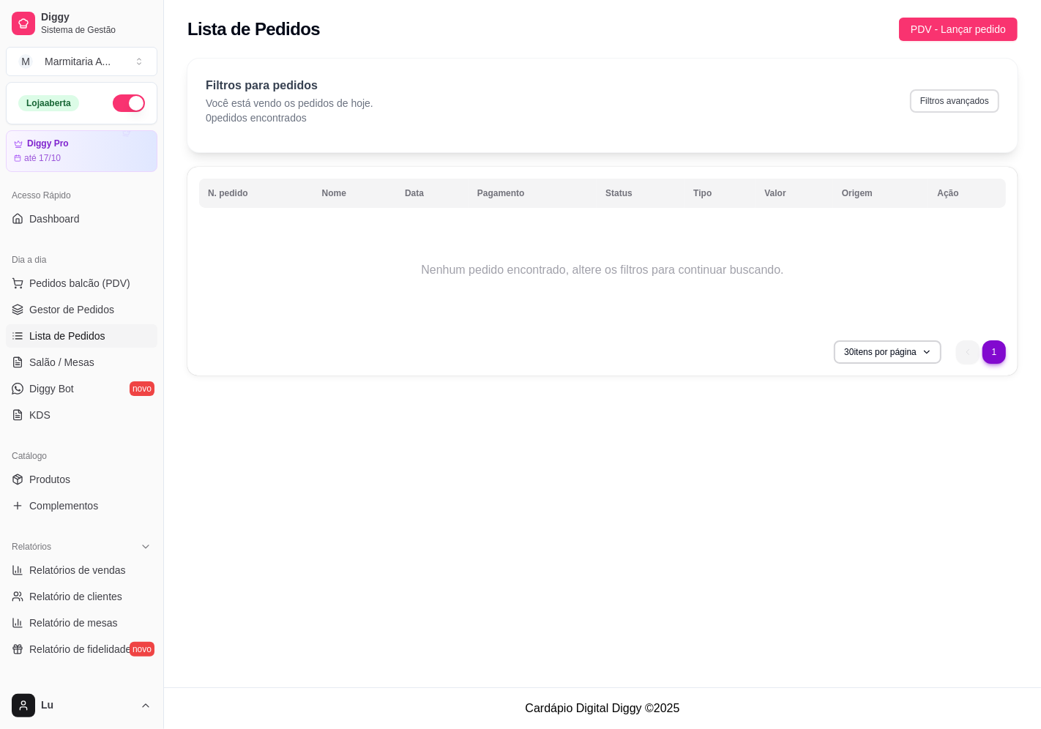
click at [931, 105] on button "Filtros avançados" at bounding box center [954, 100] width 89 height 23
select select "0"
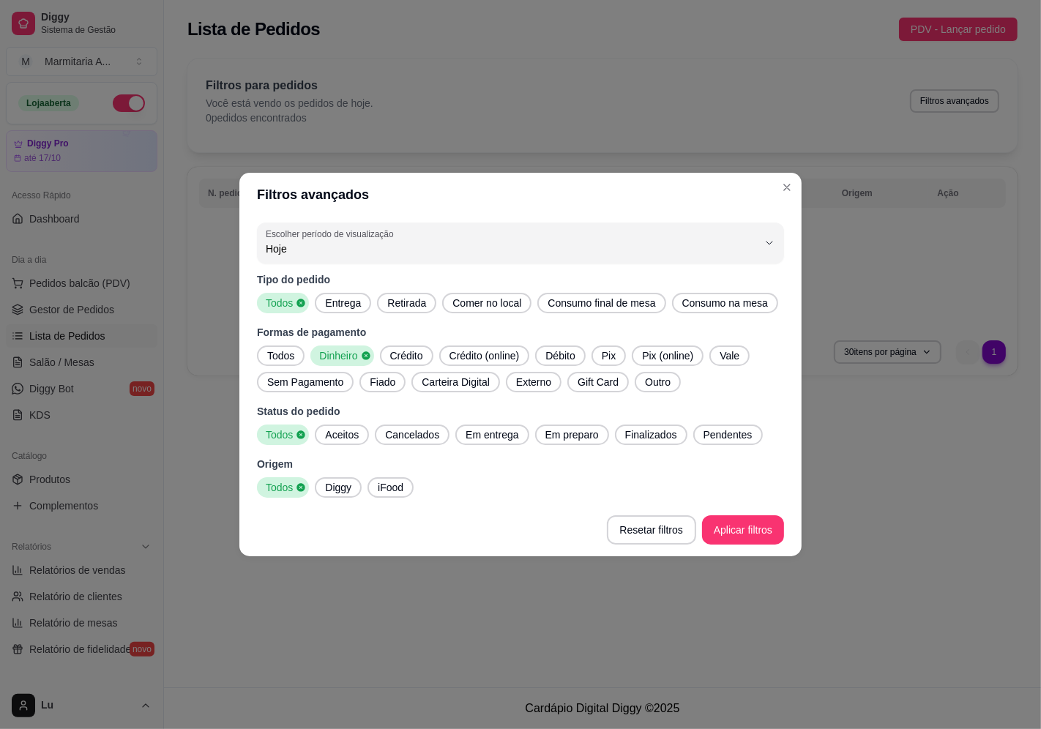
click at [291, 352] on span "Todos" at bounding box center [280, 356] width 39 height 15
click at [653, 376] on span "Outro" at bounding box center [657, 382] width 37 height 15
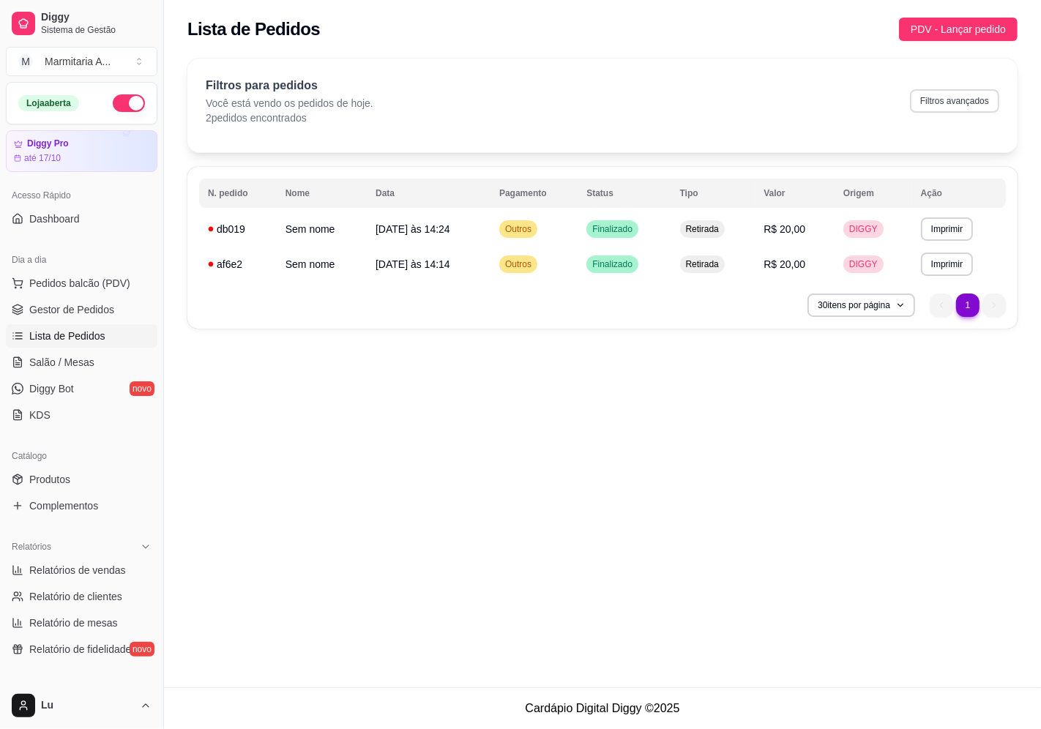
click at [969, 97] on button "Filtros avançados" at bounding box center [954, 100] width 89 height 23
select select "0"
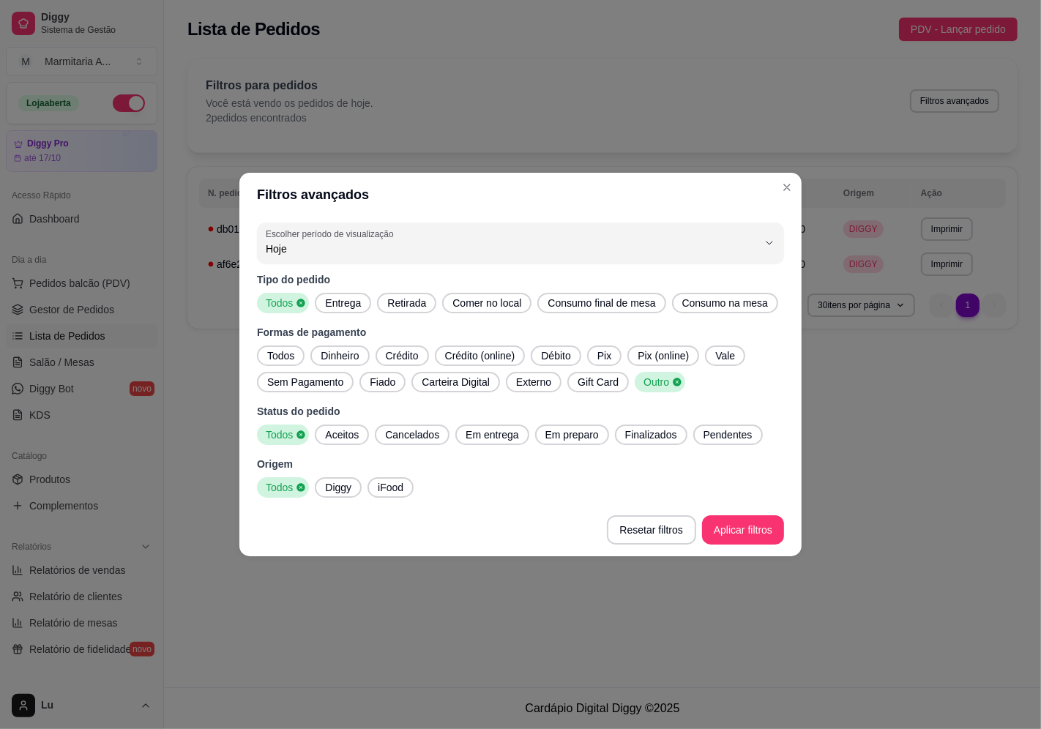
click at [280, 349] on span "Todos" at bounding box center [280, 356] width 39 height 15
drag, startPoint x: 386, startPoint y: 485, endPoint x: 508, endPoint y: 486, distance: 122.3
click at [387, 485] on span "iFood" at bounding box center [390, 487] width 37 height 15
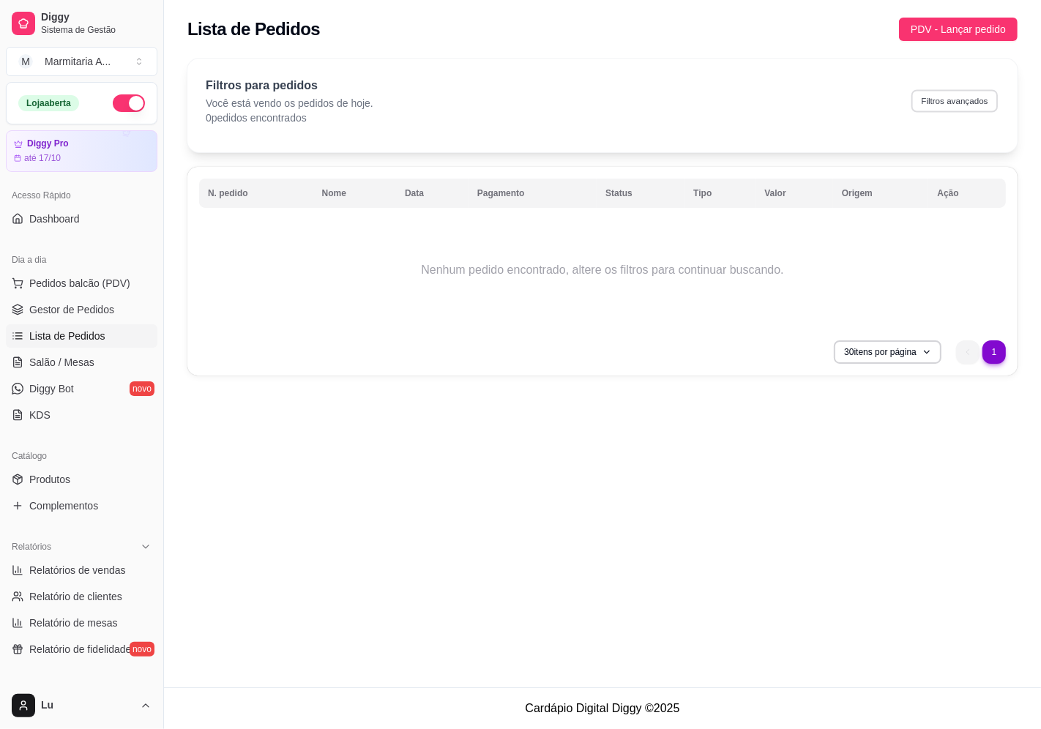
click at [951, 100] on button "Filtros avançados" at bounding box center [955, 100] width 86 height 23
select select "0"
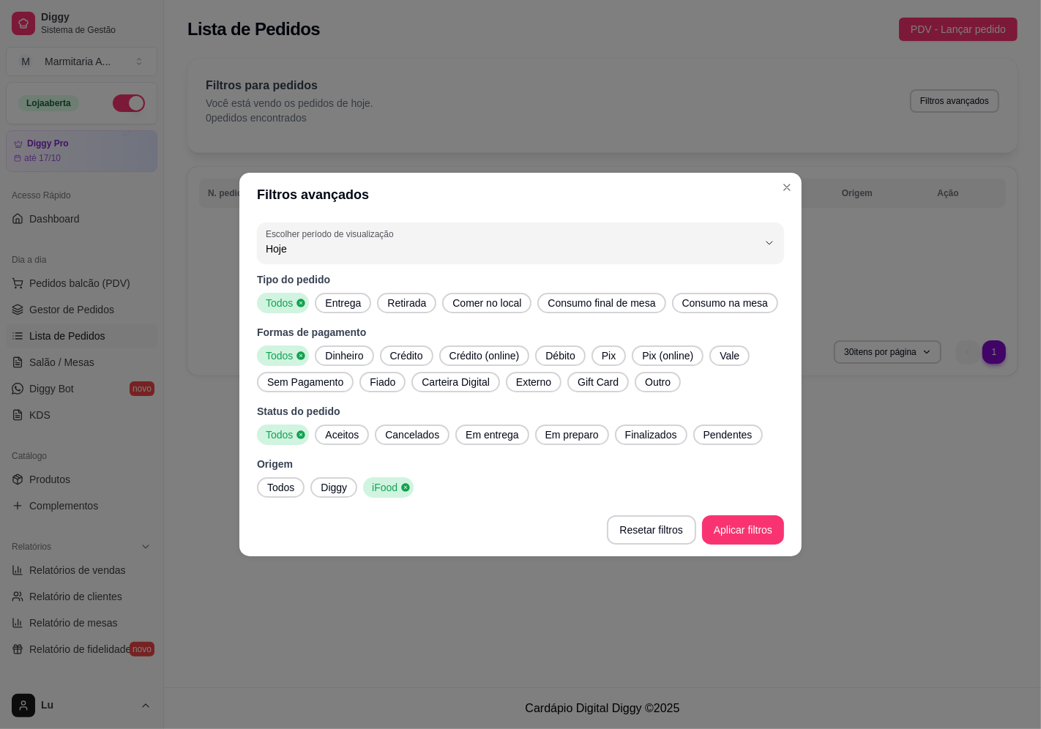
click at [274, 487] on span "Todos" at bounding box center [280, 487] width 39 height 15
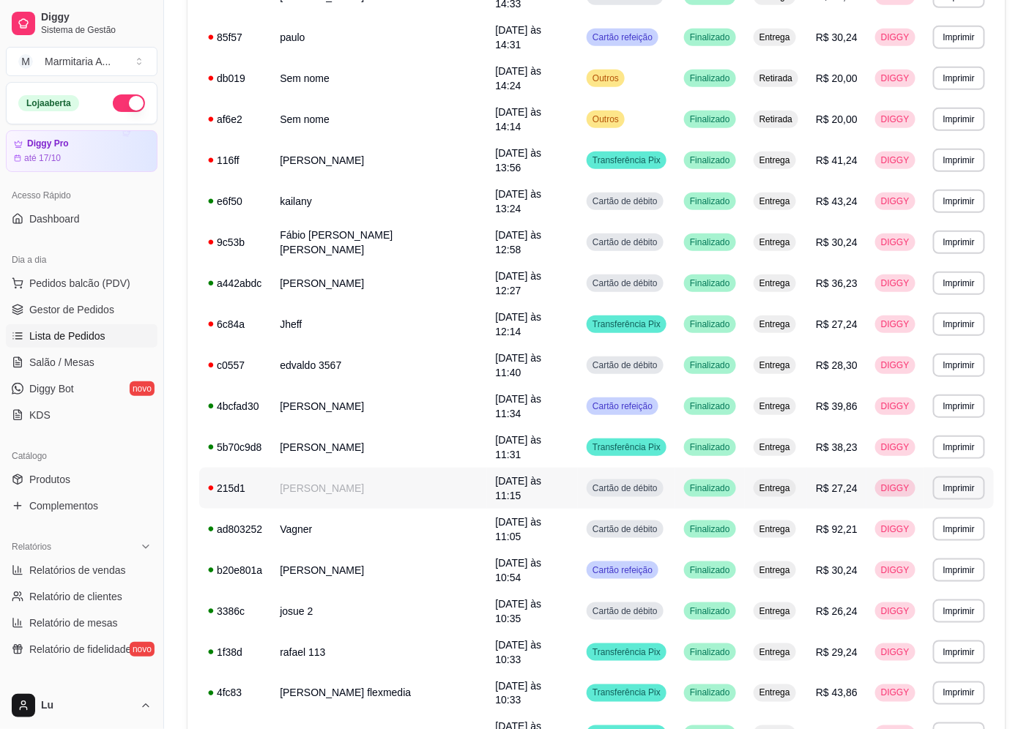
scroll to position [255, 0]
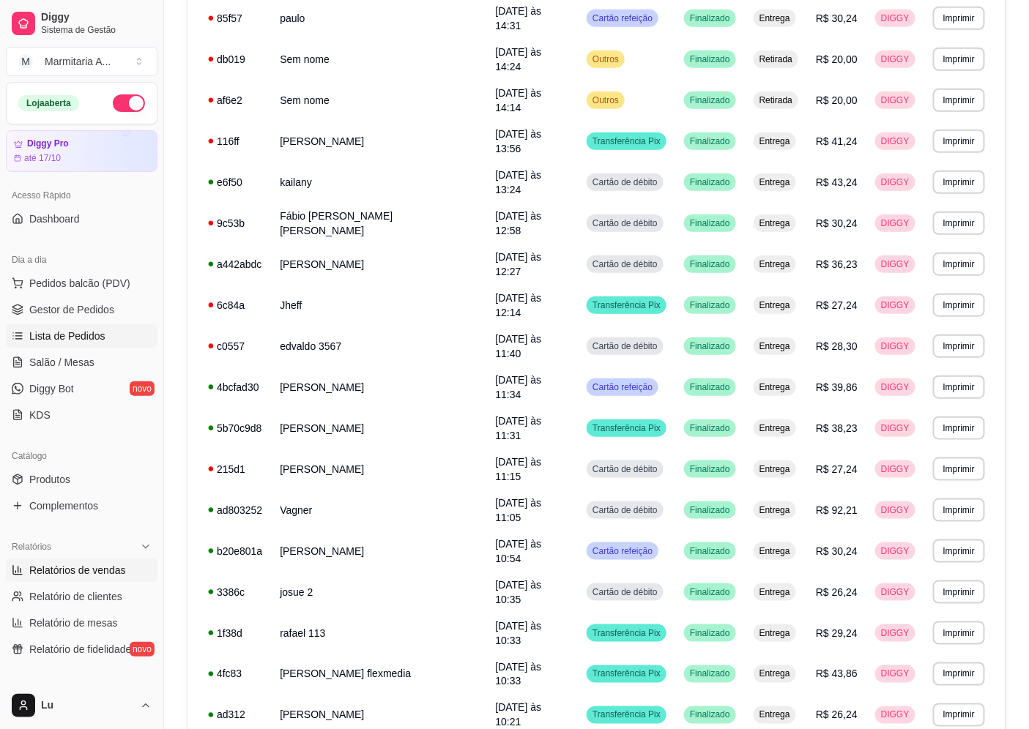
click at [104, 566] on span "Relatórios de vendas" at bounding box center [77, 570] width 97 height 15
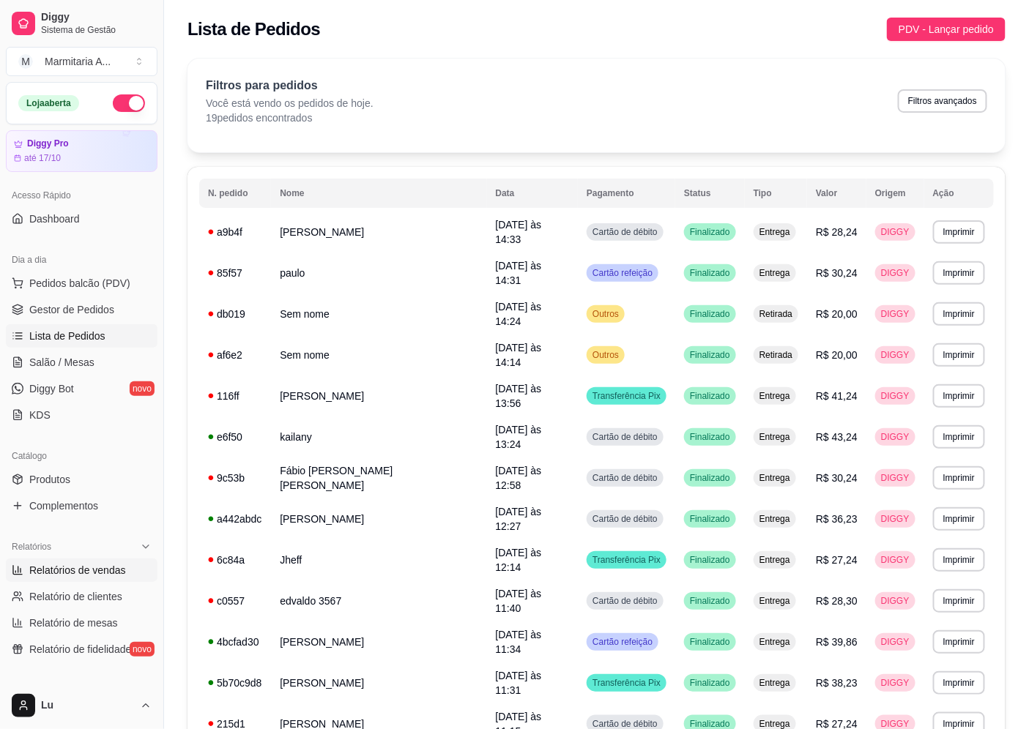
select select "ALL"
select select "0"
